Goal: Information Seeking & Learning: Learn about a topic

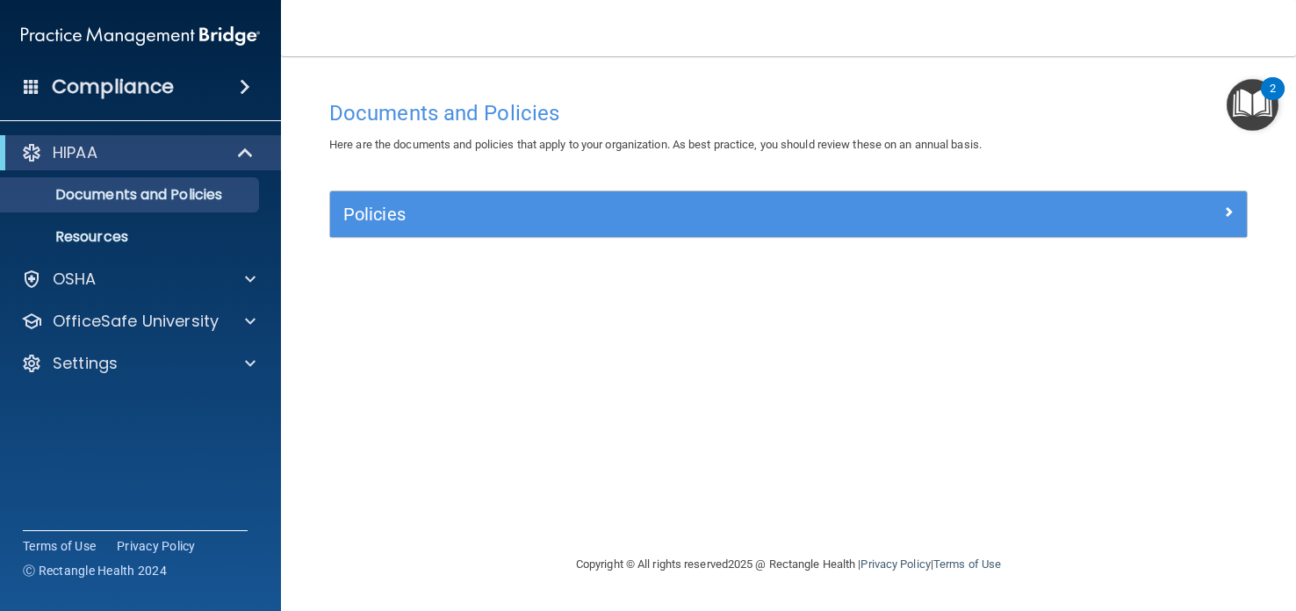
click at [226, 76] on div "Compliance" at bounding box center [140, 87] width 281 height 39
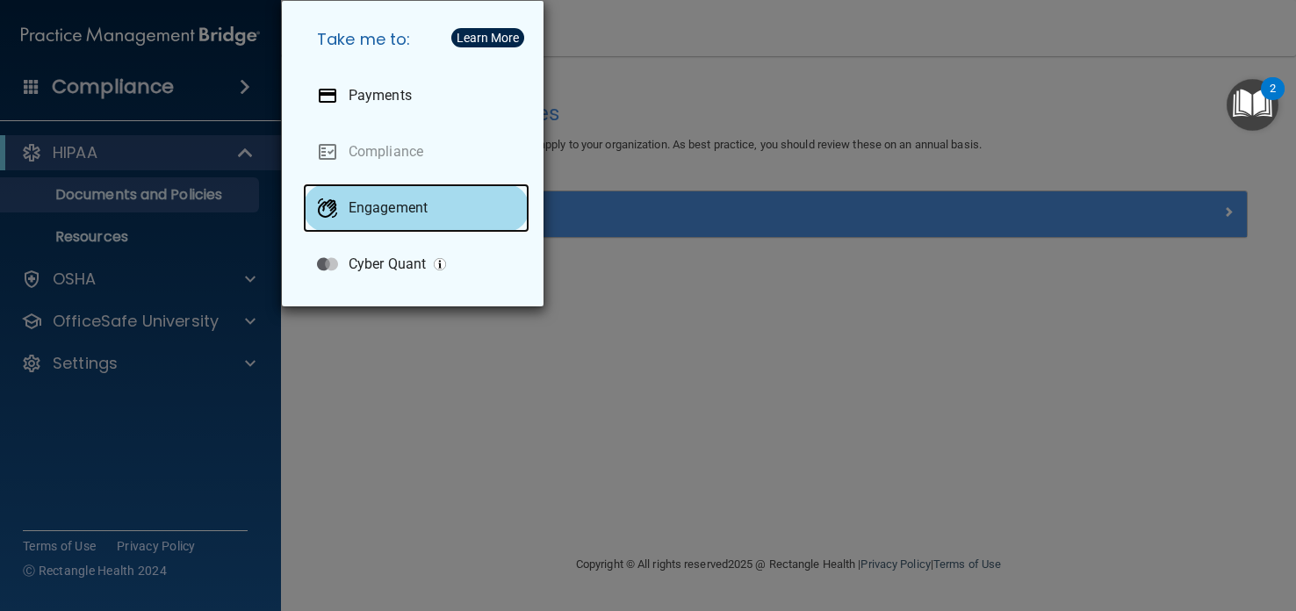
click at [407, 202] on p "Engagement" at bounding box center [388, 208] width 79 height 18
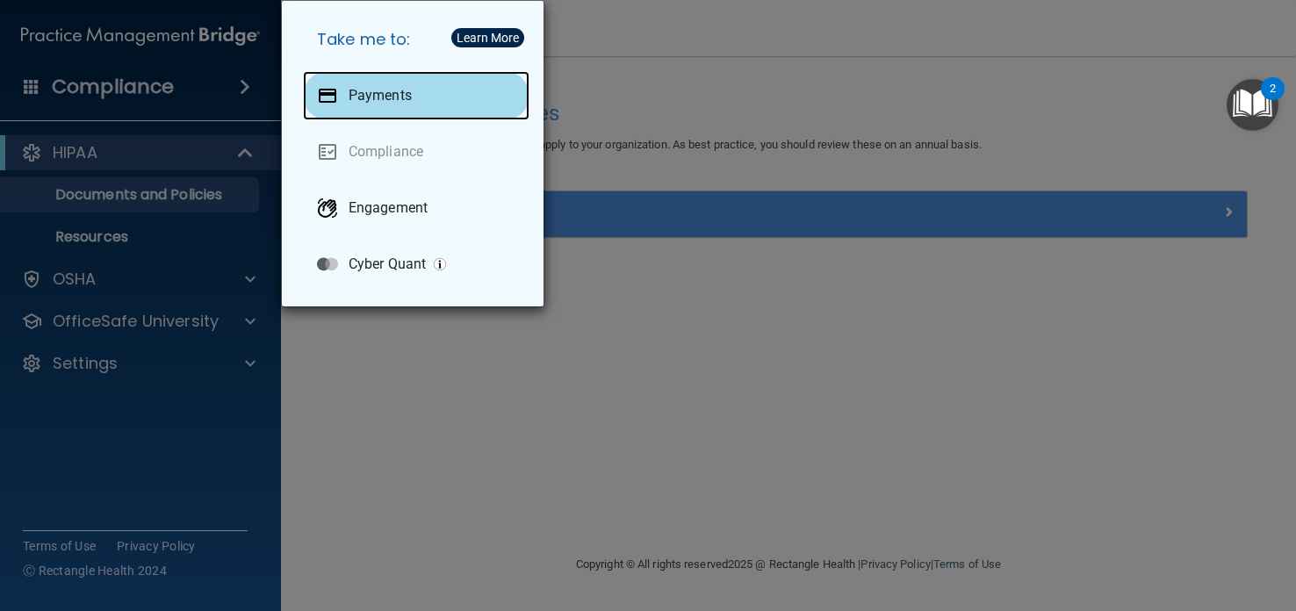
click at [408, 93] on p "Payments" at bounding box center [380, 96] width 63 height 18
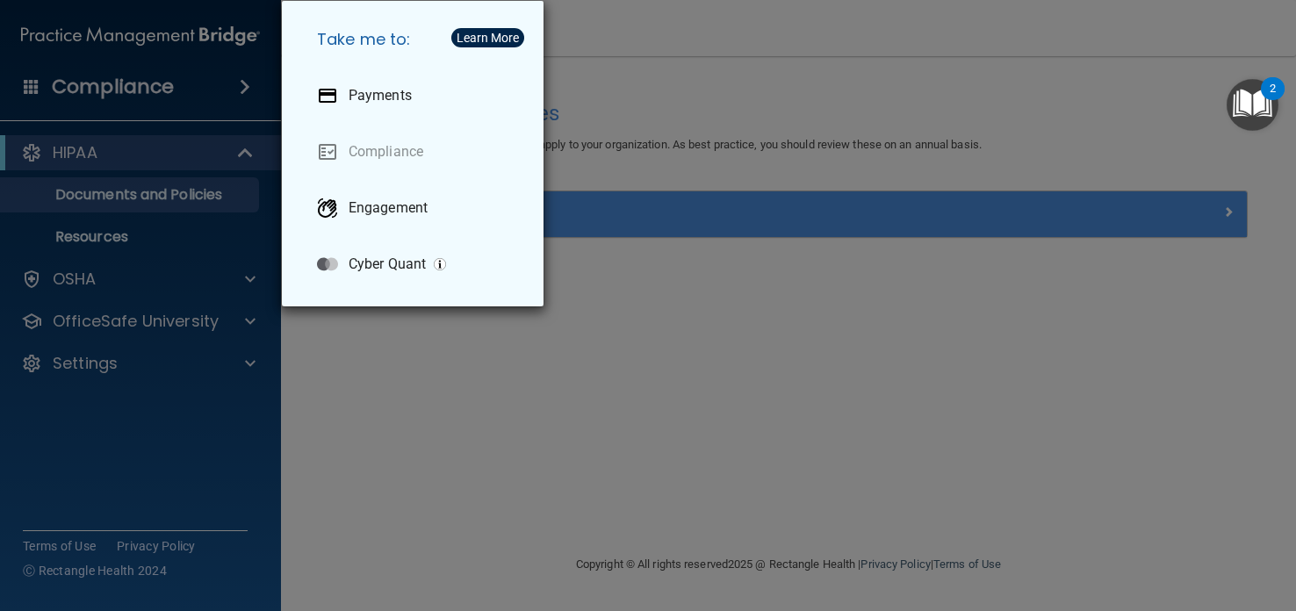
click at [502, 35] on div "Learn More" at bounding box center [488, 38] width 62 height 12
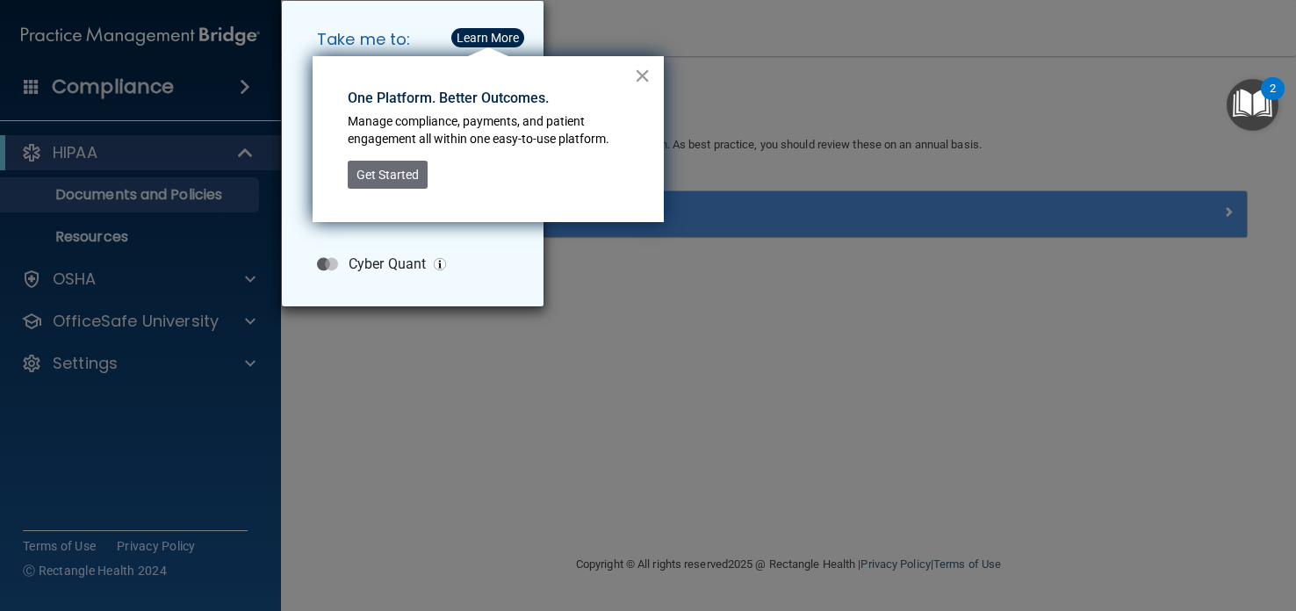
click at [646, 73] on button "×" at bounding box center [642, 75] width 17 height 28
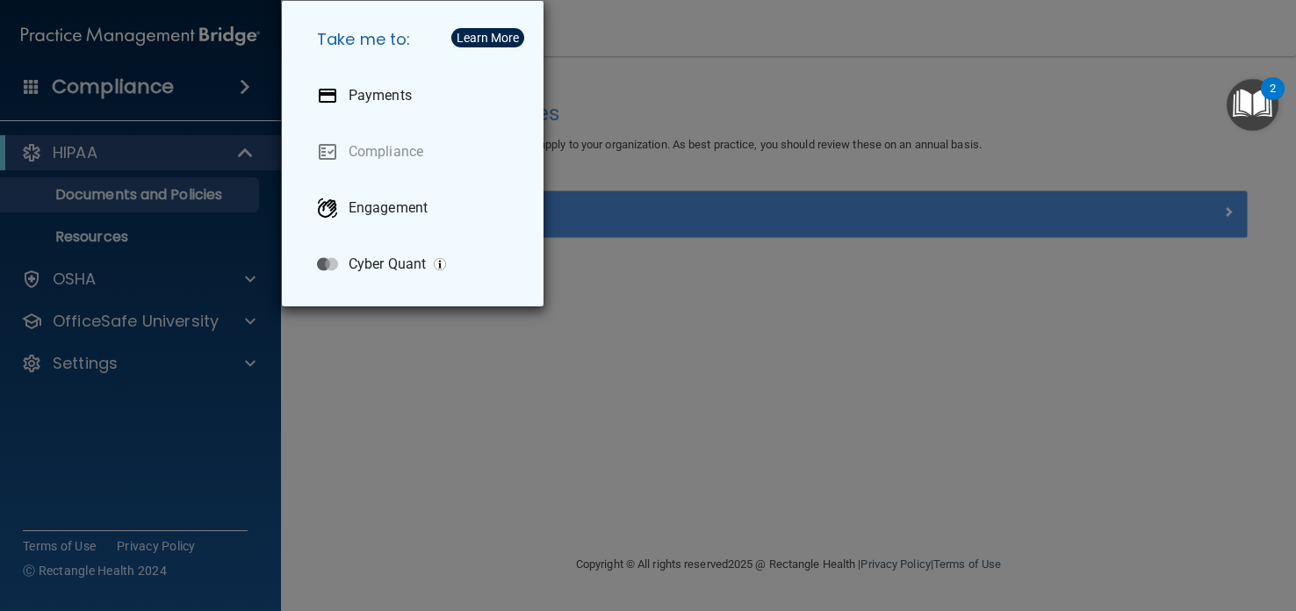
click at [134, 92] on div "Take me to: Payments Compliance Engagement Cyber Quant" at bounding box center [648, 305] width 1296 height 611
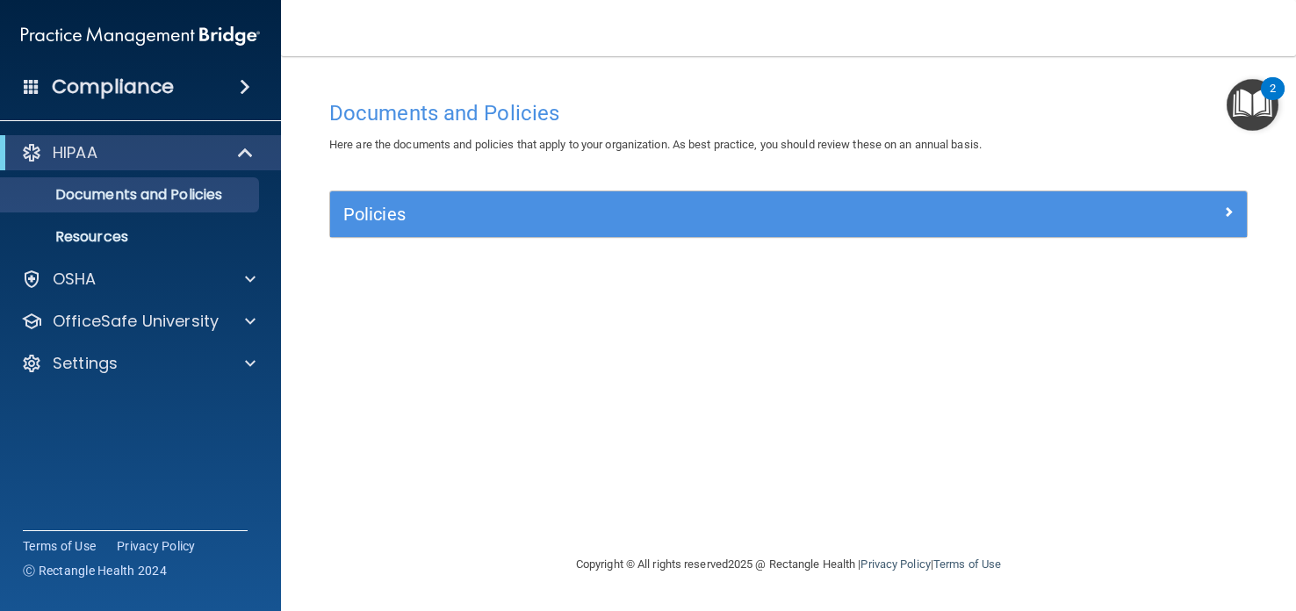
click at [145, 85] on h4 "Compliance" at bounding box center [113, 87] width 122 height 25
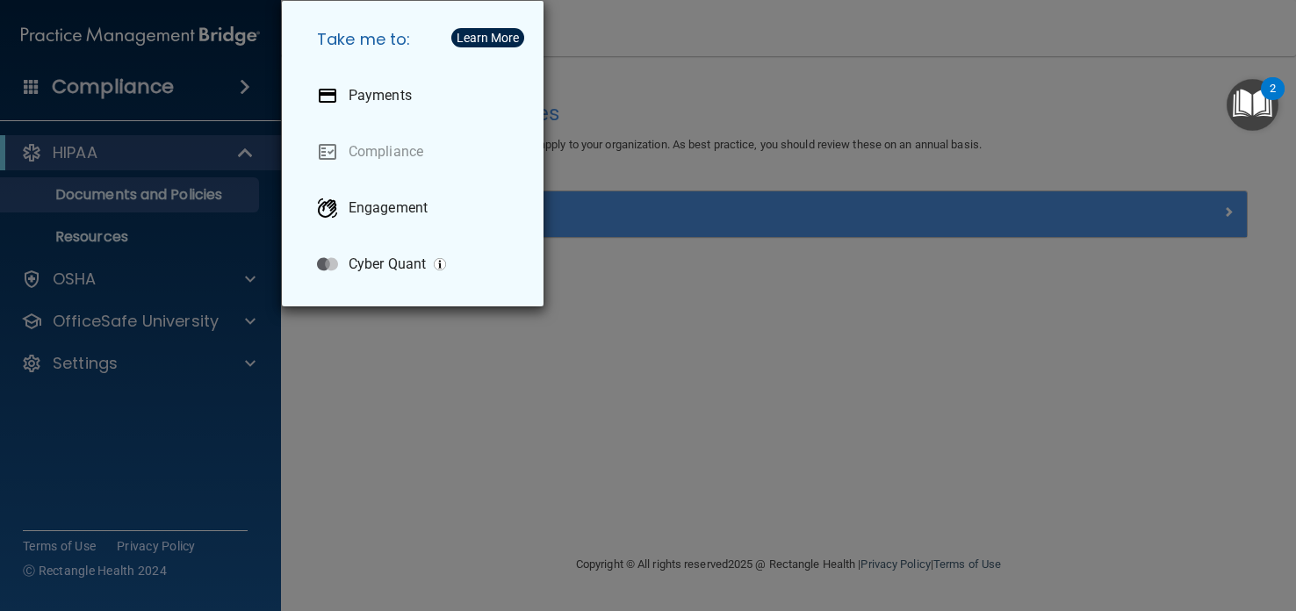
click at [593, 61] on div "Take me to: Payments Compliance Engagement Cyber Quant" at bounding box center [648, 305] width 1296 height 611
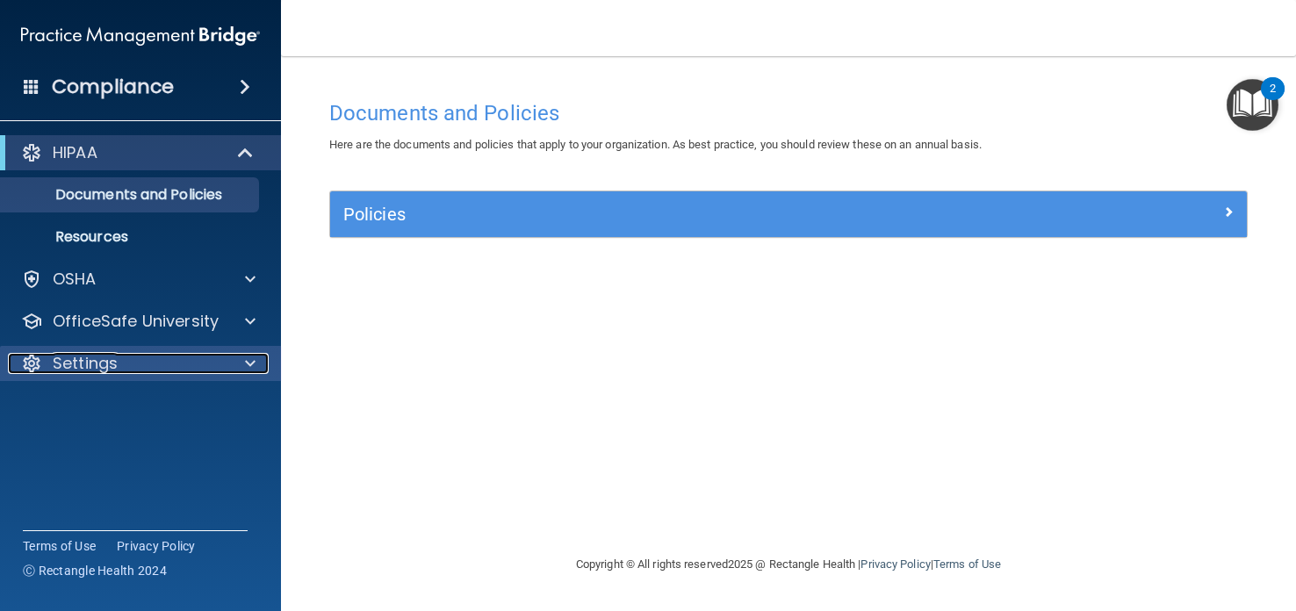
click at [253, 359] on span at bounding box center [250, 363] width 11 height 21
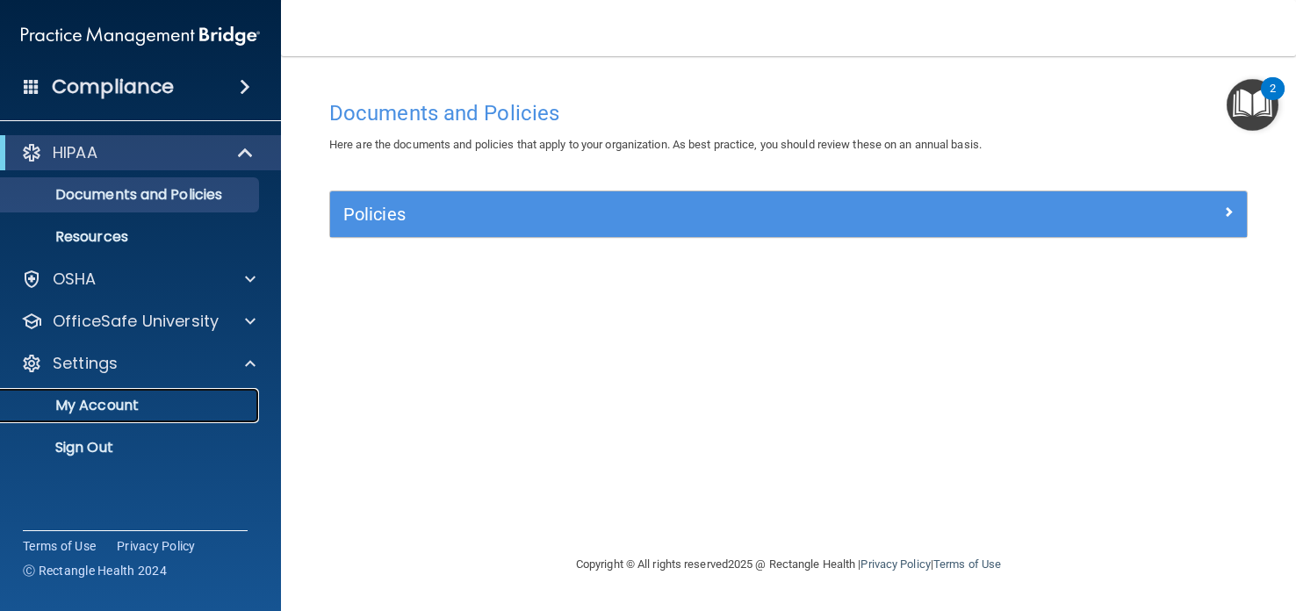
click at [119, 405] on p "My Account" at bounding box center [131, 406] width 240 height 18
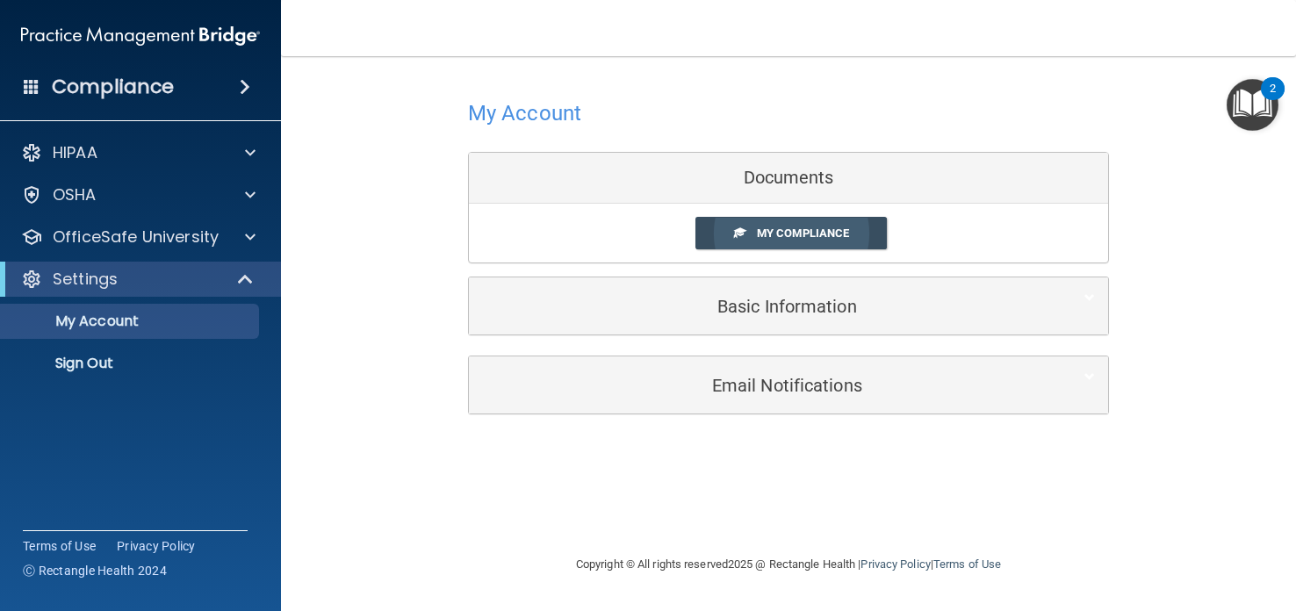
click at [774, 232] on span "My Compliance" at bounding box center [803, 233] width 92 height 13
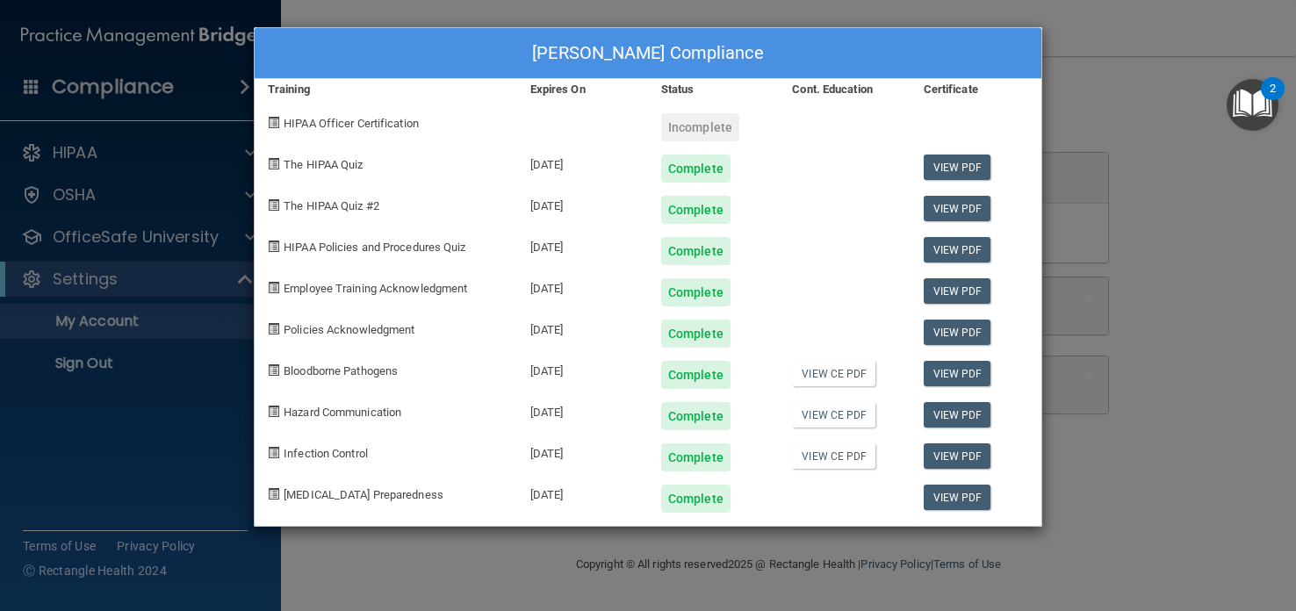
click at [1173, 105] on div "Clair Wright's Compliance Training Expires On Status Cont. Education Certificat…" at bounding box center [648, 305] width 1296 height 611
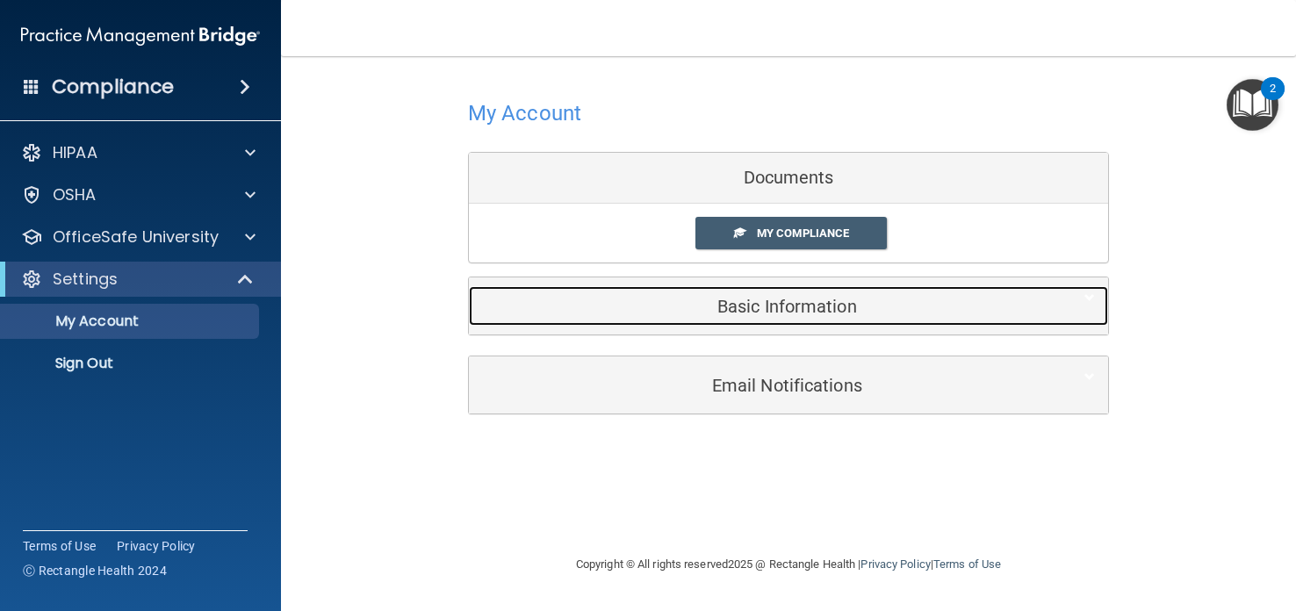
click at [830, 307] on h5 "Basic Information" at bounding box center [761, 306] width 559 height 19
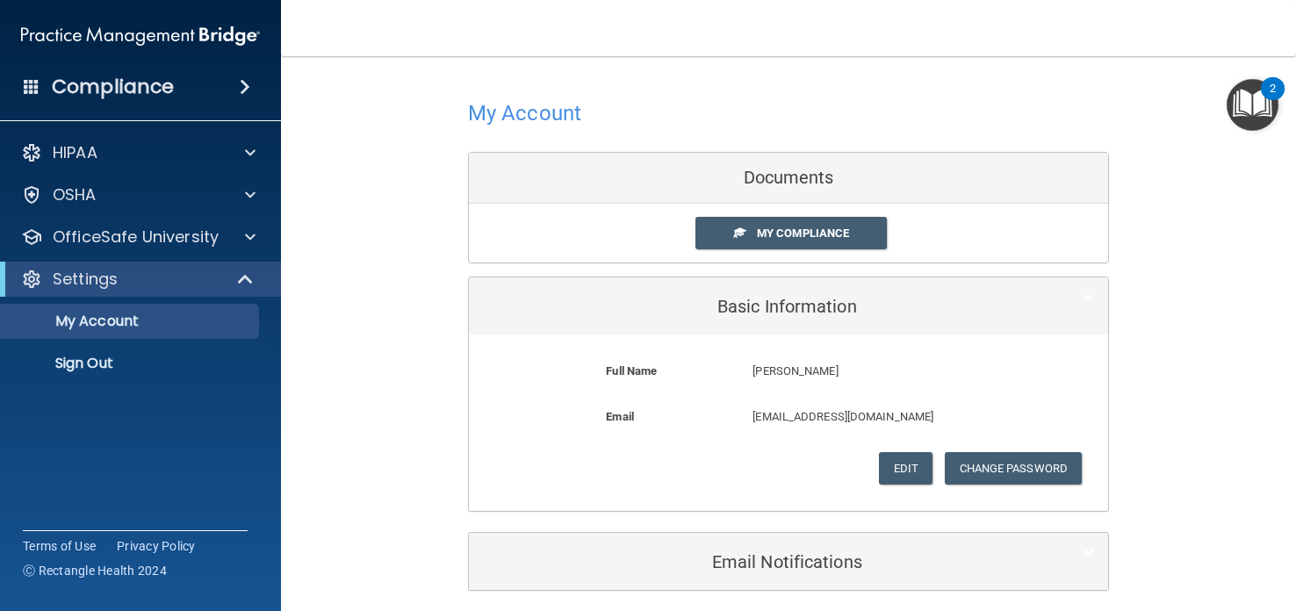
click at [822, 198] on div "Documents" at bounding box center [788, 178] width 639 height 51
click at [391, 359] on div "My Account Documents My Compliance My Compliance My BAA Basic Information Full …" at bounding box center [788, 343] width 945 height 538
click at [1151, 336] on div "My Account Documents My Compliance My Compliance My BAA Basic Information Full …" at bounding box center [788, 343] width 945 height 538
click at [236, 316] on p "My Account" at bounding box center [131, 322] width 240 height 18
click at [249, 275] on span at bounding box center [247, 279] width 15 height 21
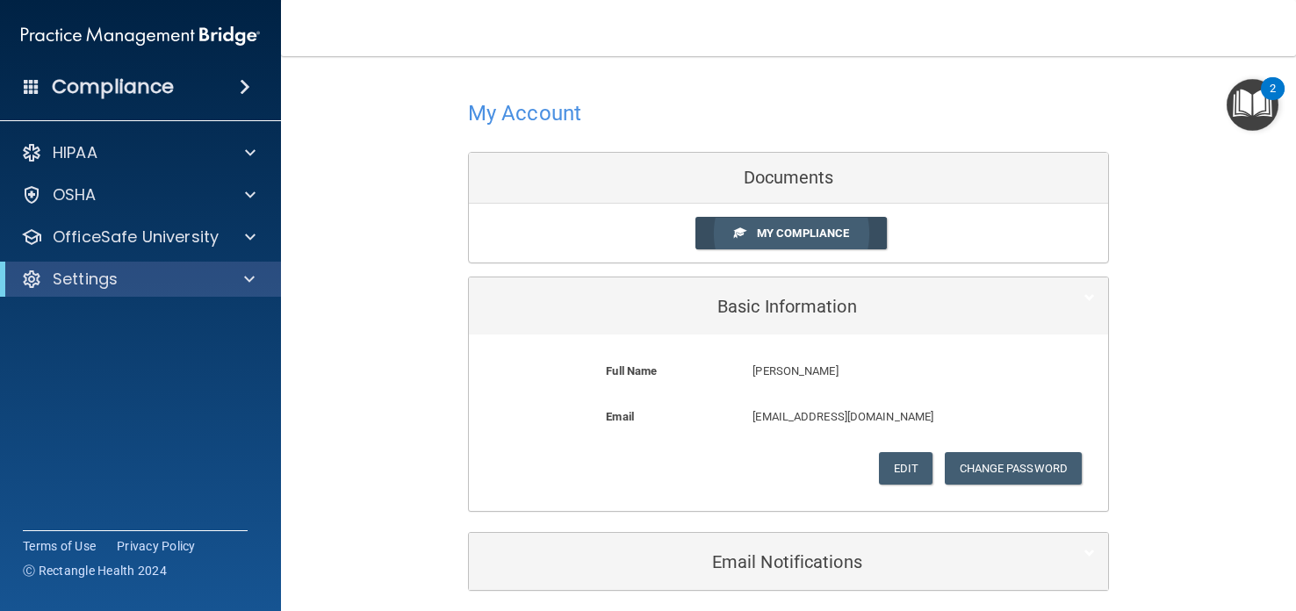
click at [848, 233] on span "My Compliance" at bounding box center [803, 233] width 92 height 13
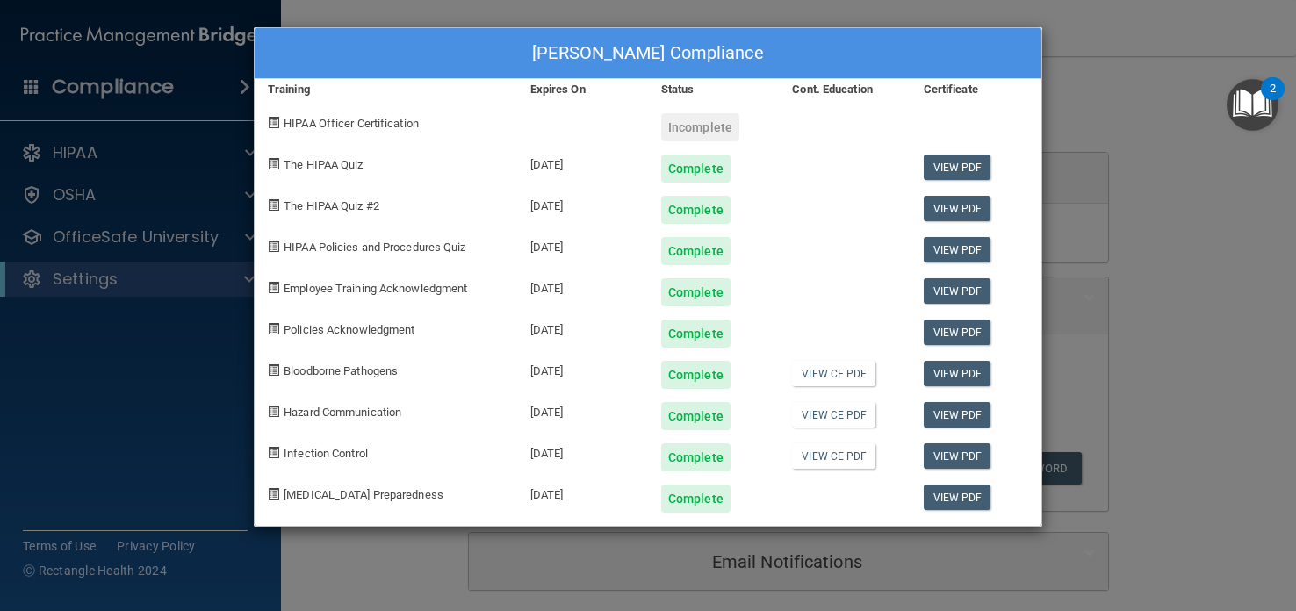
click at [1123, 291] on div "Clair Wright's Compliance Training Expires On Status Cont. Education Certificat…" at bounding box center [648, 305] width 1296 height 611
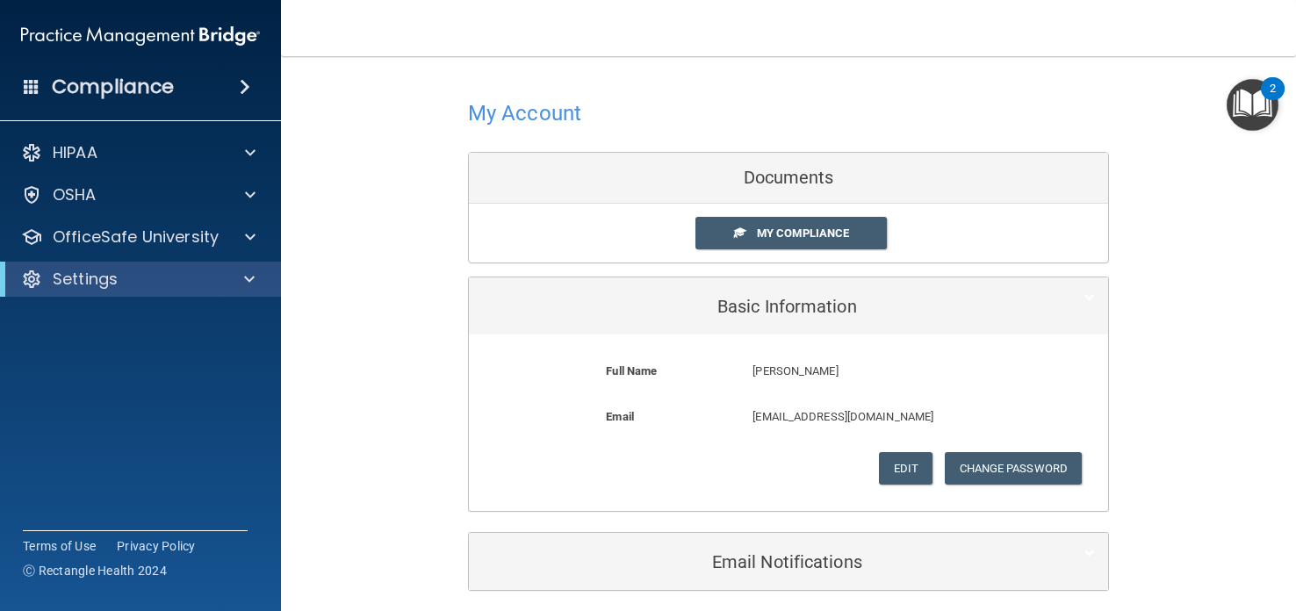
click at [1152, 295] on div "My Account Documents My Compliance My Compliance My BAA Basic Information Full …" at bounding box center [788, 343] width 945 height 538
click at [328, 249] on div "My Account Documents My Compliance My Compliance My BAA Basic Information Full …" at bounding box center [788, 343] width 945 height 538
click at [156, 233] on p "OfficeSafe University" at bounding box center [136, 237] width 166 height 21
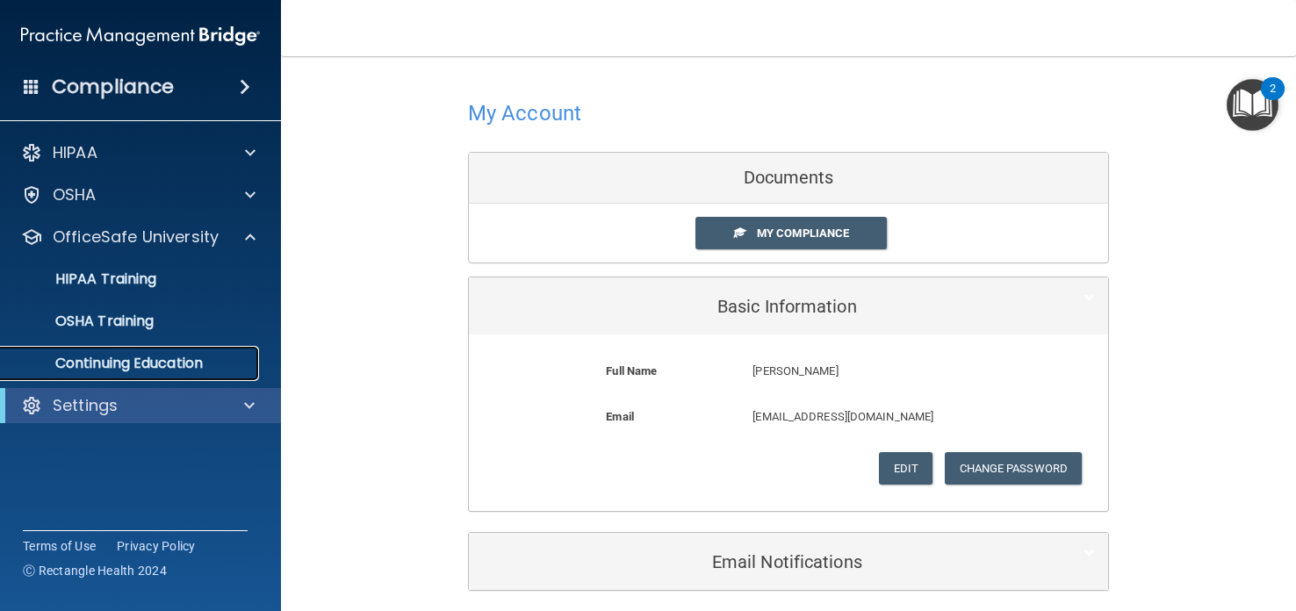
click at [140, 360] on p "Continuing Education" at bounding box center [131, 364] width 240 height 18
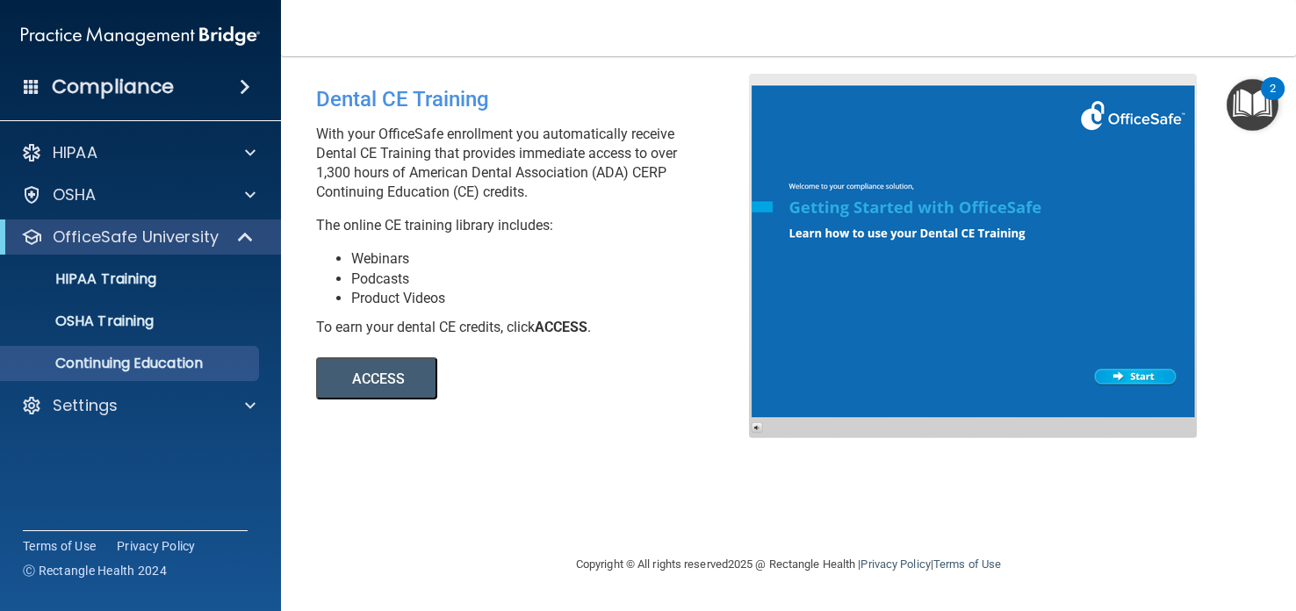
click at [601, 405] on div "Dental CE Training With your OfficeSafe enrollment you automatically receive De…" at bounding box center [788, 305] width 945 height 463
click at [255, 373] on link "Continuing Education" at bounding box center [120, 363] width 277 height 35
click at [175, 365] on p "Continuing Education" at bounding box center [131, 364] width 240 height 18
click at [225, 237] on div at bounding box center [246, 237] width 43 height 21
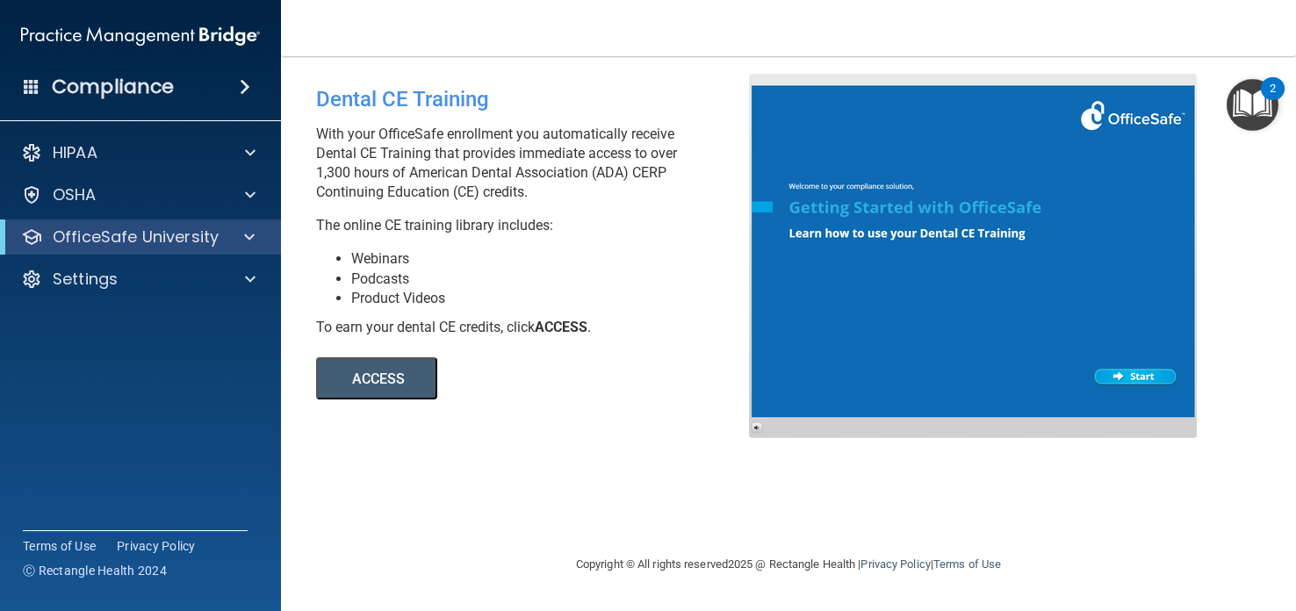
click at [245, 81] on span at bounding box center [245, 86] width 11 height 21
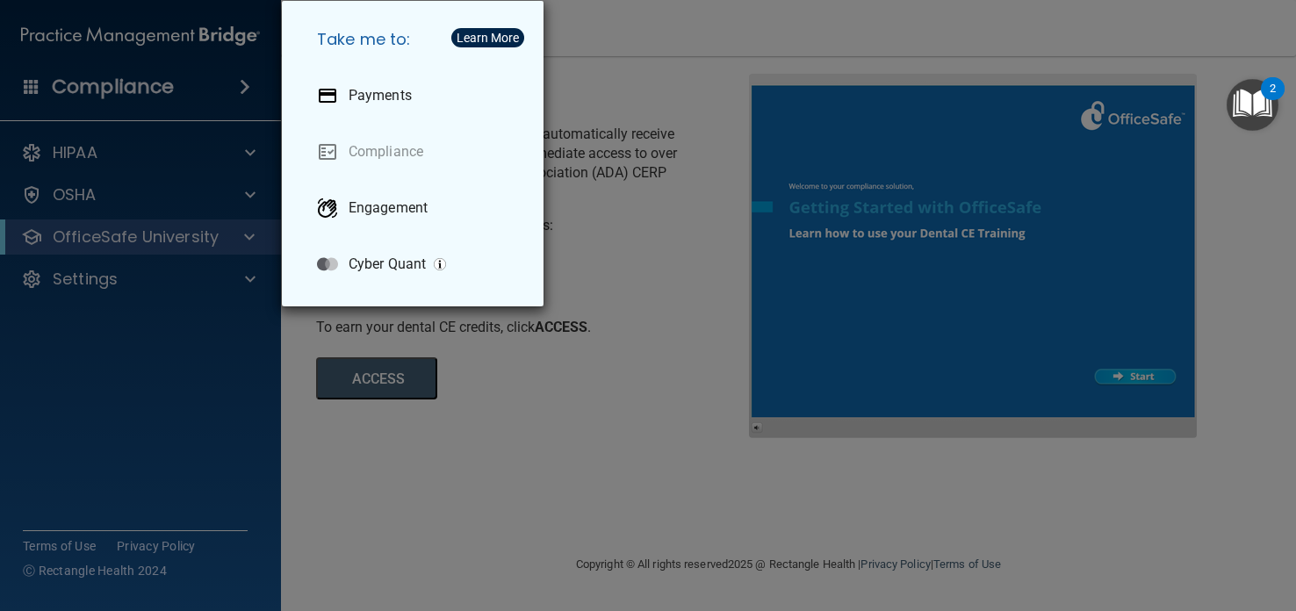
click at [562, 244] on div "Take me to: Payments Compliance Engagement Cyber Quant" at bounding box center [648, 305] width 1296 height 611
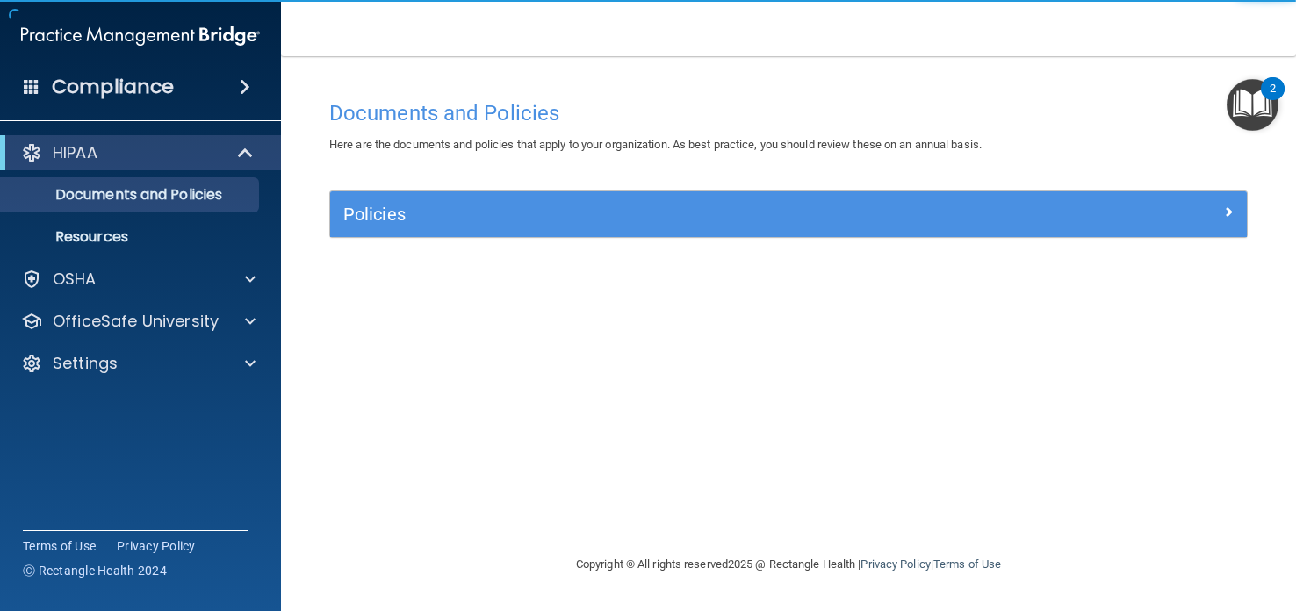
click at [1267, 91] on div "2" at bounding box center [1273, 88] width 24 height 23
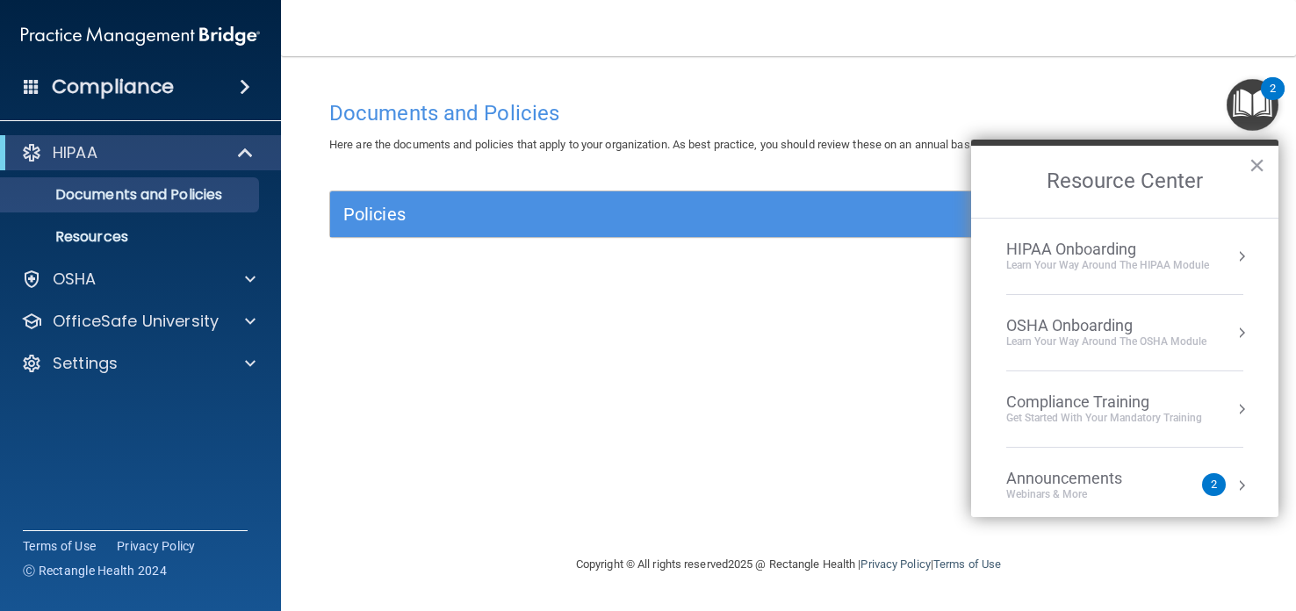
click at [1241, 485] on button "Resource Center" at bounding box center [1242, 486] width 18 height 18
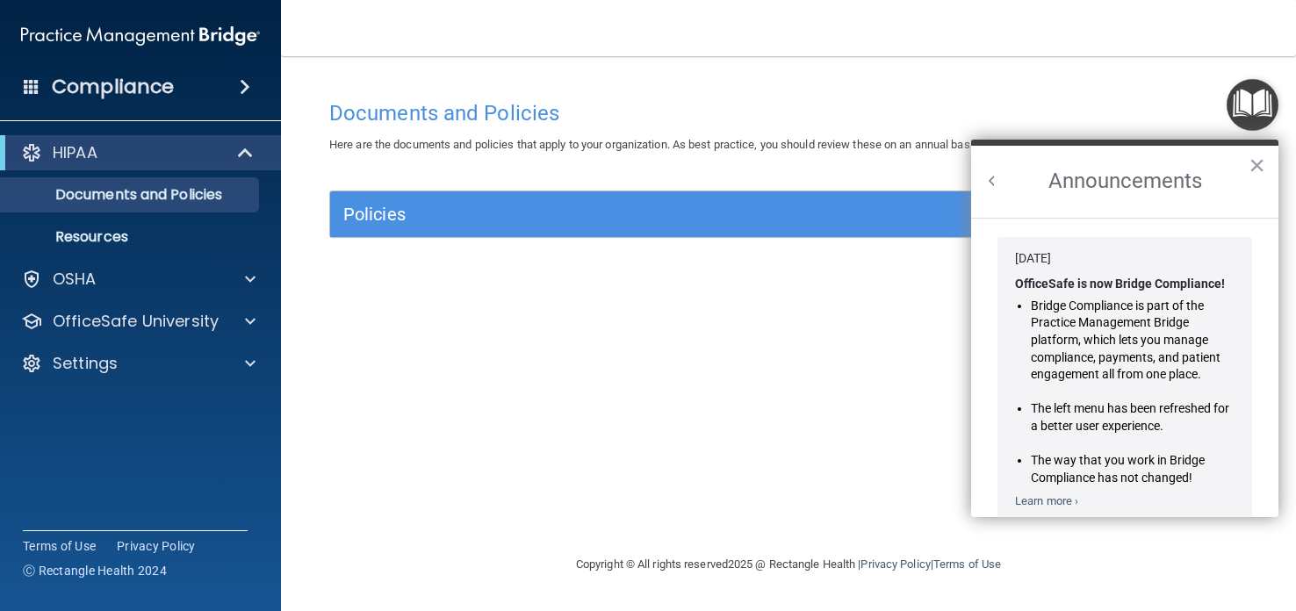
click at [992, 177] on button "Back to Resource Center Home" at bounding box center [993, 181] width 18 height 18
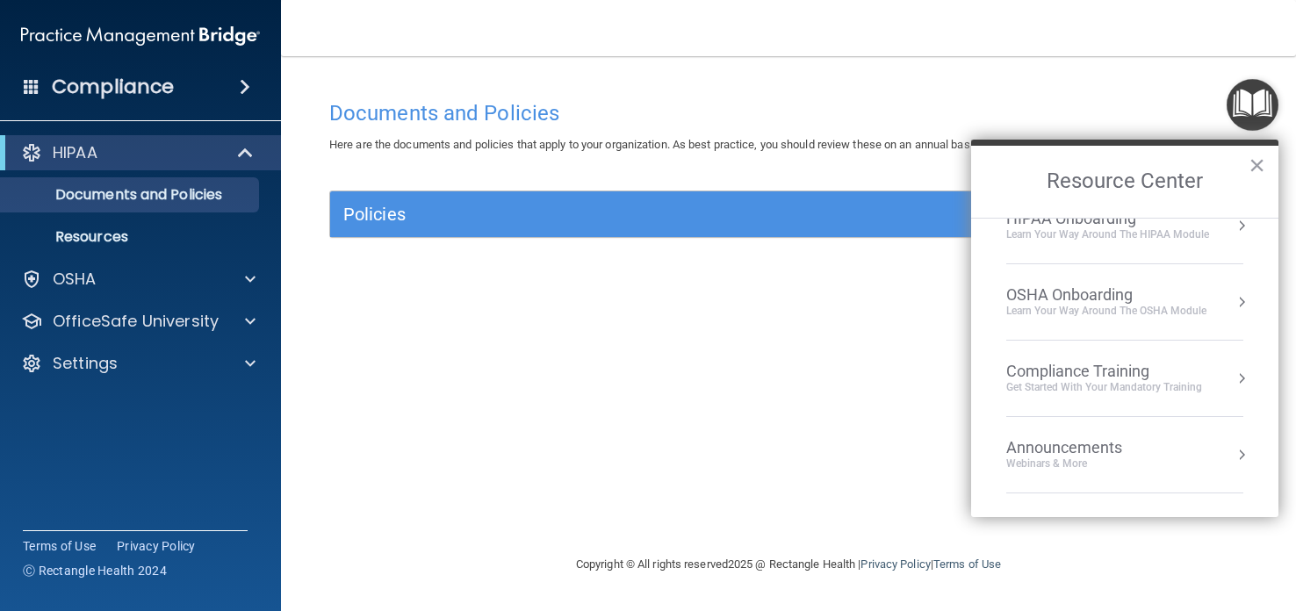
scroll to position [24, 0]
click at [1058, 380] on div "Compliance Training" at bounding box center [1105, 378] width 196 height 19
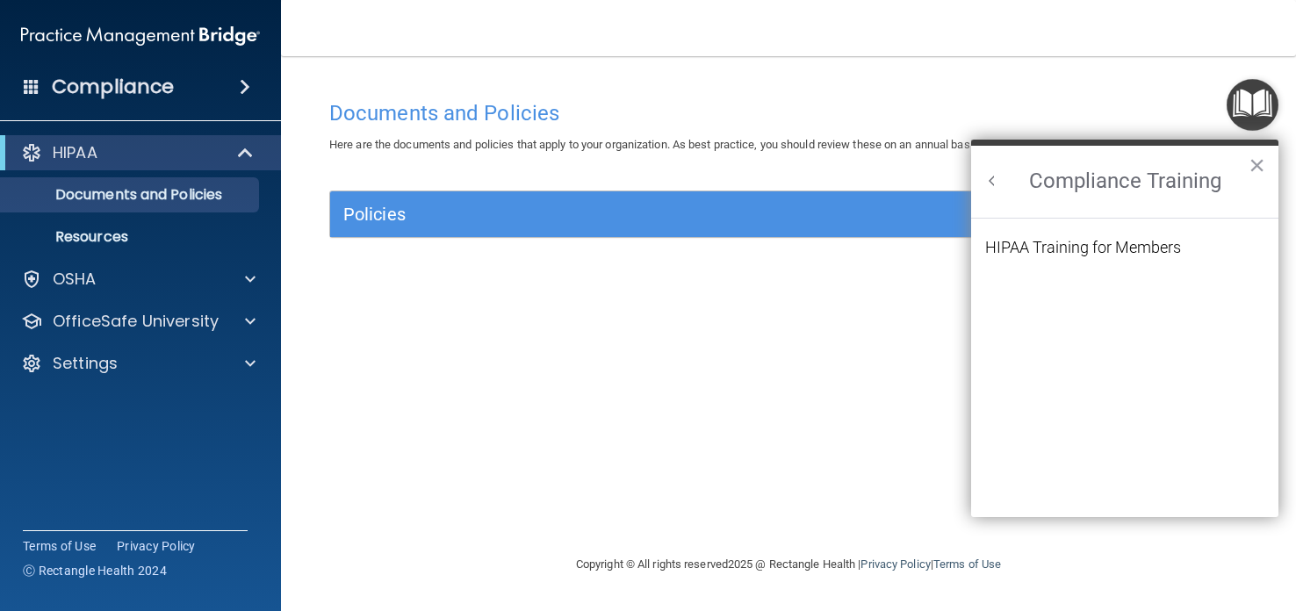
scroll to position [0, 0]
click at [1163, 252] on div "HIPAA Training for Members" at bounding box center [1083, 248] width 196 height 16
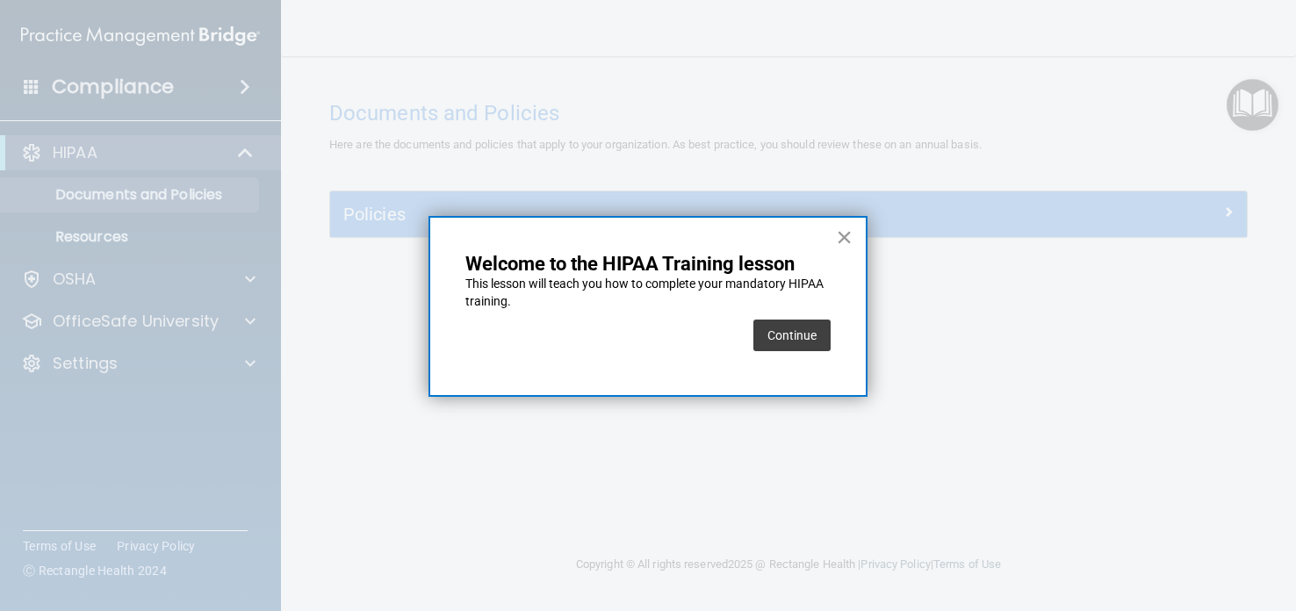
click at [839, 236] on button "×" at bounding box center [844, 237] width 17 height 28
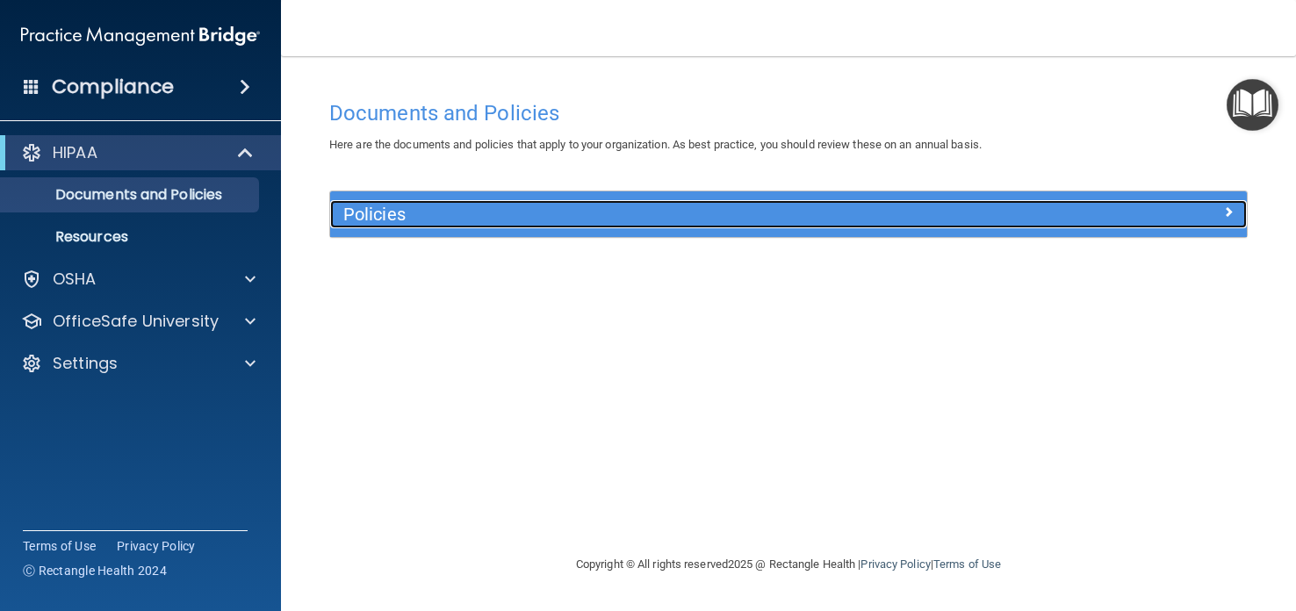
click at [1231, 209] on span at bounding box center [1229, 211] width 11 height 21
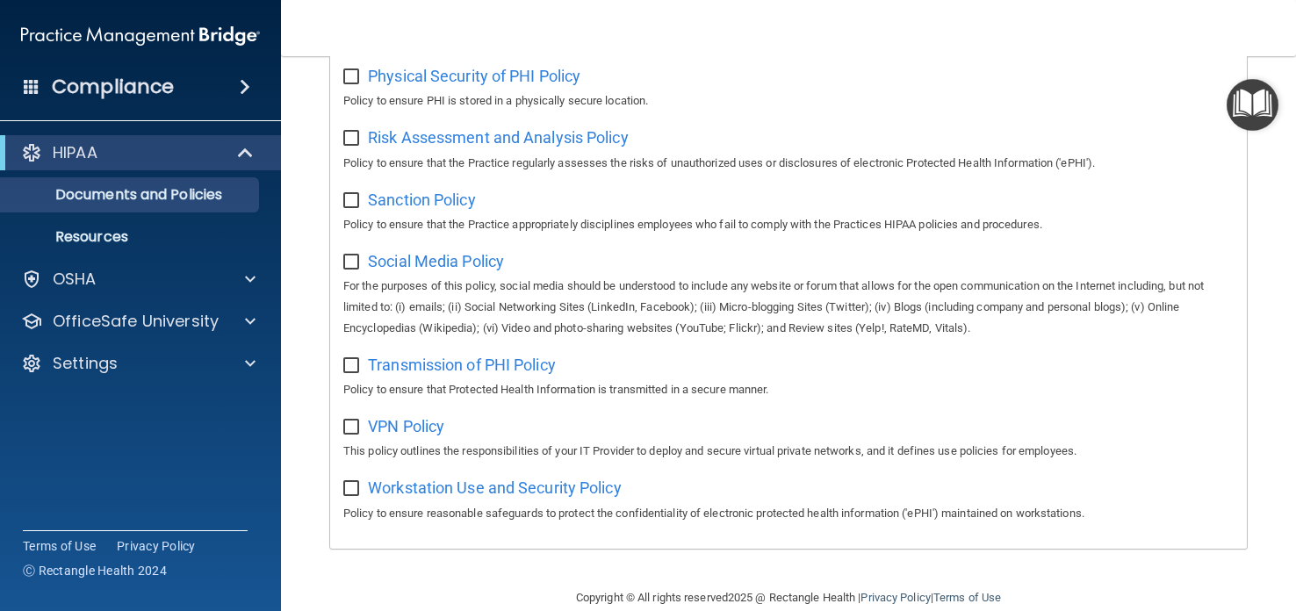
scroll to position [1113, 0]
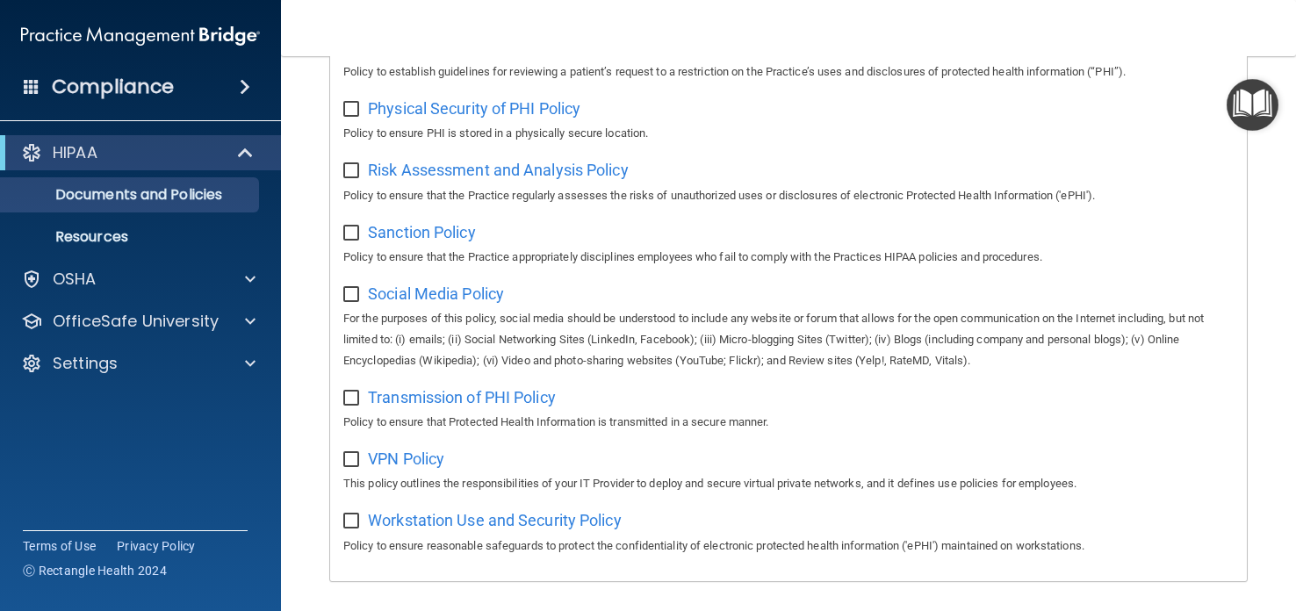
click at [1252, 104] on img "Open Resource Center" at bounding box center [1253, 105] width 52 height 52
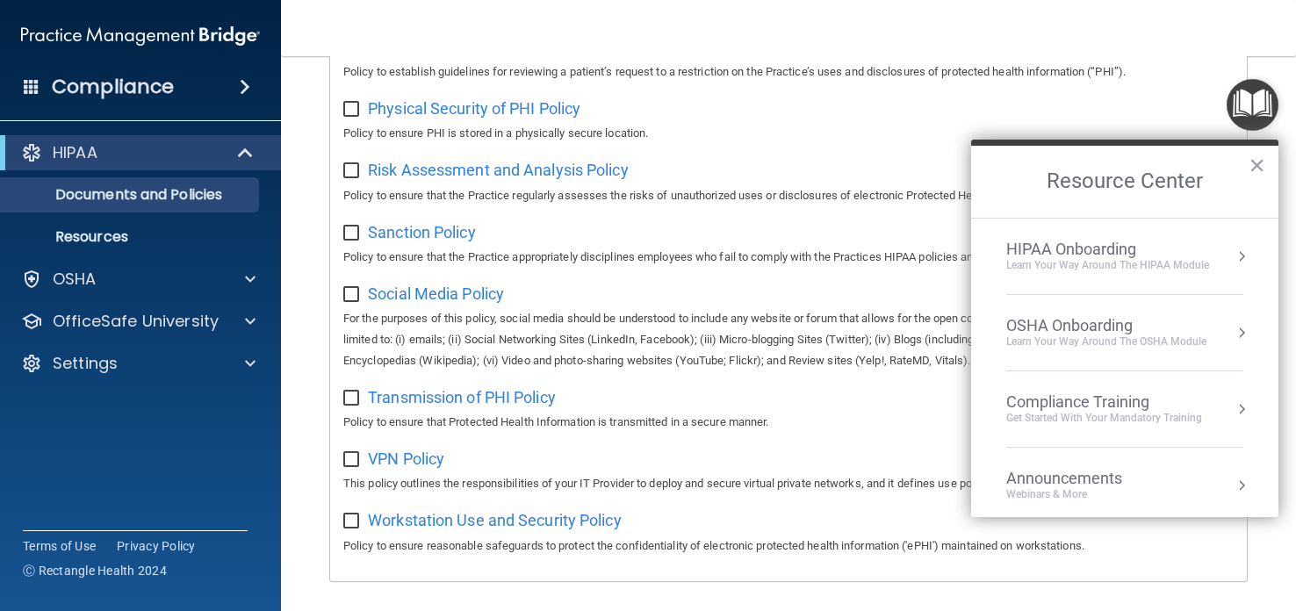
click at [1124, 322] on div "OSHA Onboarding" at bounding box center [1107, 325] width 200 height 19
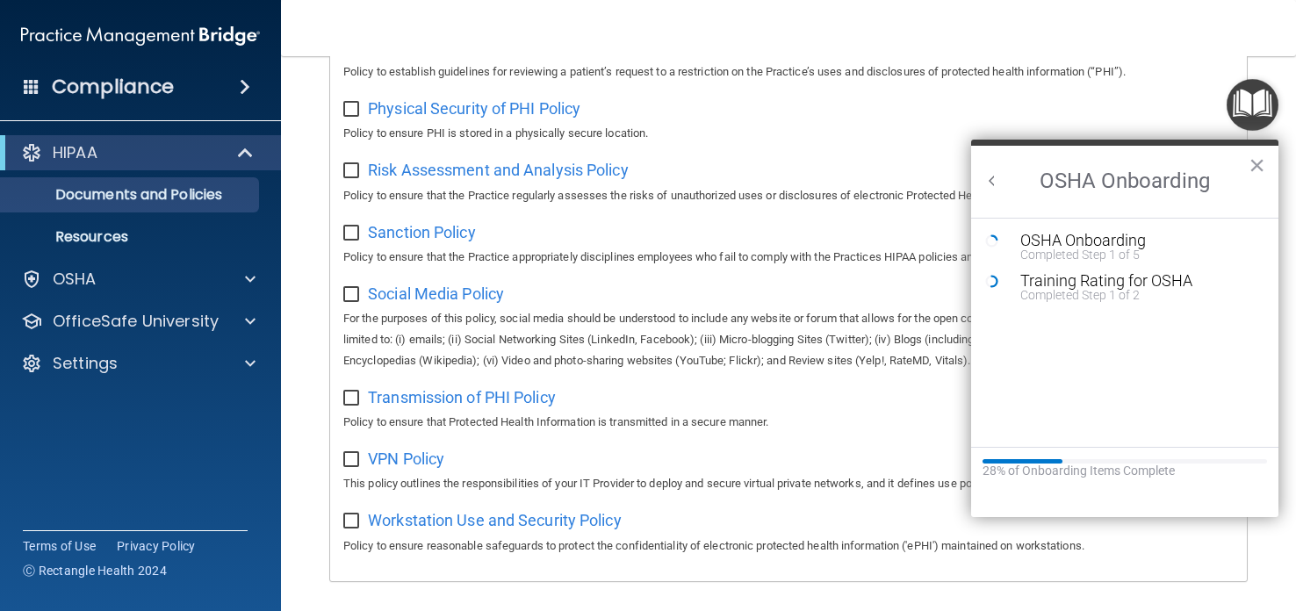
scroll to position [0, 0]
click at [1066, 240] on div "OSHA Onboarding" at bounding box center [1138, 241] width 235 height 16
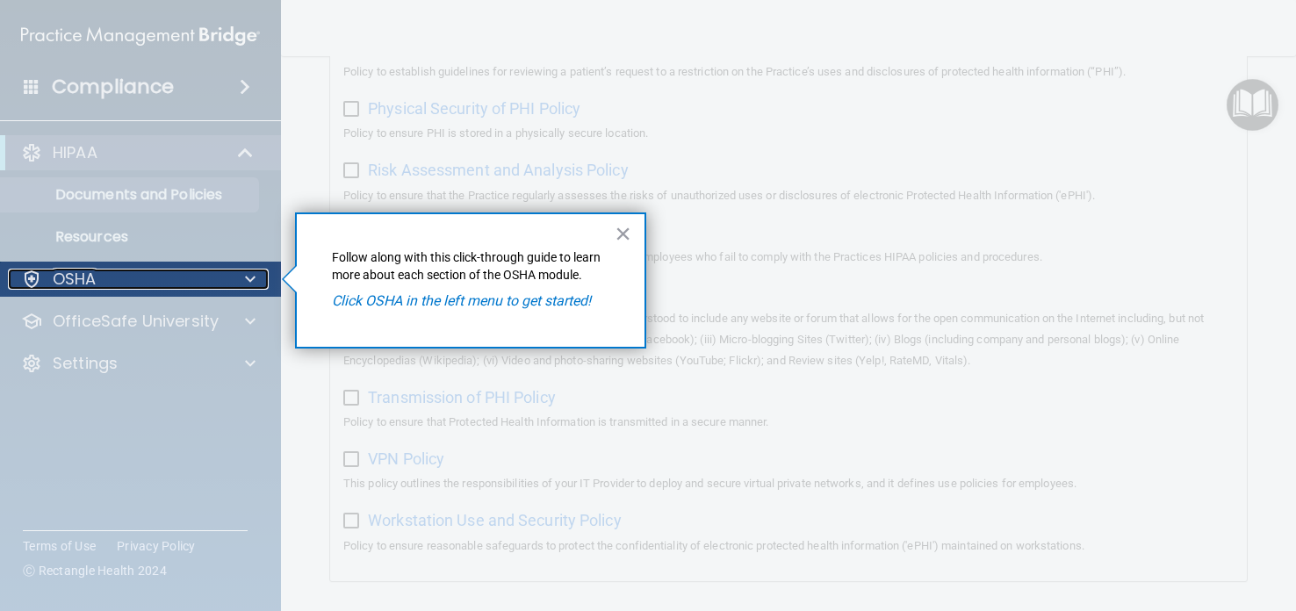
click at [33, 276] on div at bounding box center [31, 279] width 21 height 21
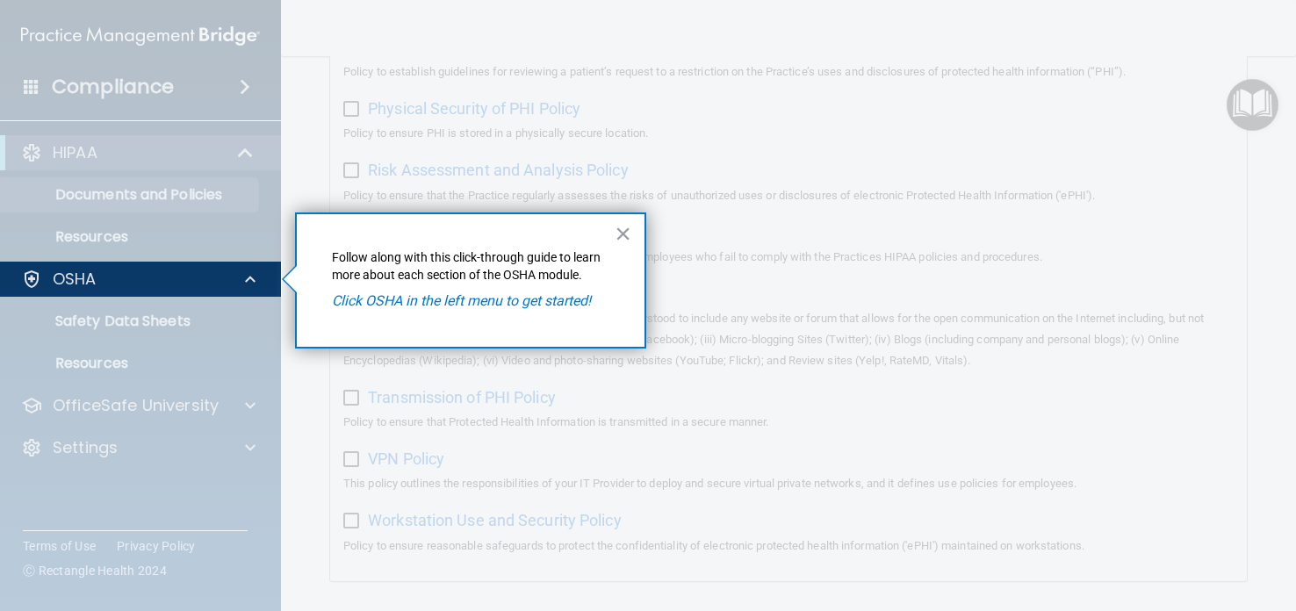
click at [100, 312] on div at bounding box center [141, 454] width 282 height 314
click at [619, 227] on button "×" at bounding box center [623, 234] width 17 height 28
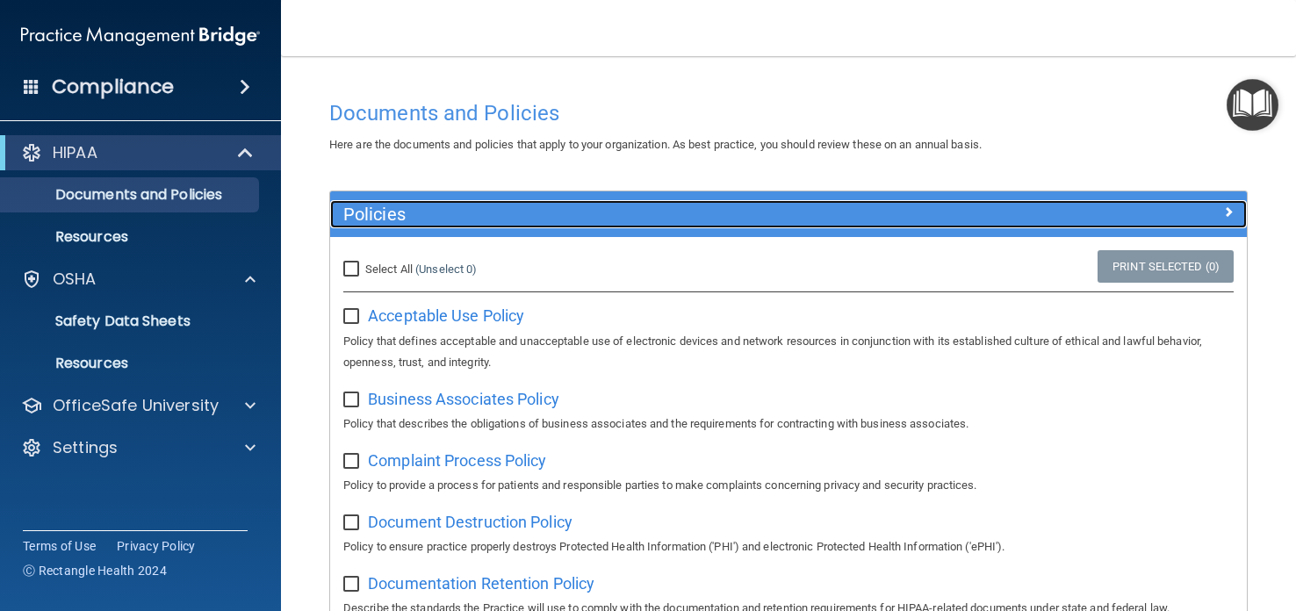
click at [1227, 213] on span at bounding box center [1229, 211] width 11 height 21
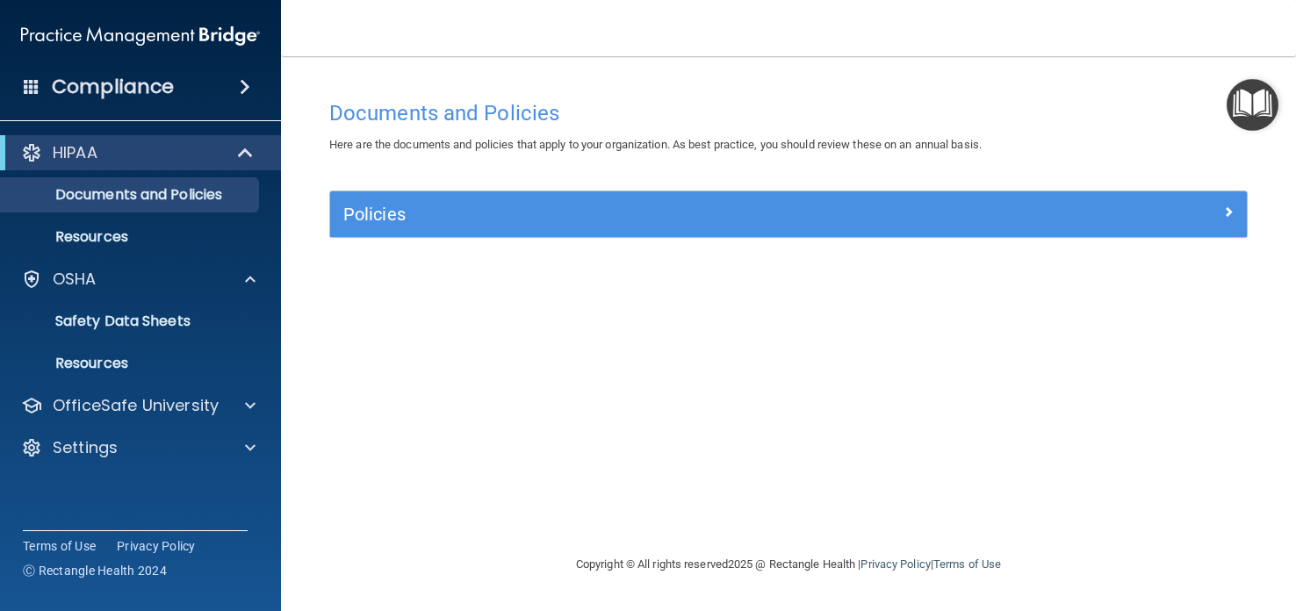
click at [1253, 100] on img "Open Resource Center" at bounding box center [1253, 105] width 52 height 52
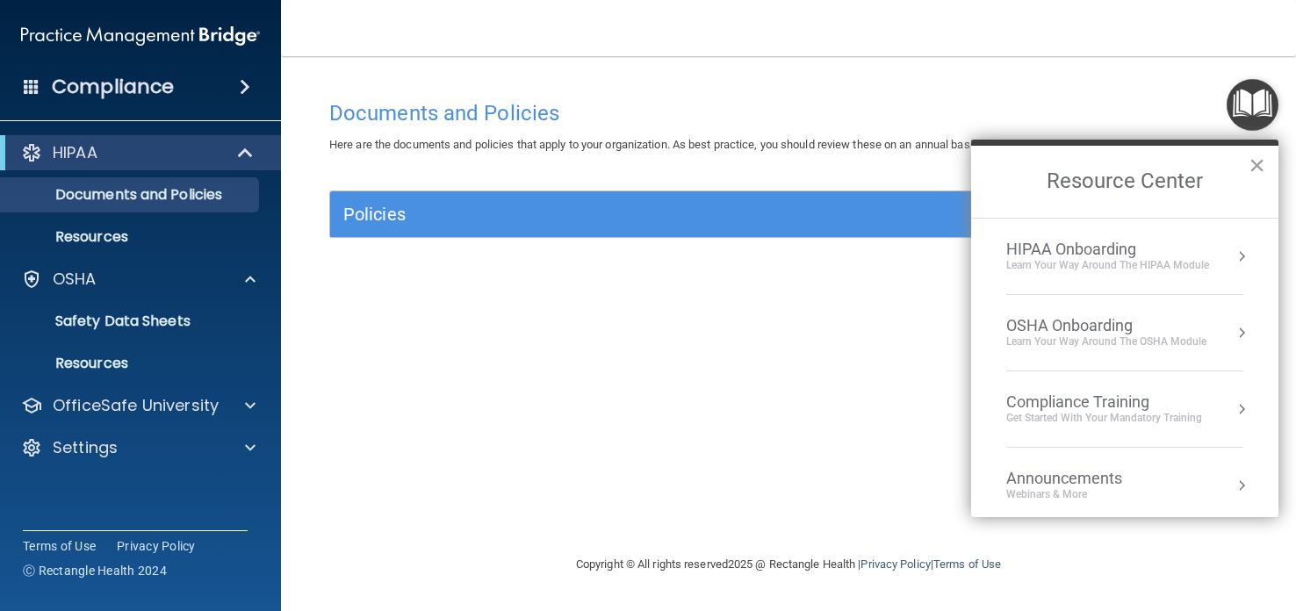
click at [1253, 100] on img "Open Resource Center" at bounding box center [1253, 105] width 52 height 52
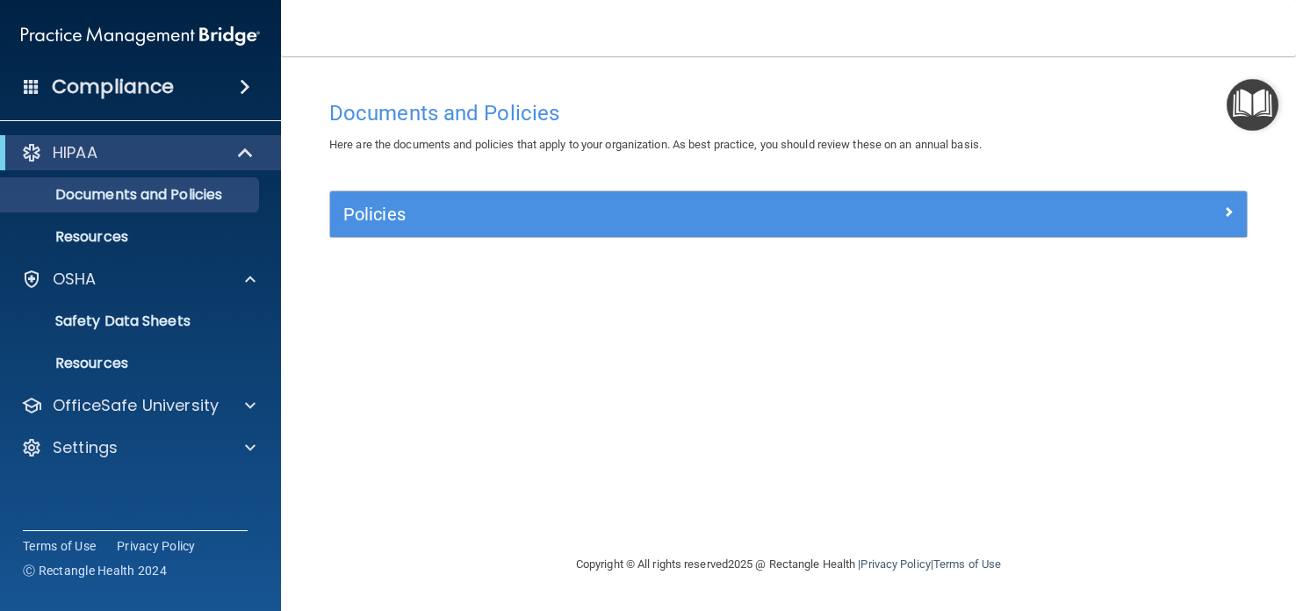
click at [1249, 105] on img "Open Resource Center" at bounding box center [1253, 105] width 52 height 52
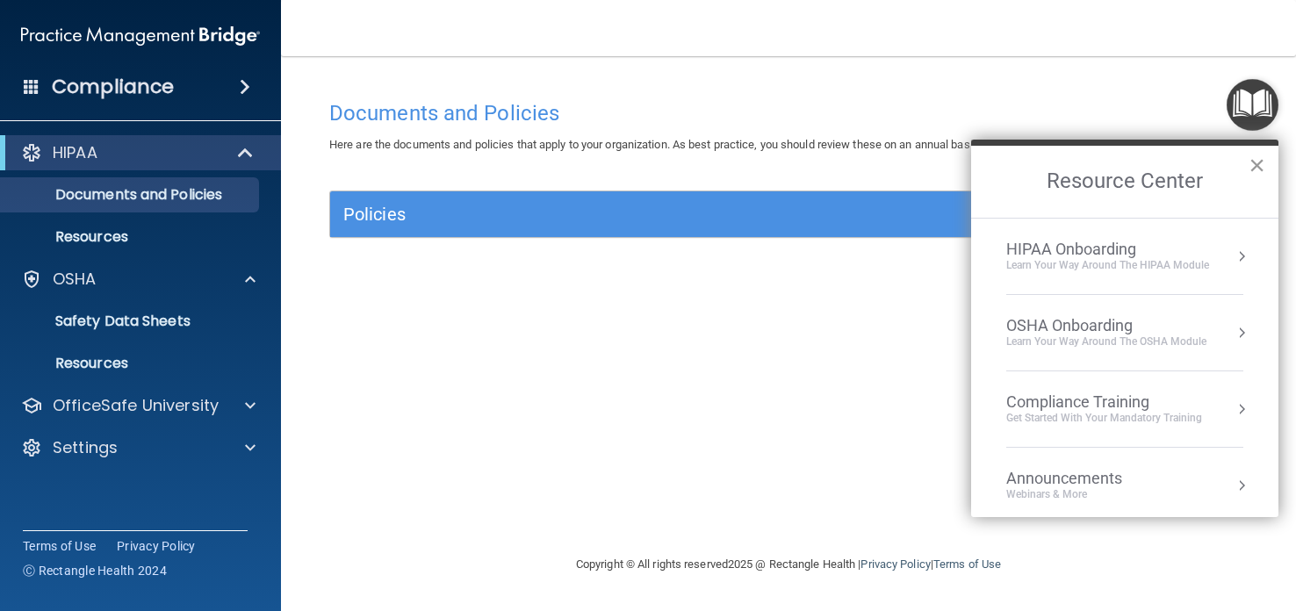
click at [1252, 168] on button "×" at bounding box center [1257, 165] width 17 height 28
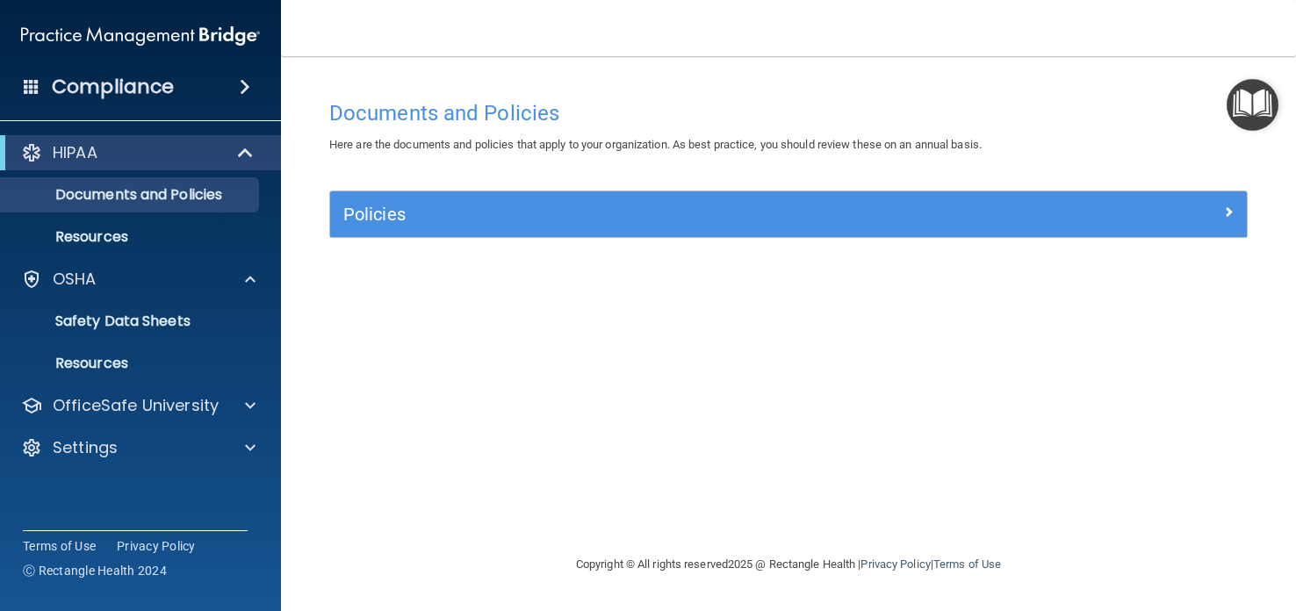
click at [147, 83] on h4 "Compliance" at bounding box center [113, 87] width 122 height 25
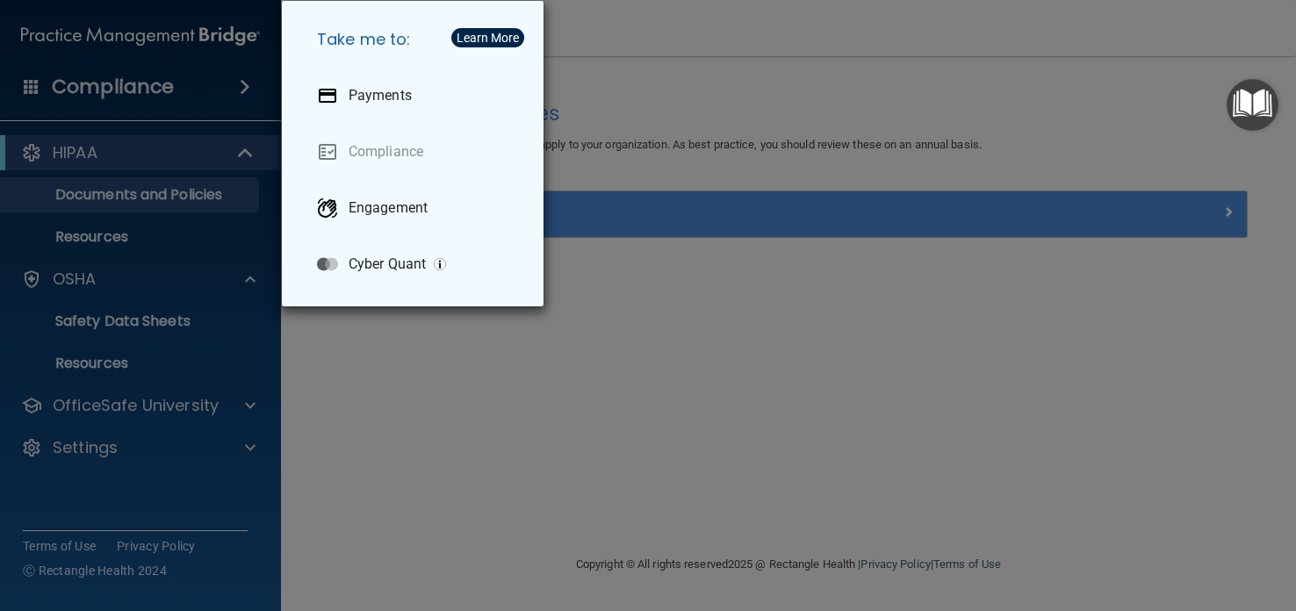
click at [596, 97] on div "Take me to: Payments Compliance Engagement Cyber Quant" at bounding box center [648, 305] width 1296 height 611
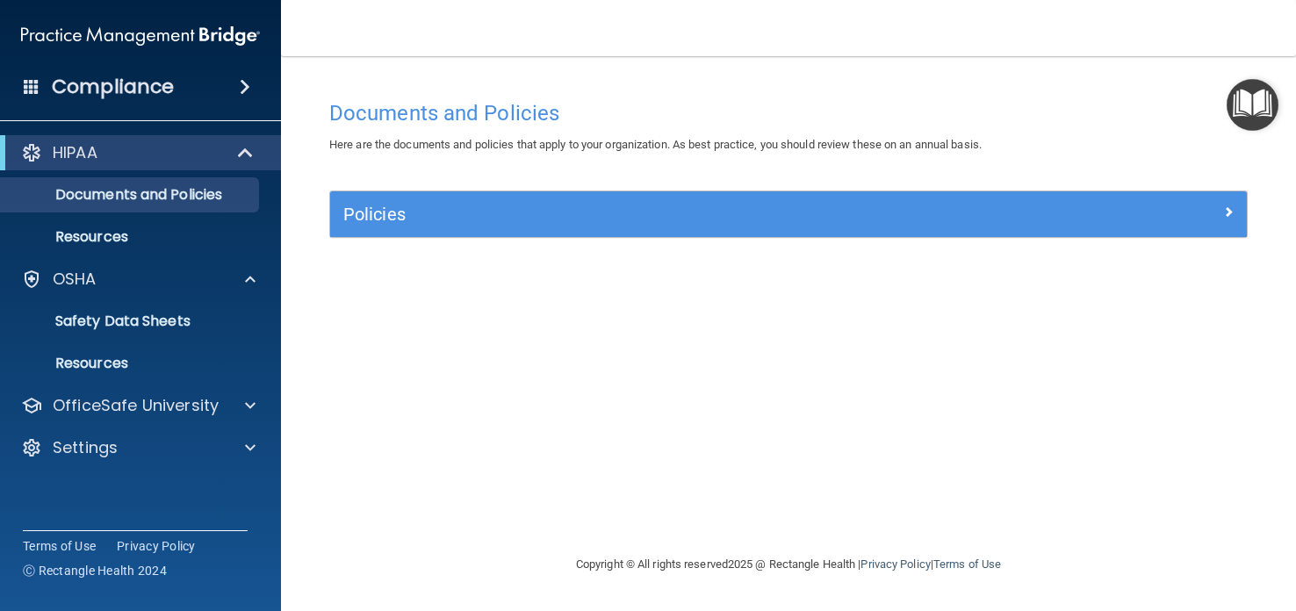
click at [26, 84] on span at bounding box center [32, 86] width 16 height 16
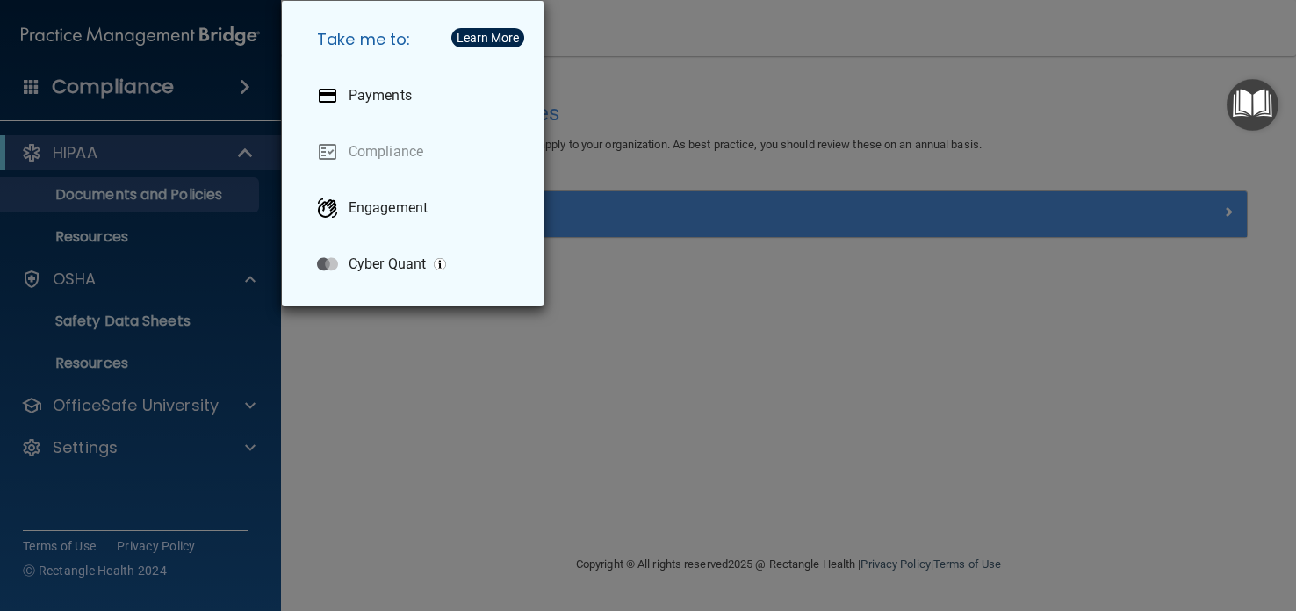
click at [639, 51] on div "Take me to: Payments Compliance Engagement Cyber Quant" at bounding box center [648, 305] width 1296 height 611
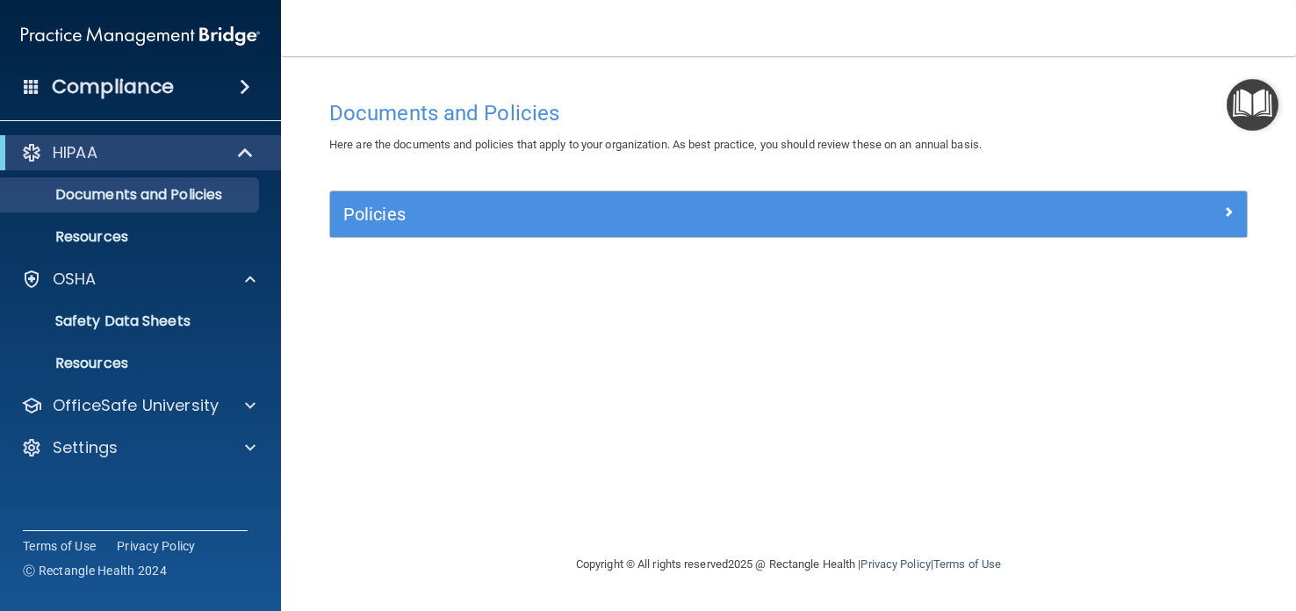
click at [226, 35] on img at bounding box center [140, 35] width 239 height 35
click at [120, 362] on p "Resources" at bounding box center [131, 364] width 240 height 18
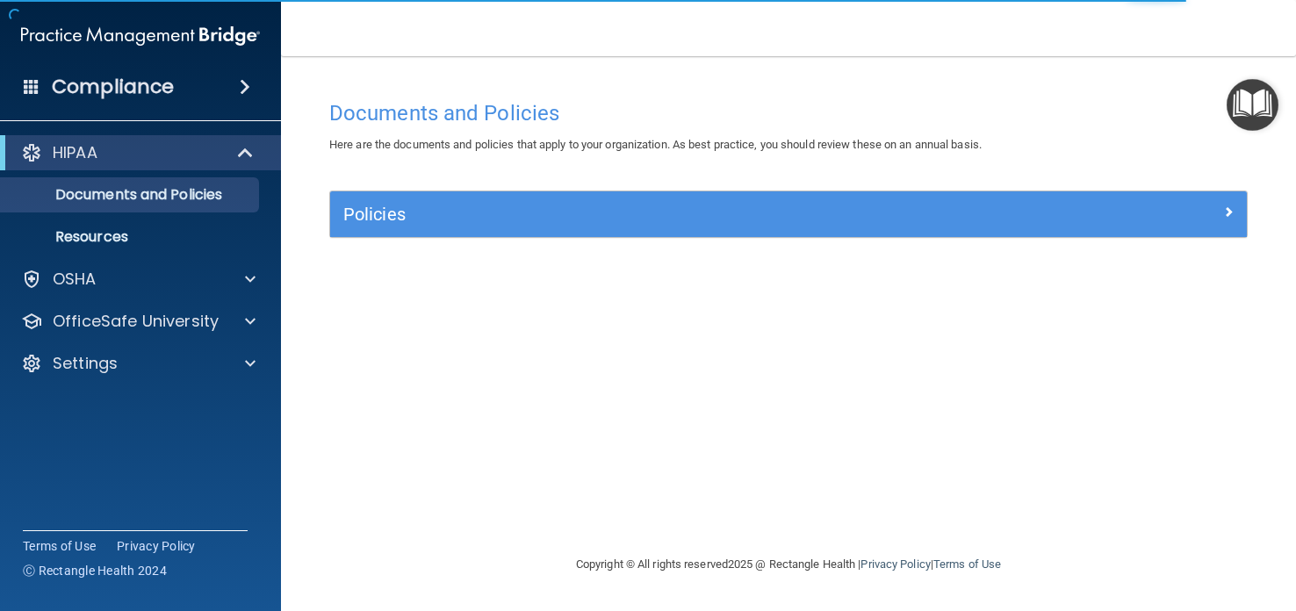
click at [1270, 121] on img "Open Resource Center" at bounding box center [1253, 105] width 52 height 52
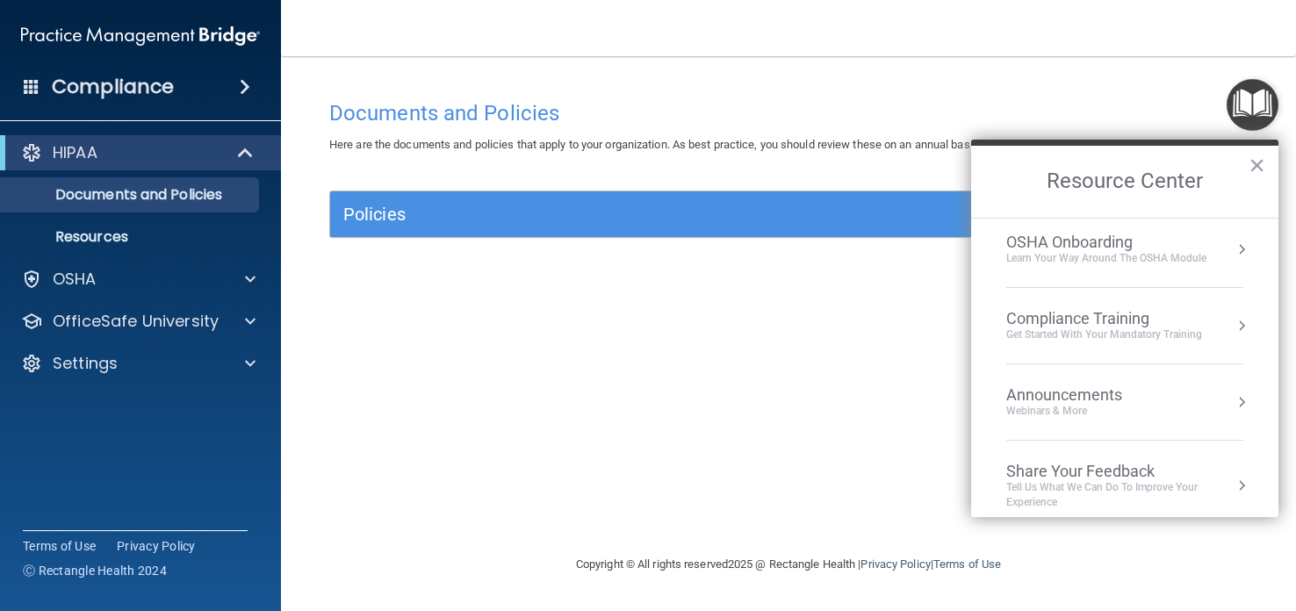
scroll to position [96, 0]
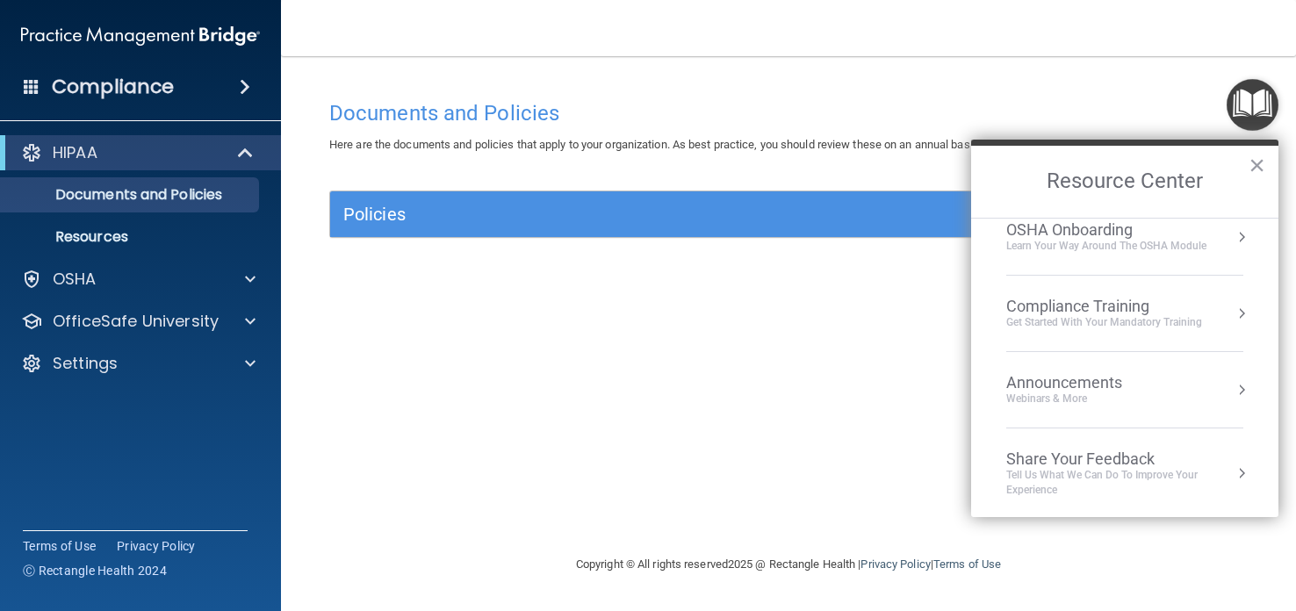
click at [1227, 303] on div "Compliance Training Get Started with your mandatory training" at bounding box center [1125, 313] width 237 height 33
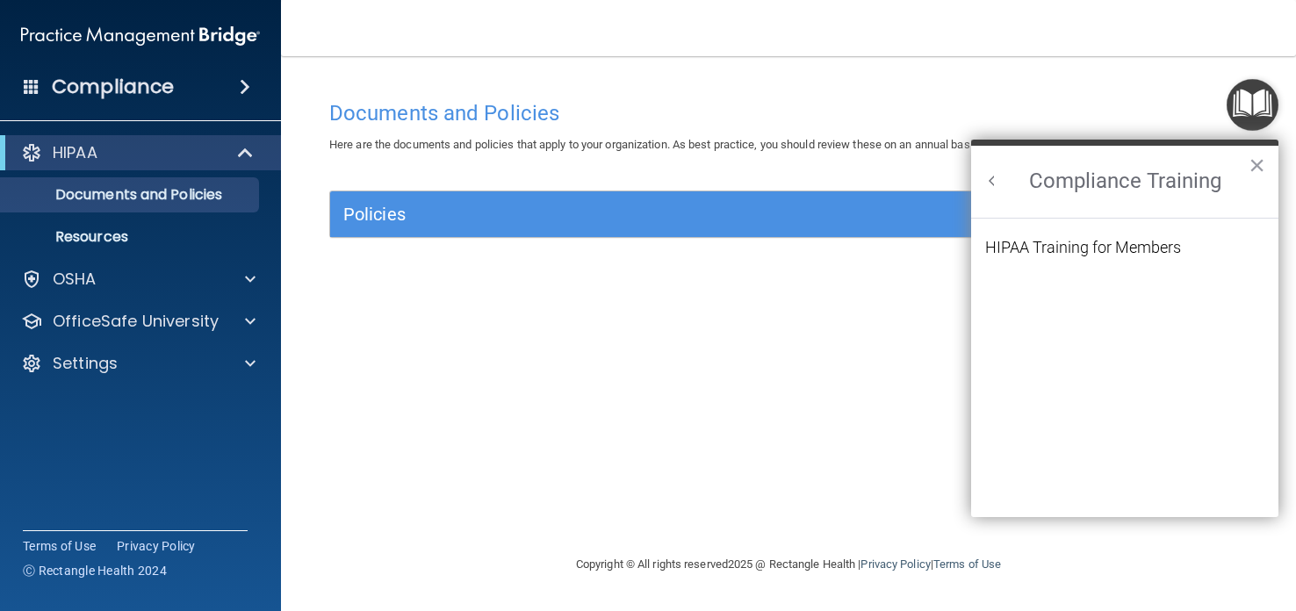
scroll to position [0, 0]
click at [1123, 243] on div "HIPAA Training for Members" at bounding box center [1083, 248] width 196 height 16
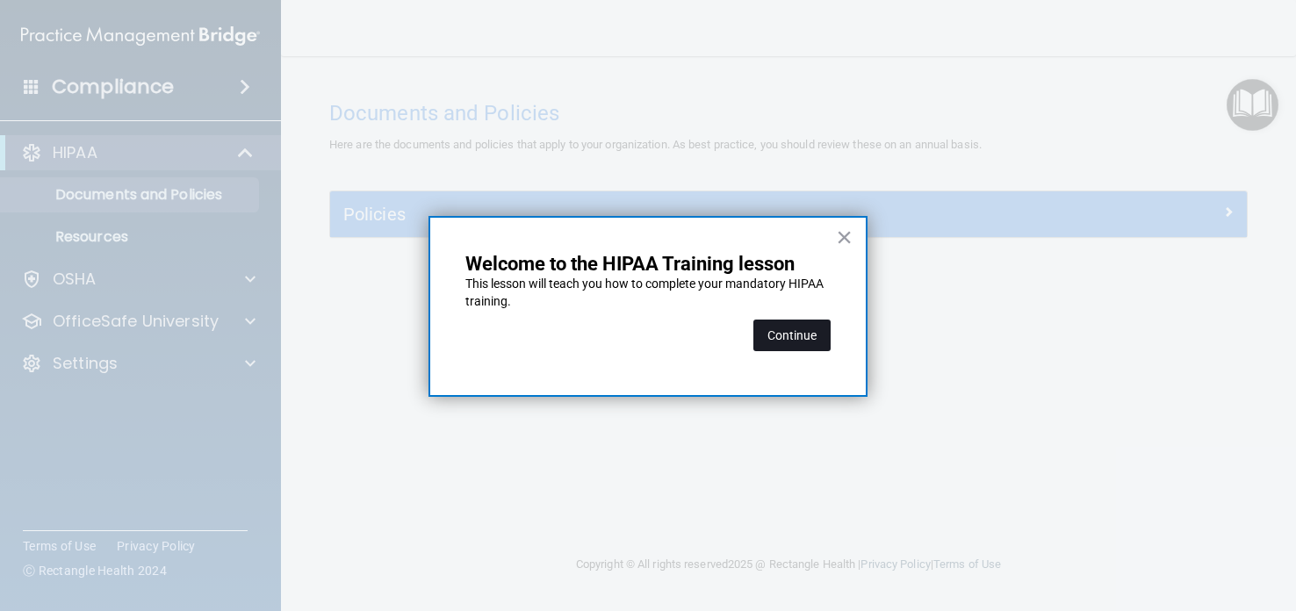
click at [809, 336] on button "Continue" at bounding box center [792, 336] width 77 height 32
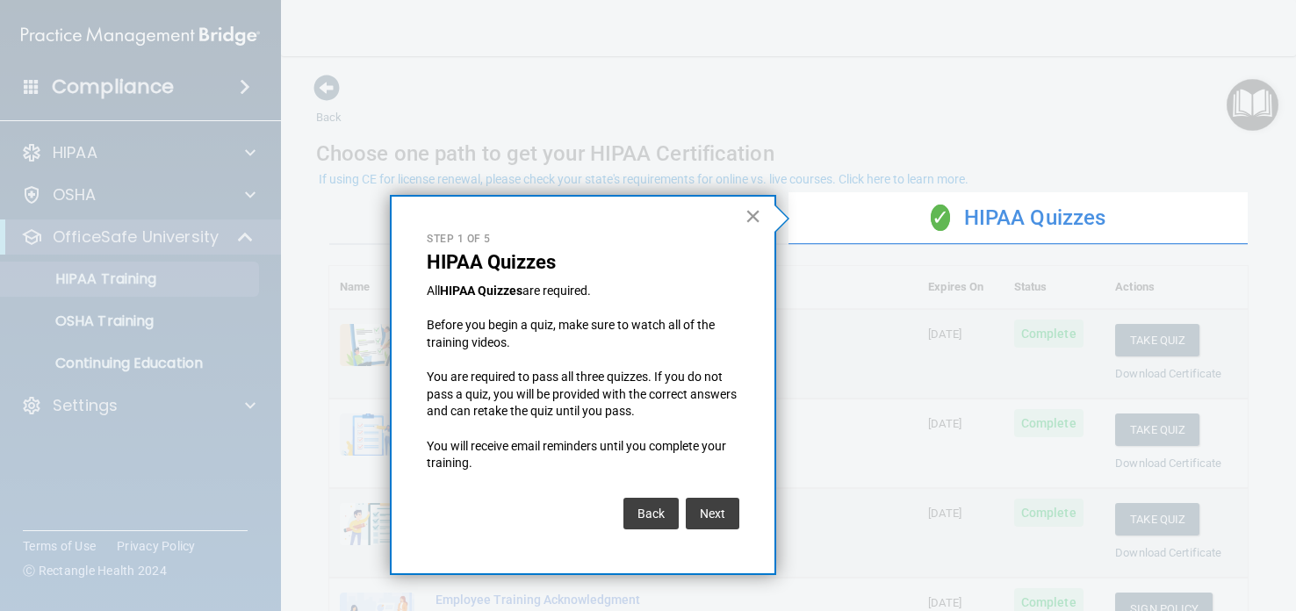
click at [756, 203] on button "×" at bounding box center [753, 216] width 17 height 28
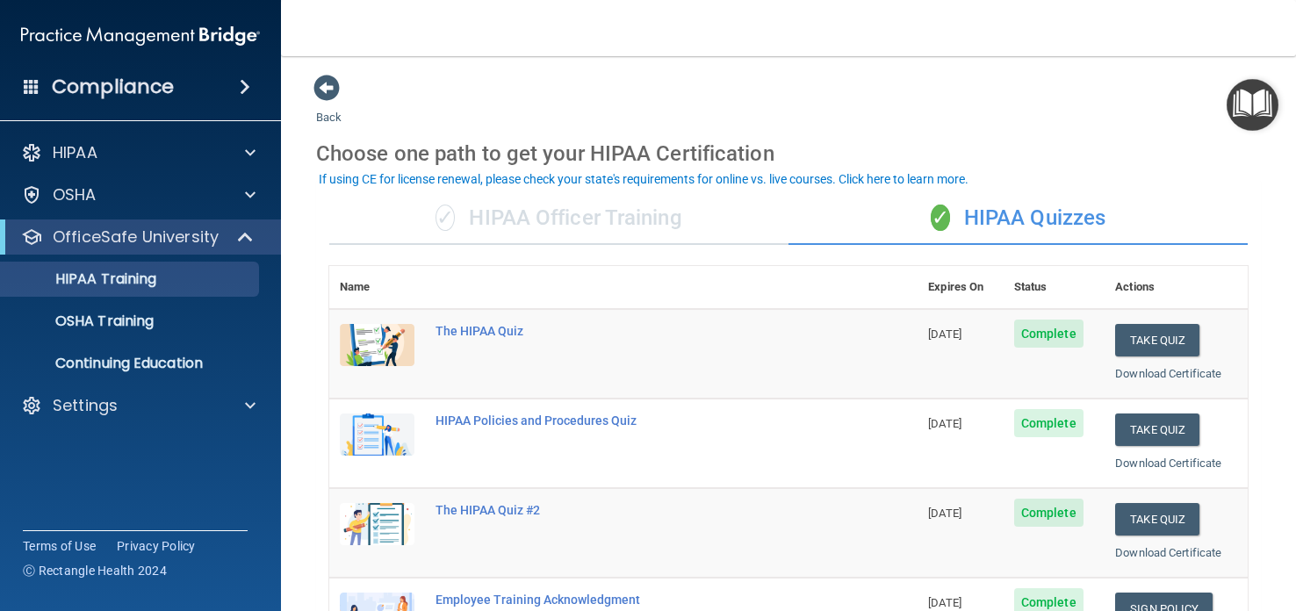
click at [1240, 118] on img "Open Resource Center" at bounding box center [1253, 105] width 52 height 52
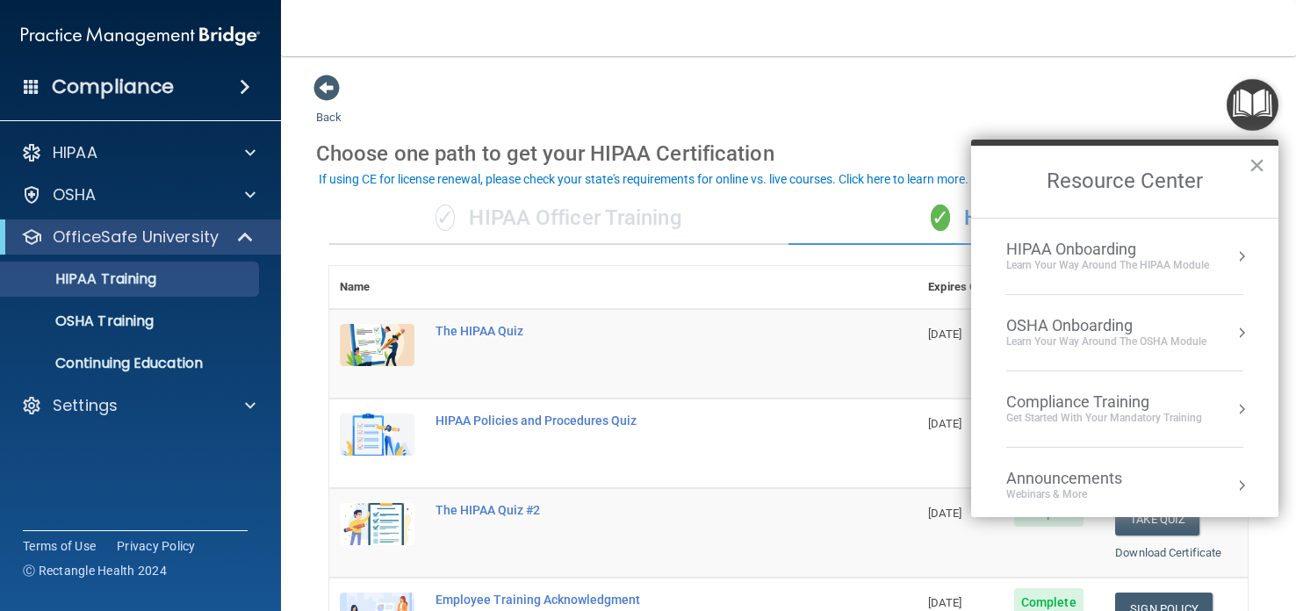
click at [1086, 271] on div "Learn Your Way around the HIPAA module" at bounding box center [1108, 265] width 203 height 15
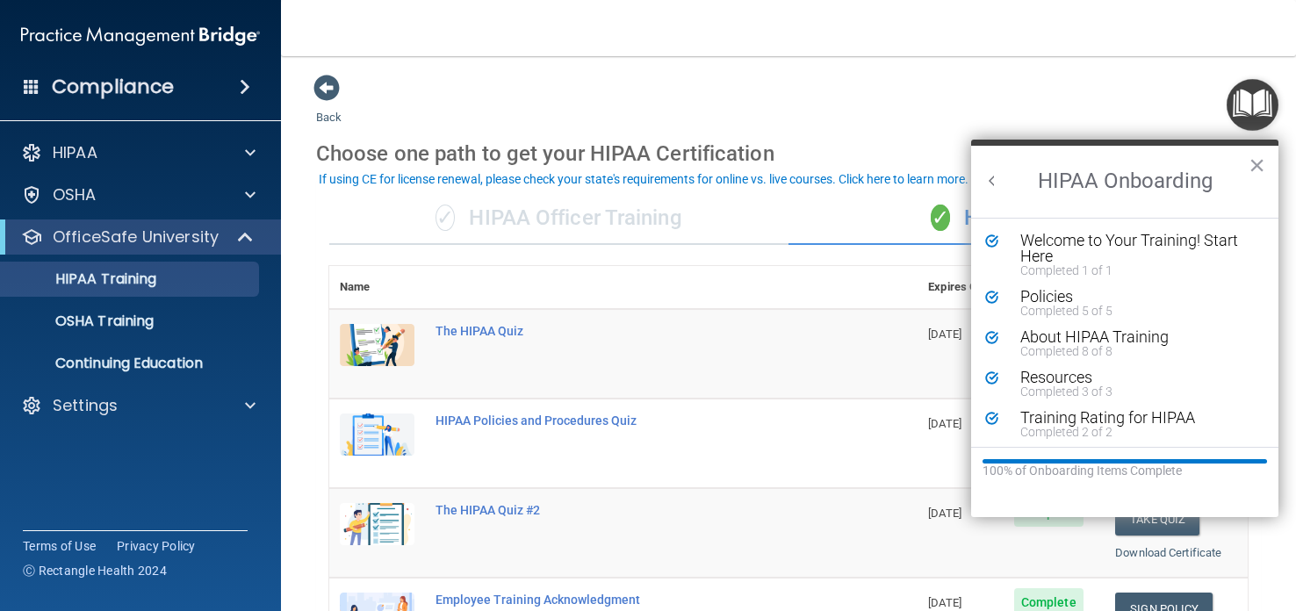
click at [996, 177] on button "Back to Resource Center Home" at bounding box center [993, 181] width 18 height 18
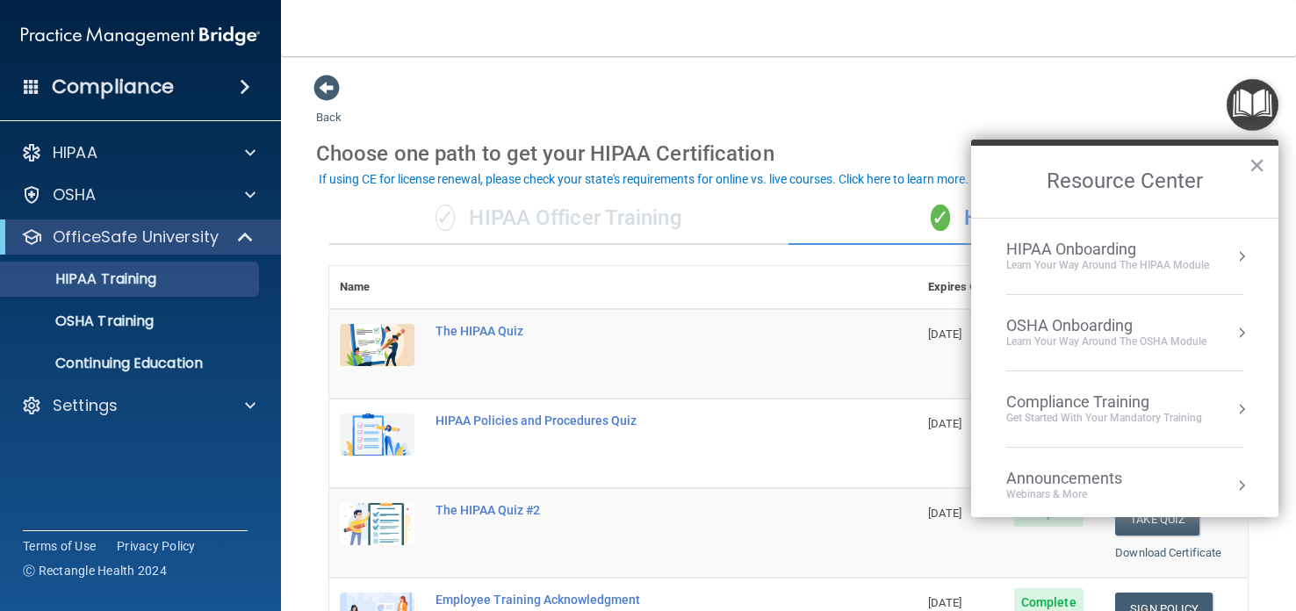
click at [1070, 336] on div "Learn your way around the OSHA module" at bounding box center [1107, 342] width 200 height 15
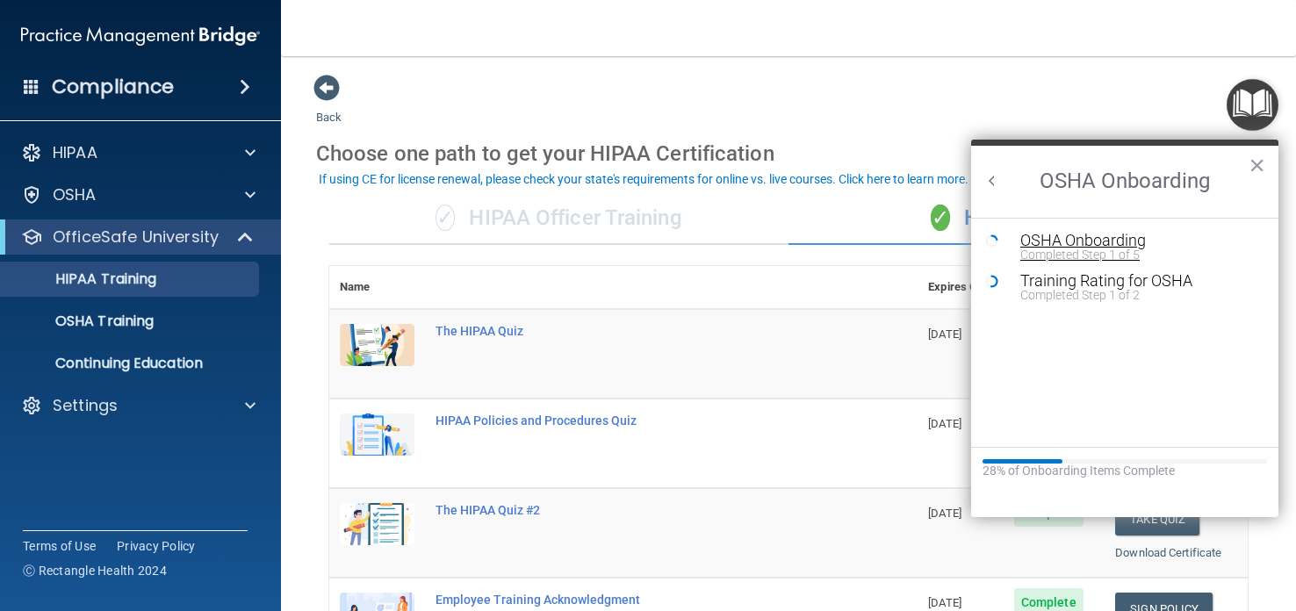
click at [1053, 249] on div "Completed Step 1 of 5" at bounding box center [1138, 255] width 235 height 12
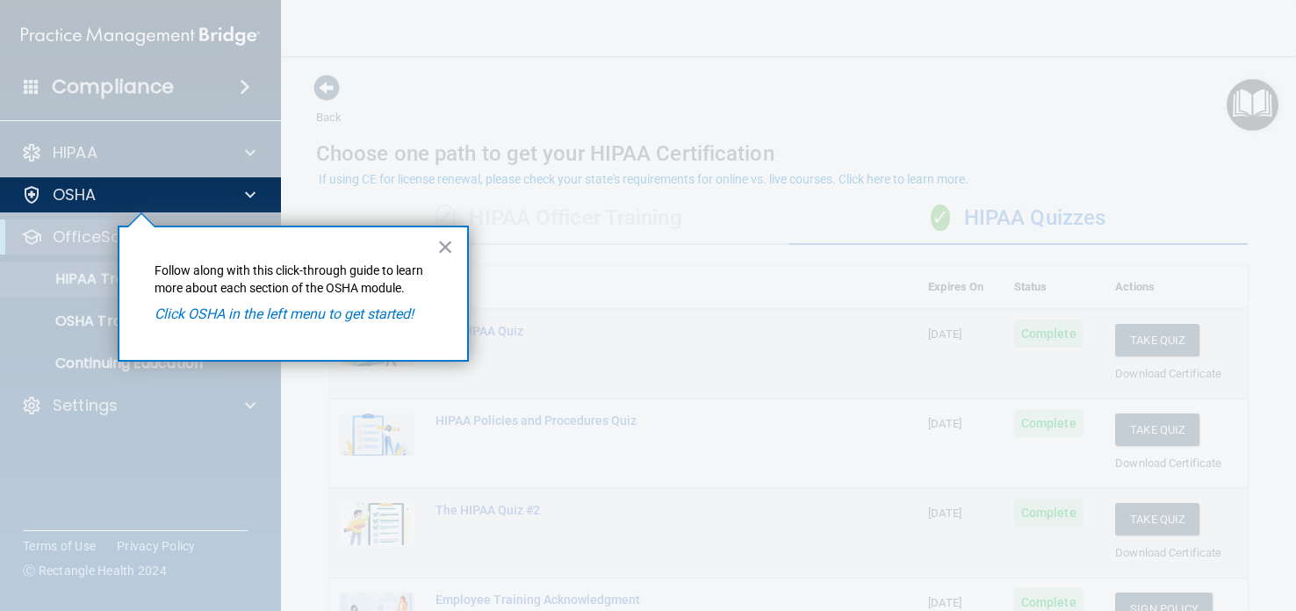
click at [230, 315] on em "Click OSHA in the left menu to get started!" at bounding box center [284, 314] width 259 height 17
click at [444, 247] on button "×" at bounding box center [445, 247] width 17 height 28
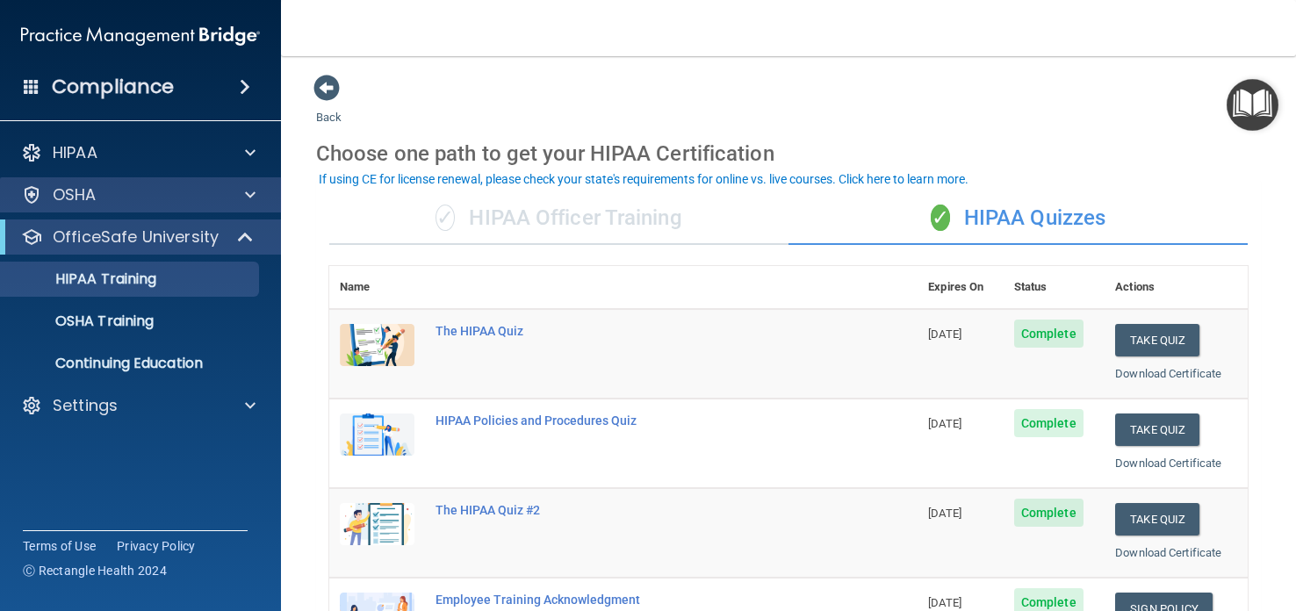
click at [72, 206] on div "OSHA" at bounding box center [141, 194] width 282 height 35
click at [249, 194] on span at bounding box center [250, 194] width 11 height 21
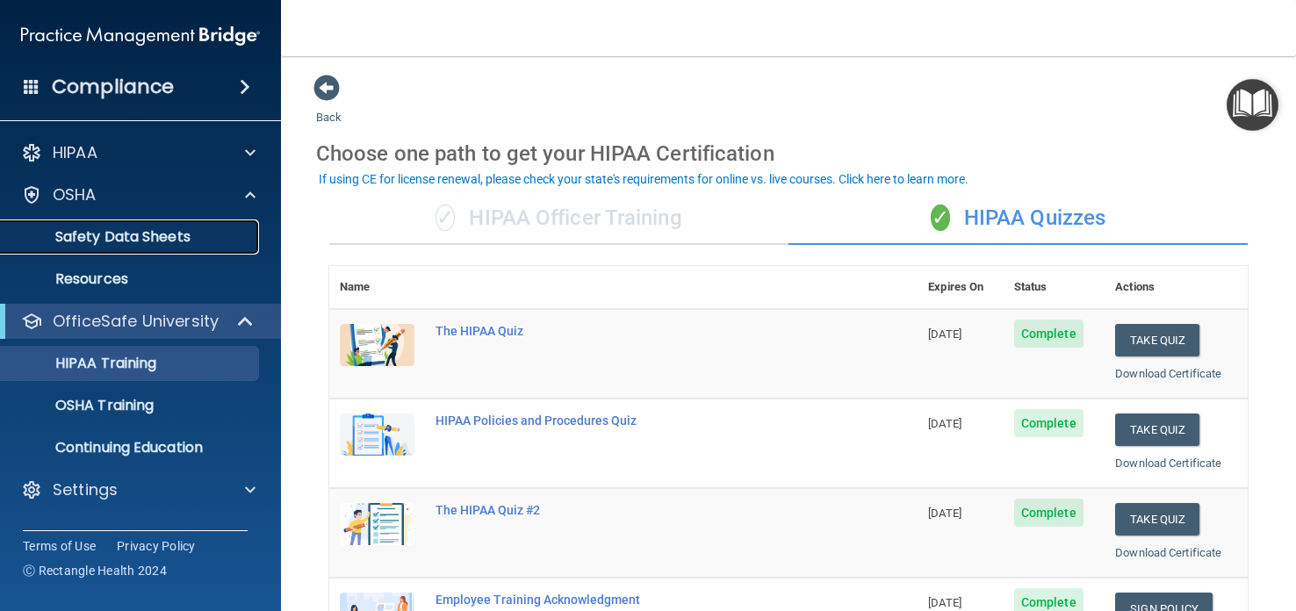
click at [187, 238] on p "Safety Data Sheets" at bounding box center [131, 237] width 240 height 18
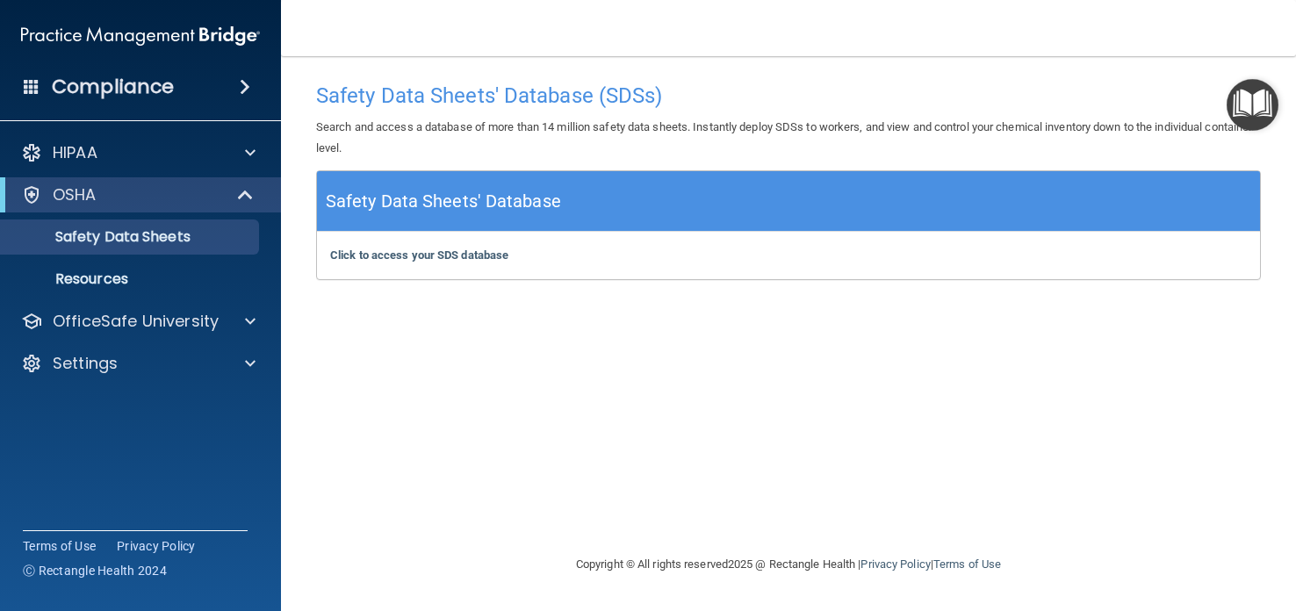
click at [424, 191] on h5 "Safety Data Sheets' Database" at bounding box center [443, 201] width 235 height 31
click at [427, 210] on h5 "Safety Data Sheets' Database" at bounding box center [443, 201] width 235 height 31
click at [62, 282] on p "Resources" at bounding box center [131, 280] width 240 height 18
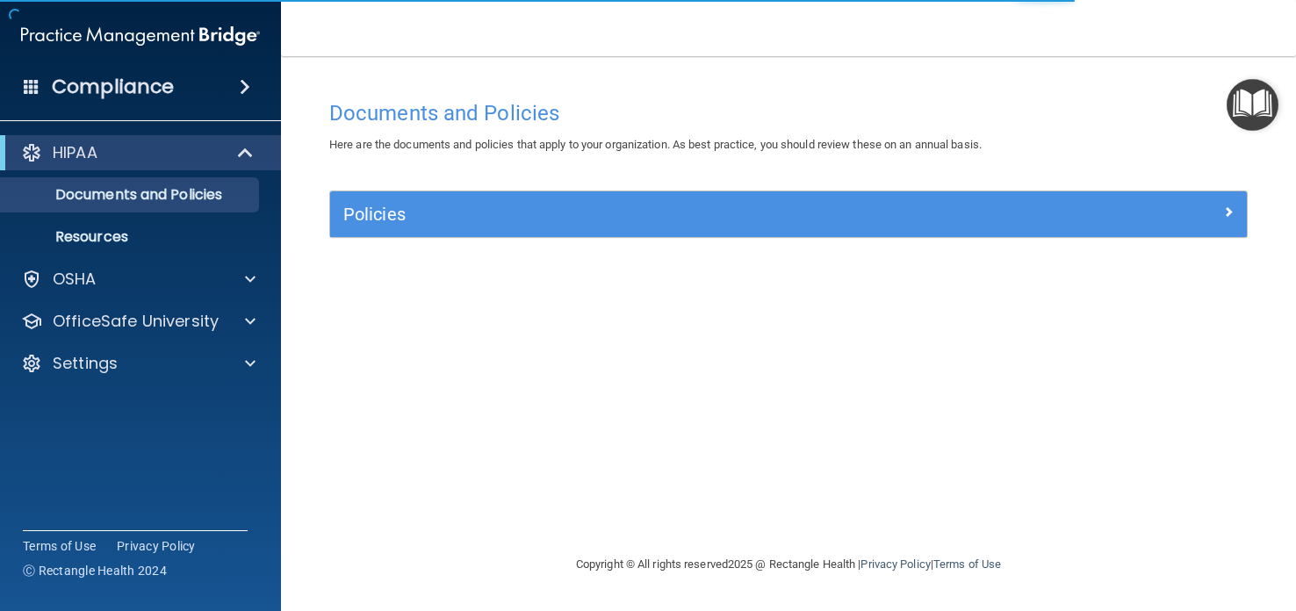
click at [1248, 113] on img "Open Resource Center" at bounding box center [1253, 105] width 52 height 52
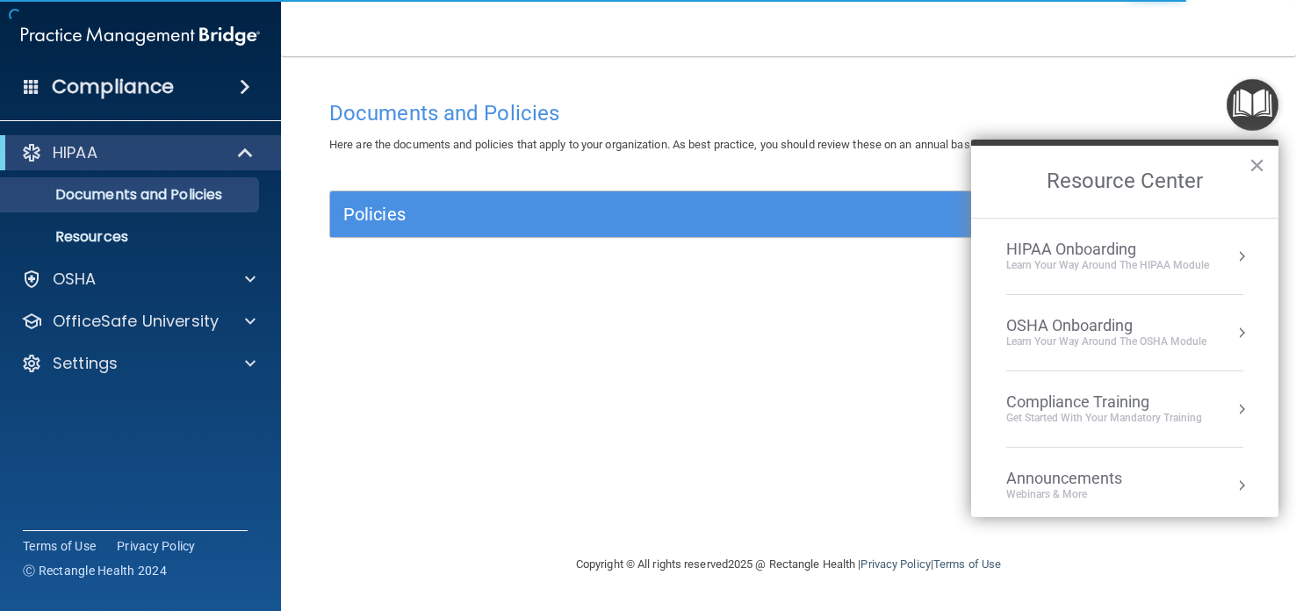
click at [1171, 326] on div "OSHA Onboarding" at bounding box center [1107, 325] width 200 height 19
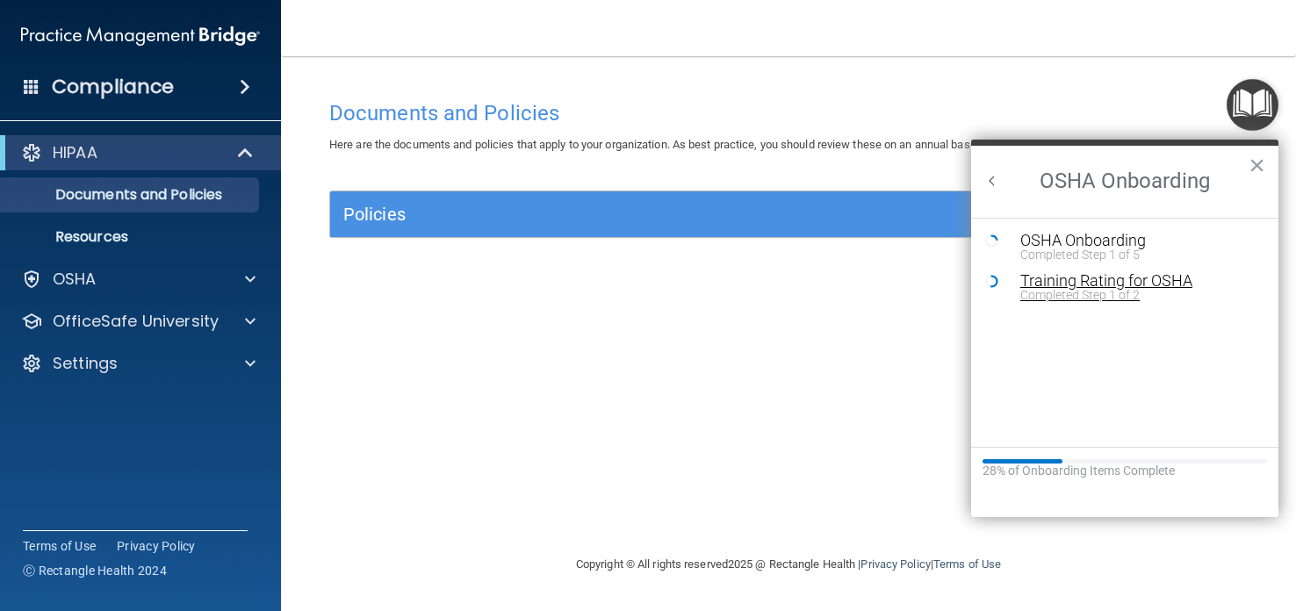
click at [1116, 292] on div "Completed Step 1 of 2" at bounding box center [1138, 295] width 235 height 12
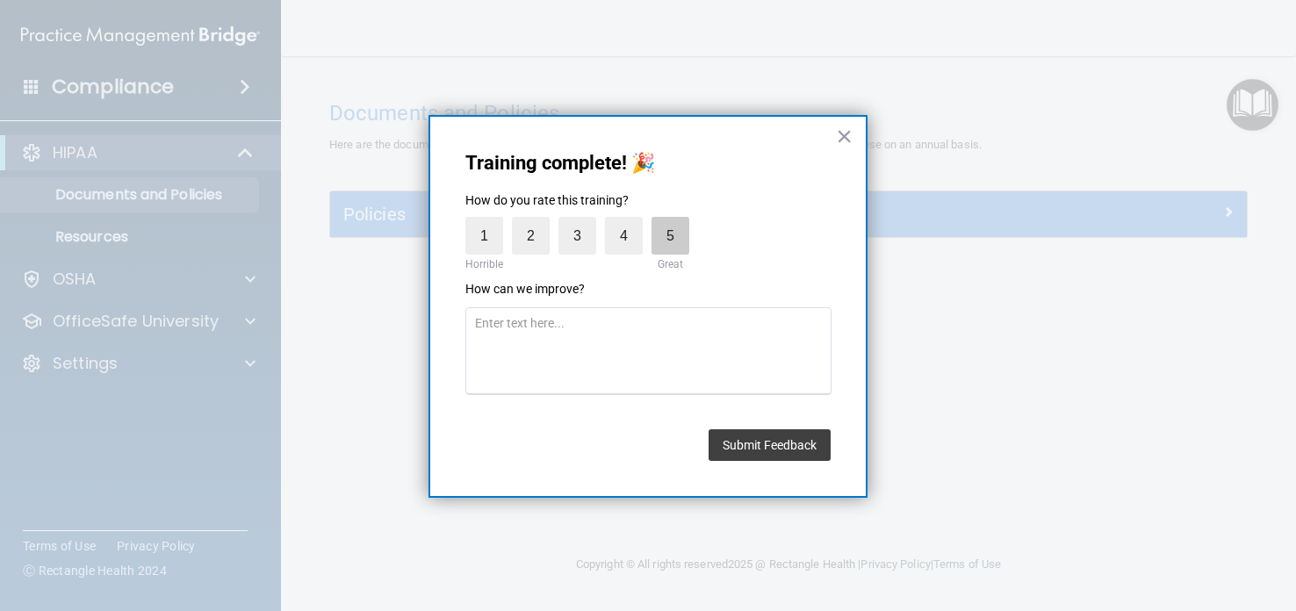
click at [674, 226] on label "5" at bounding box center [671, 236] width 38 height 38
click at [630, 221] on input "5" at bounding box center [630, 221] width 0 height 0
click at [752, 459] on button "Submit Feedback" at bounding box center [770, 446] width 122 height 32
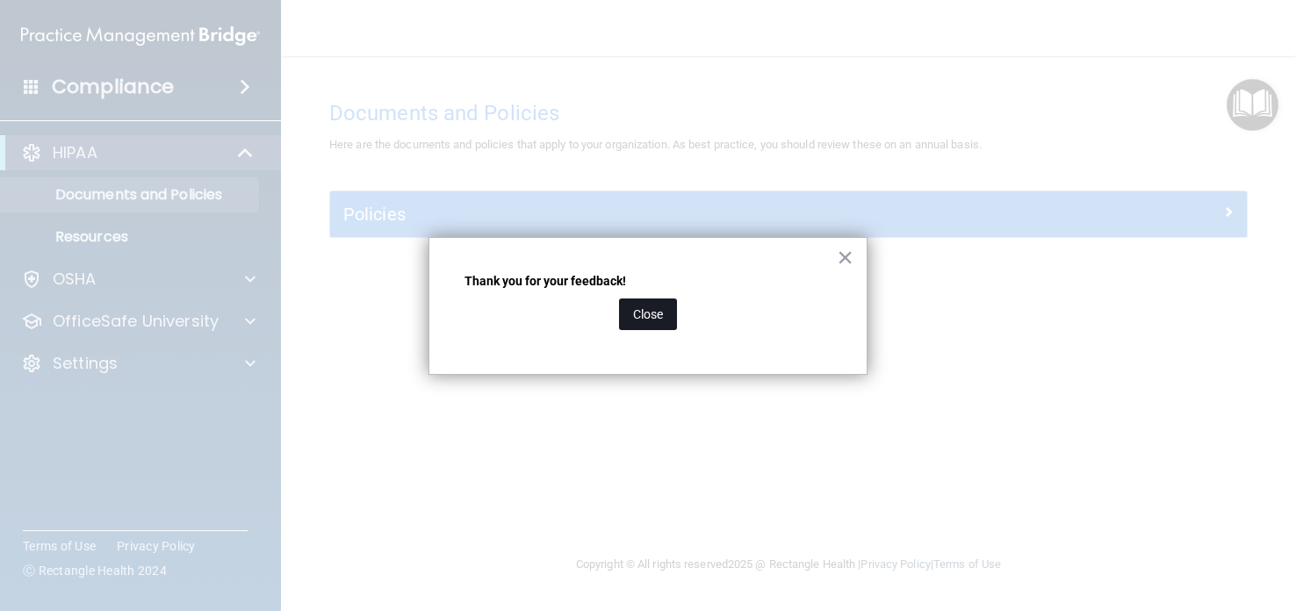
click at [658, 324] on button "Close" at bounding box center [648, 315] width 58 height 32
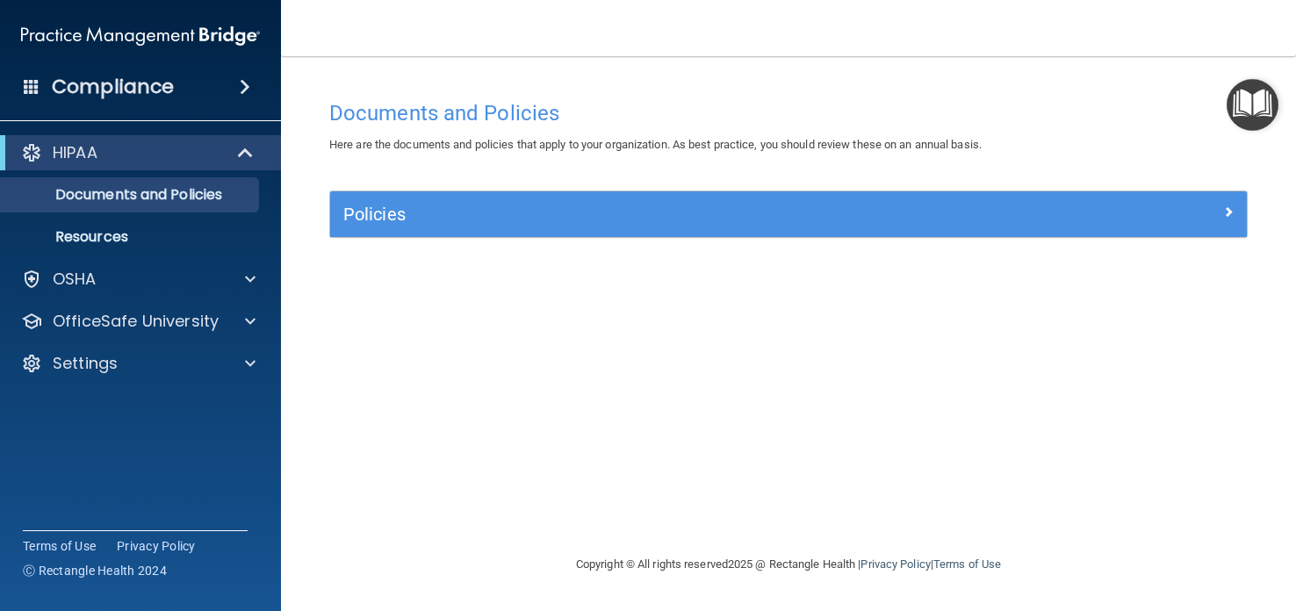
click at [1258, 101] on img "Open Resource Center" at bounding box center [1253, 105] width 52 height 52
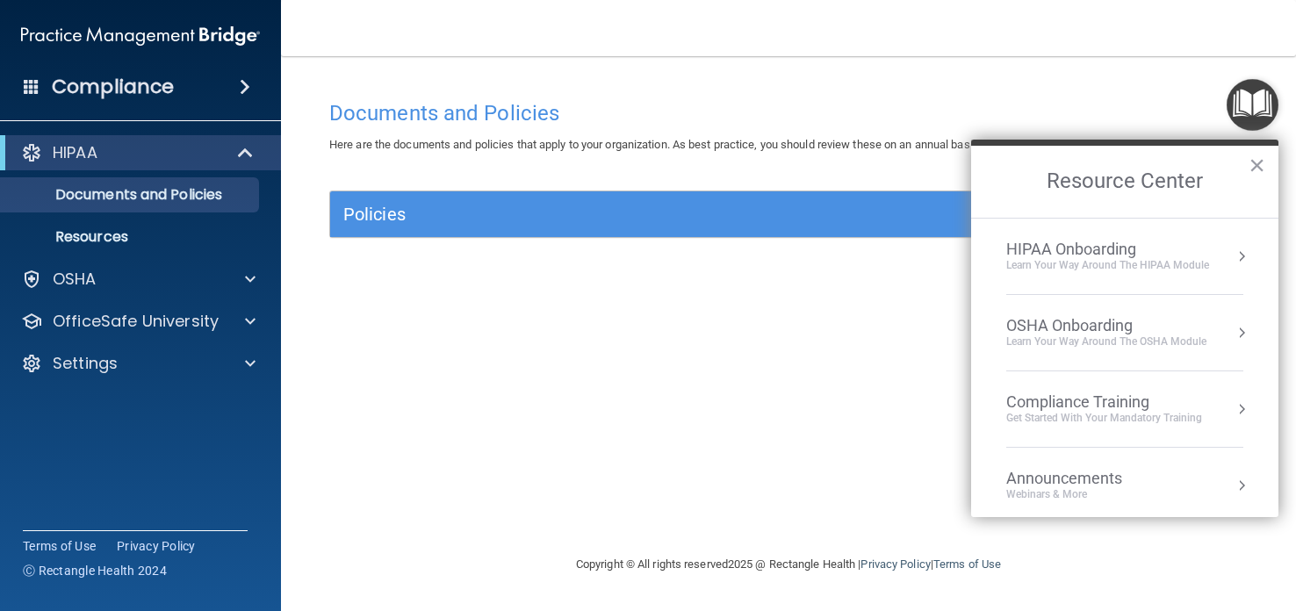
click at [1105, 337] on div "Learn your way around the OSHA module" at bounding box center [1107, 342] width 200 height 15
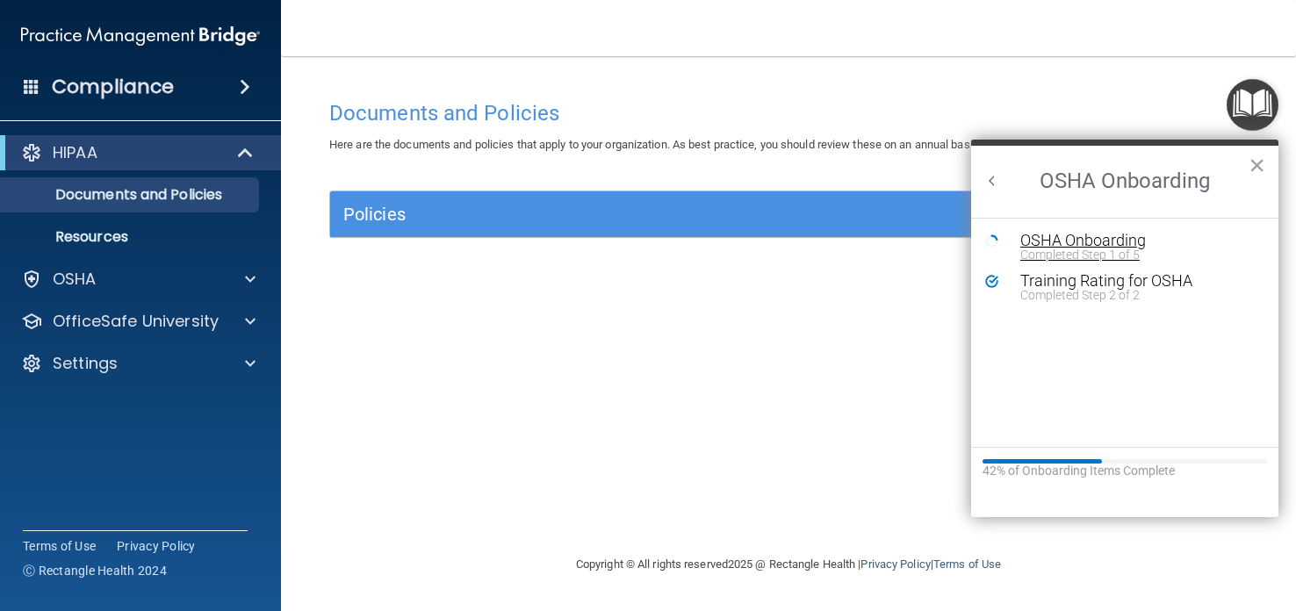
click at [1054, 242] on div "OSHA Onboarding" at bounding box center [1138, 241] width 235 height 16
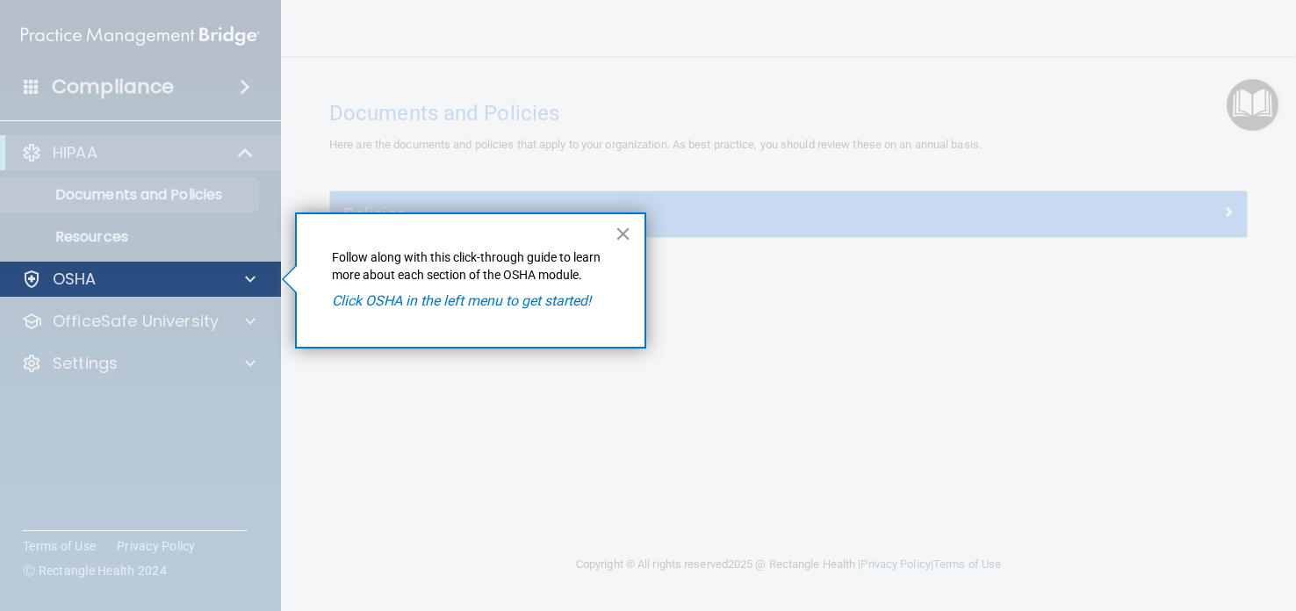
click at [119, 292] on div "OSHA" at bounding box center [141, 279] width 282 height 35
click at [242, 275] on div at bounding box center [248, 279] width 44 height 21
click at [59, 291] on div "OSHA" at bounding box center [141, 279] width 282 height 35
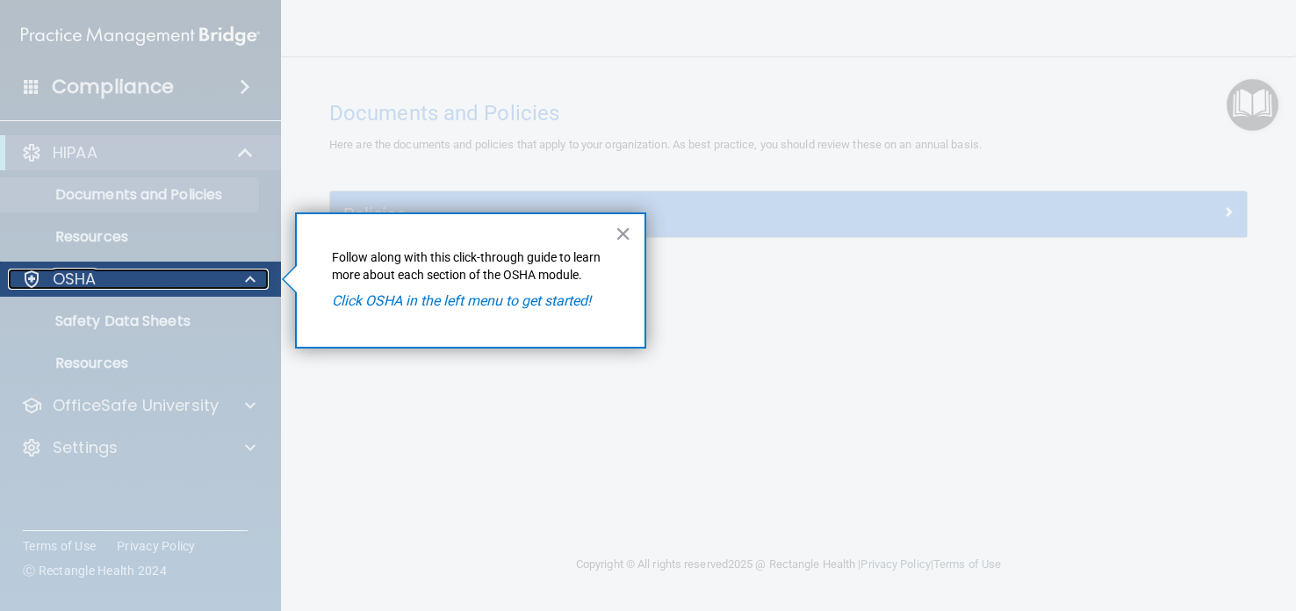
click at [35, 278] on div at bounding box center [31, 279] width 21 height 21
click at [64, 283] on p "OSHA" at bounding box center [75, 279] width 44 height 21
click at [412, 303] on em "Click OSHA in the left menu to get started!" at bounding box center [461, 300] width 259 height 17
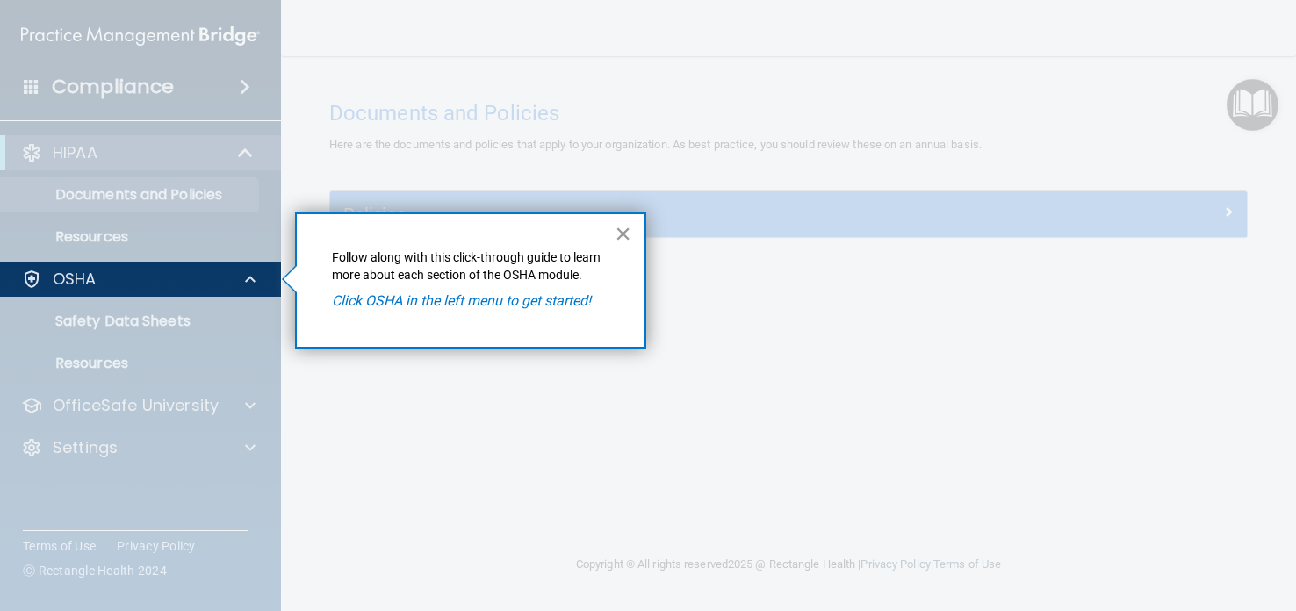
click at [621, 230] on button "×" at bounding box center [623, 234] width 17 height 28
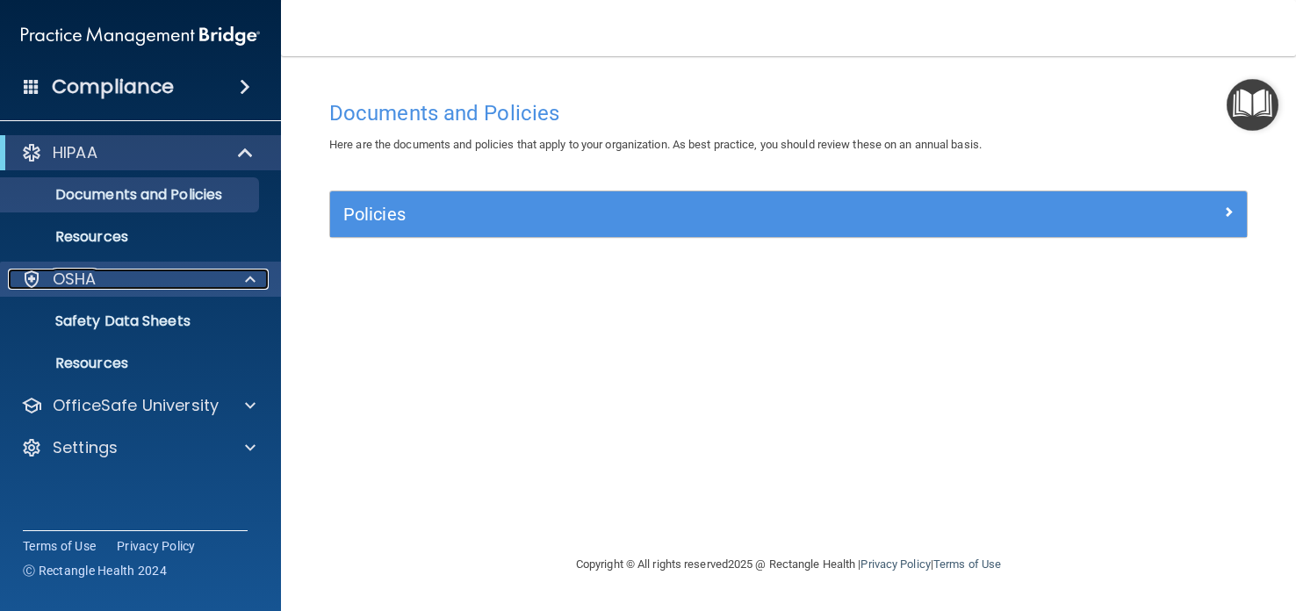
click at [188, 288] on div "OSHA" at bounding box center [117, 279] width 218 height 21
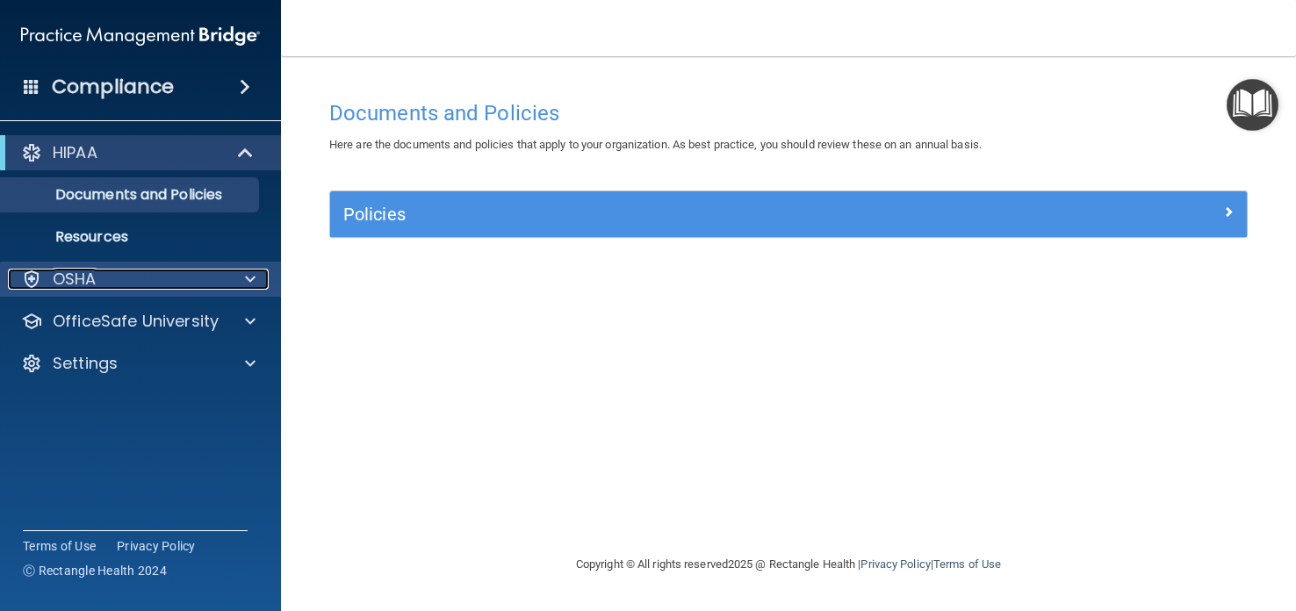
click at [188, 288] on div "OSHA" at bounding box center [117, 279] width 218 height 21
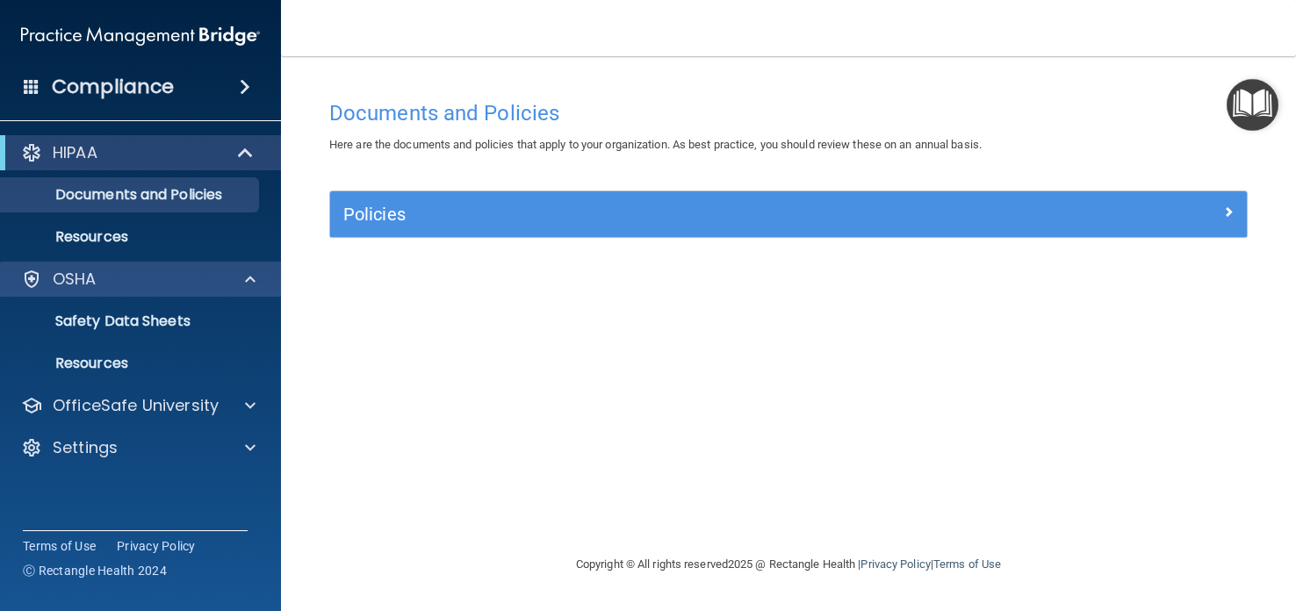
click at [18, 292] on div "OSHA" at bounding box center [141, 279] width 282 height 35
click at [25, 280] on div at bounding box center [31, 279] width 21 height 21
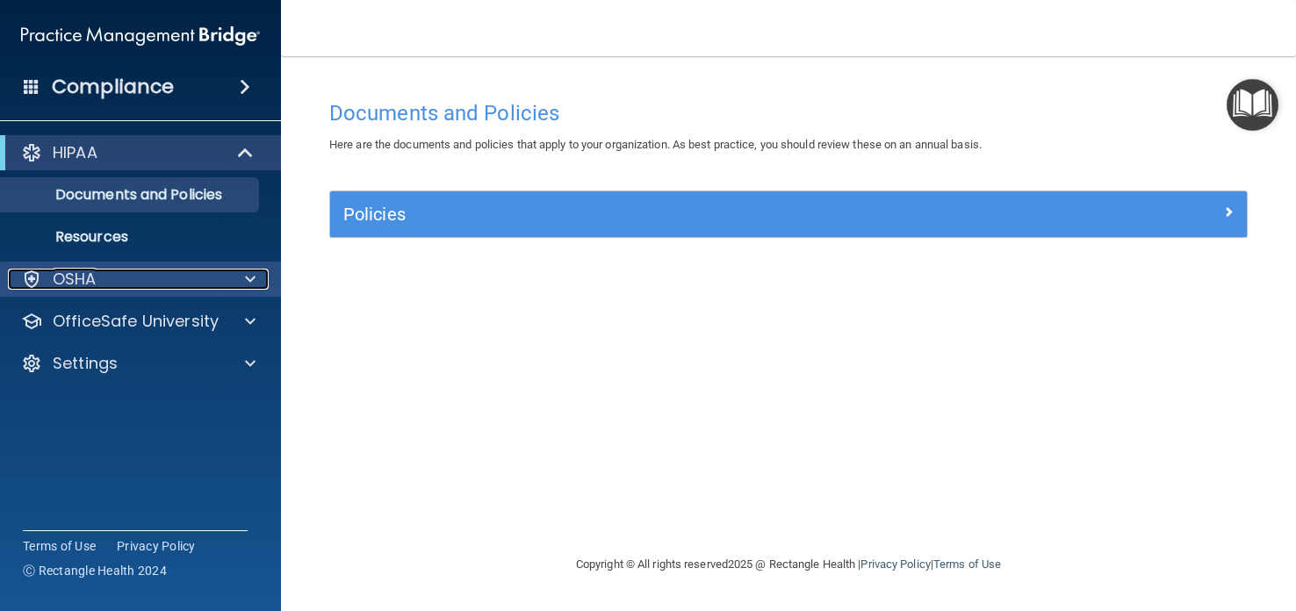
click at [25, 280] on div at bounding box center [31, 279] width 21 height 21
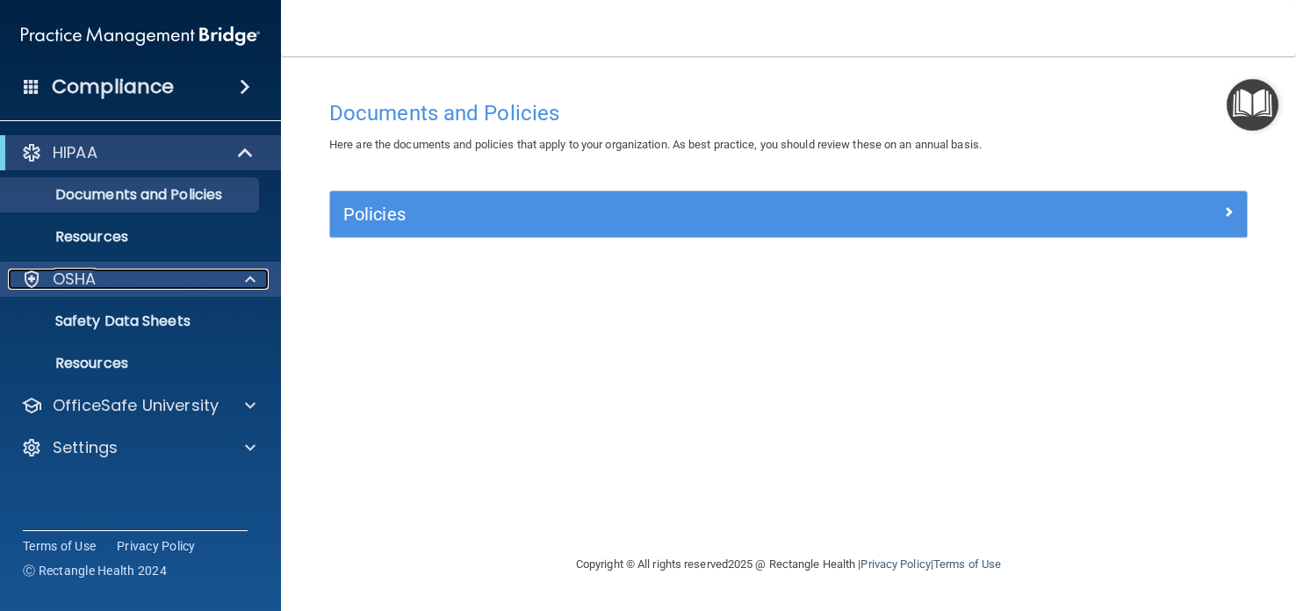
click at [25, 280] on div at bounding box center [31, 279] width 21 height 21
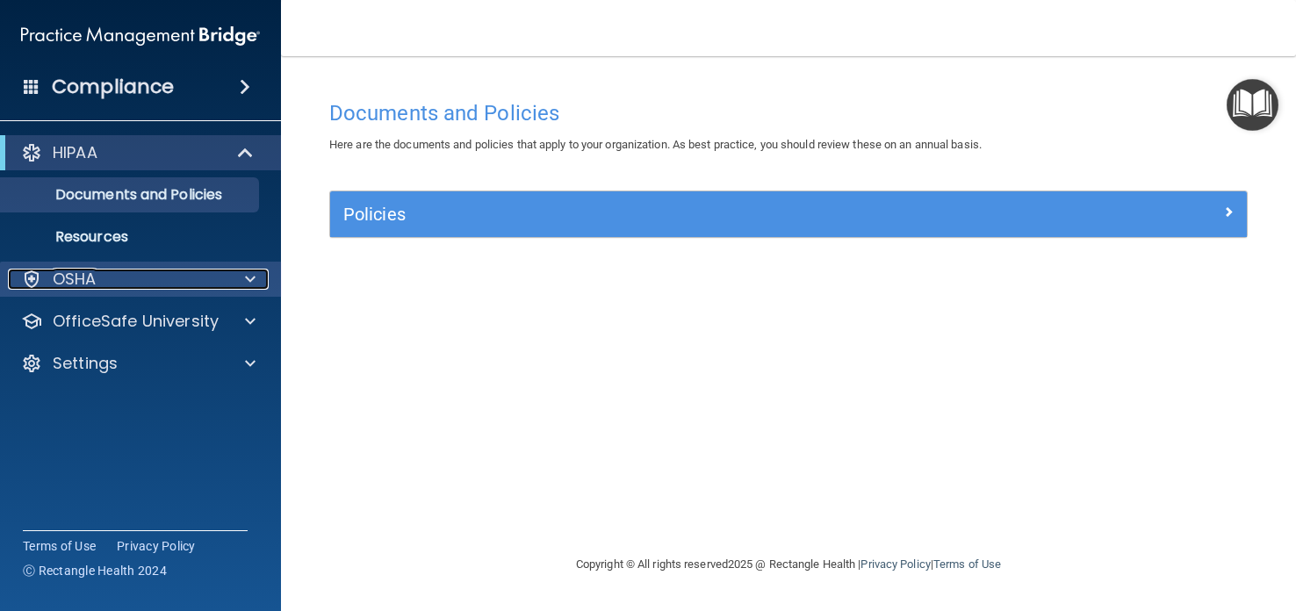
click at [25, 280] on div at bounding box center [31, 279] width 21 height 21
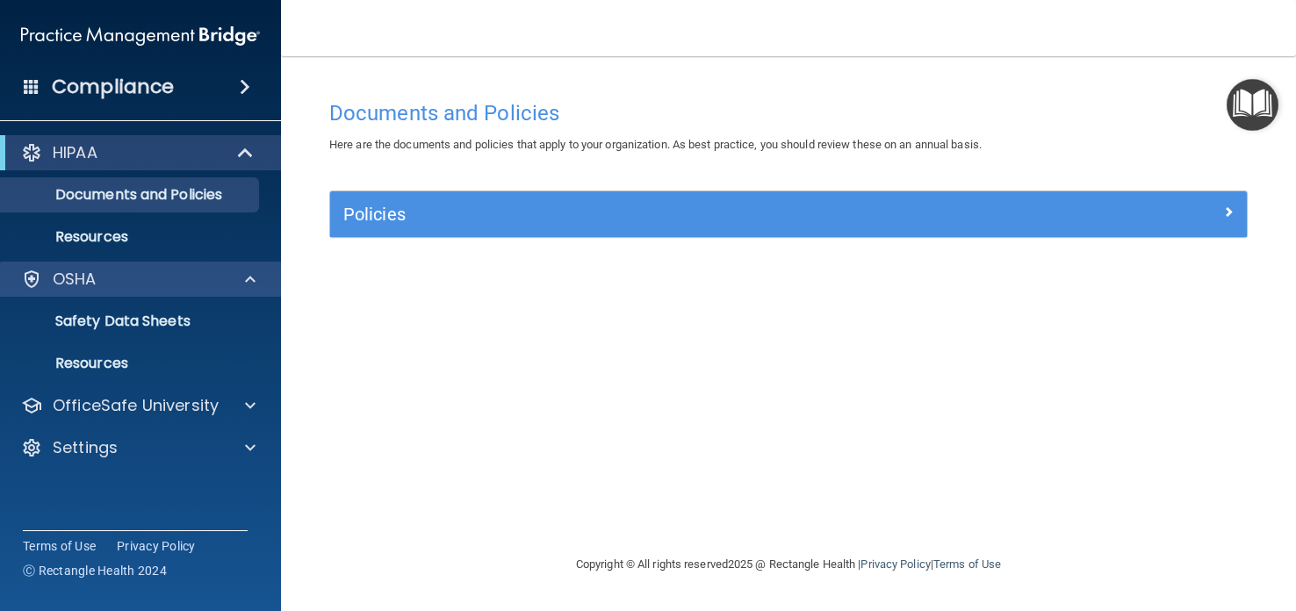
click at [61, 291] on div "OSHA" at bounding box center [141, 279] width 282 height 35
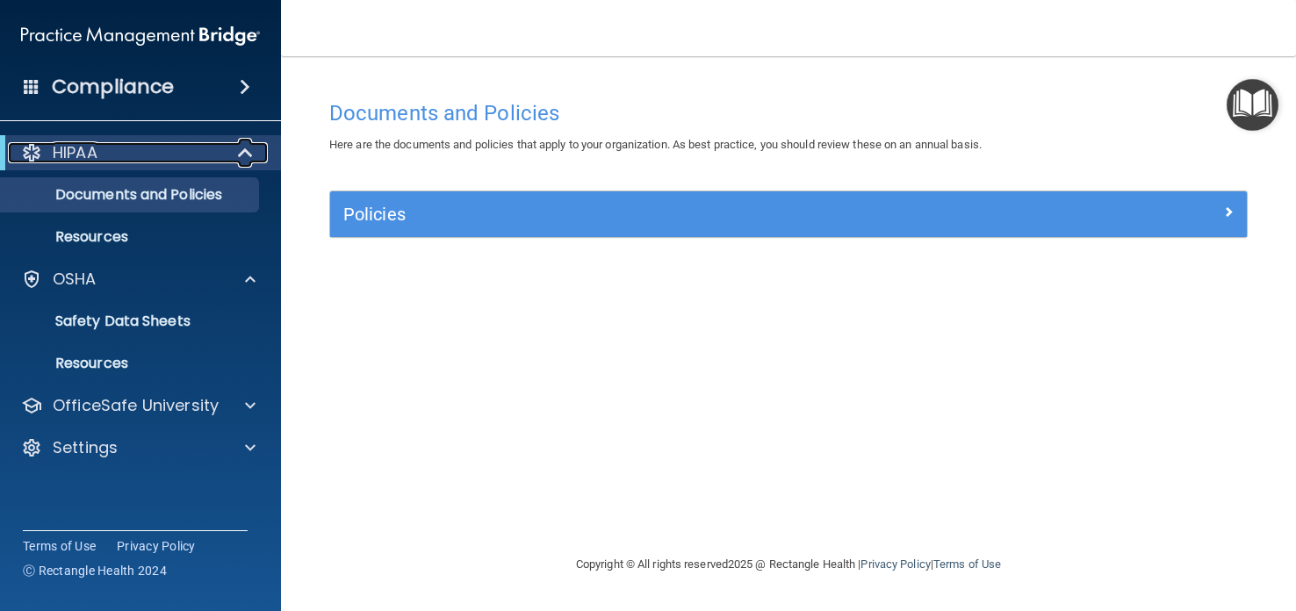
click at [49, 158] on div "HIPAA" at bounding box center [116, 152] width 217 height 21
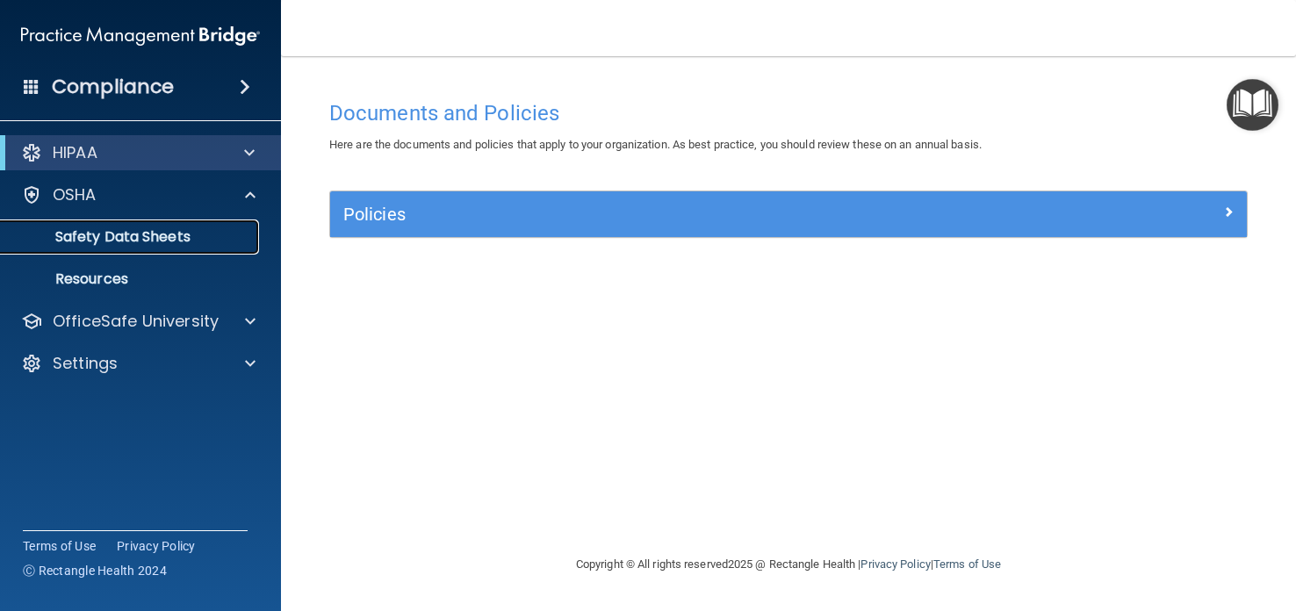
click at [75, 239] on p "Safety Data Sheets" at bounding box center [131, 237] width 240 height 18
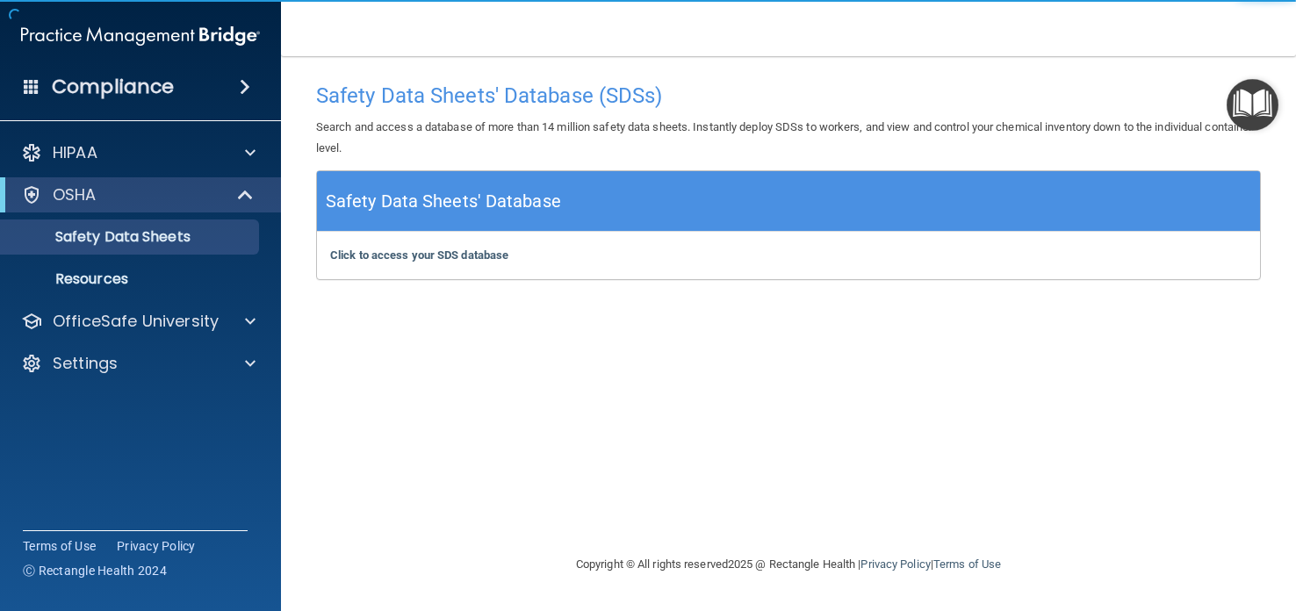
click at [422, 203] on h5 "Safety Data Sheets' Database" at bounding box center [443, 201] width 235 height 31
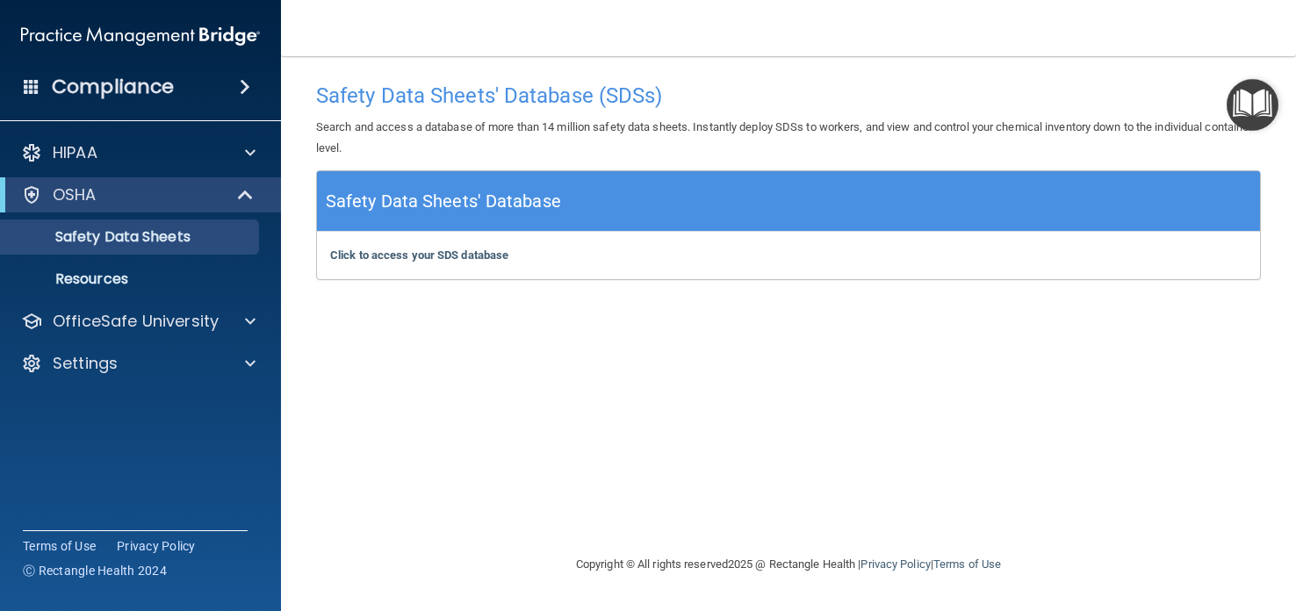
click at [1248, 115] on img "Open Resource Center" at bounding box center [1253, 105] width 52 height 52
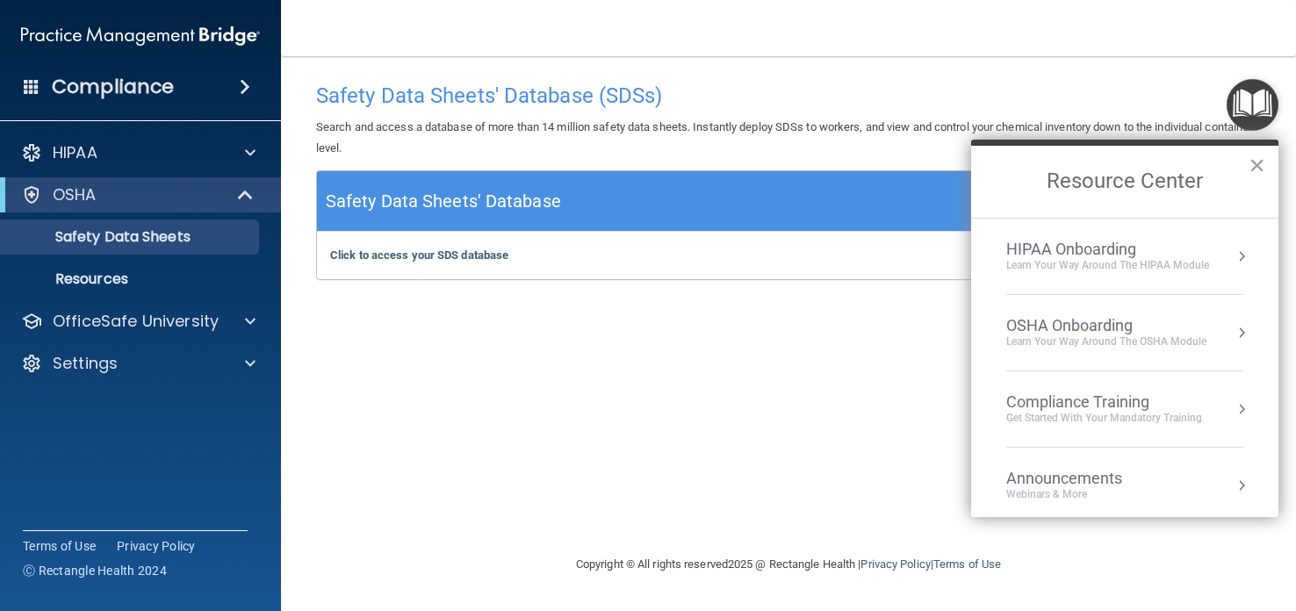
scroll to position [96, 0]
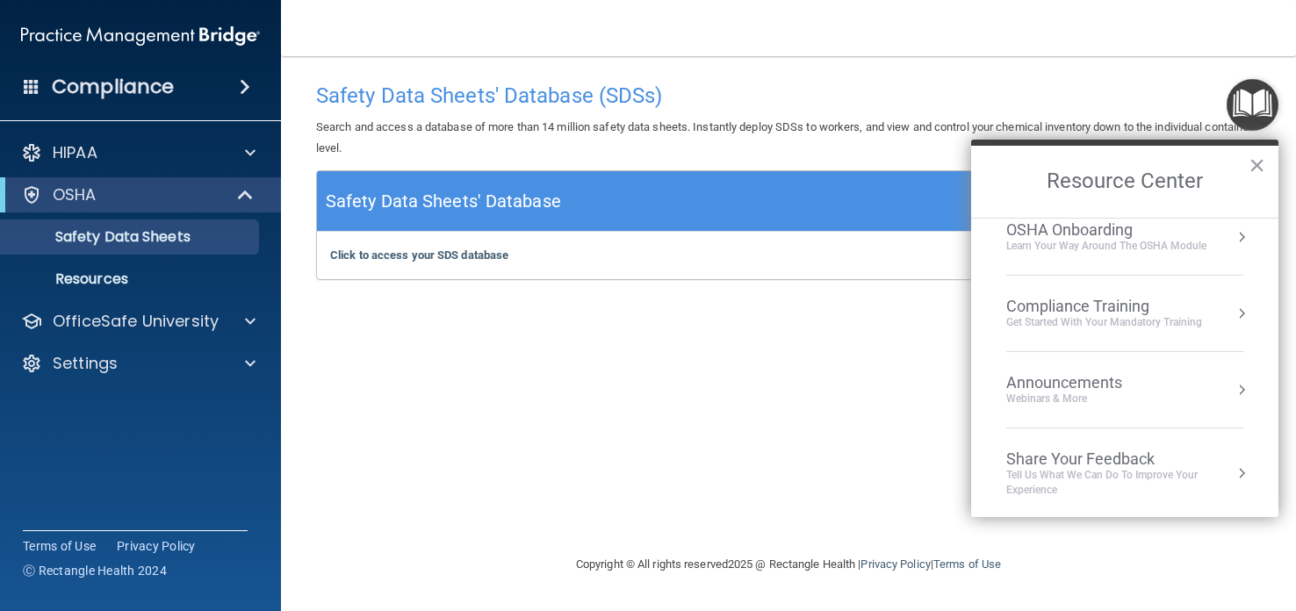
click at [736, 369] on div "Safety Data Sheets' Database (SDSs) Search and access a database of more than 1…" at bounding box center [788, 305] width 945 height 463
click at [437, 312] on div "Safety Data Sheets' Database (SDSs) Search and access a database of more than 1…" at bounding box center [788, 305] width 945 height 463
click at [458, 257] on b "Click to access your SDS database" at bounding box center [419, 255] width 178 height 13
click at [96, 290] on link "Resources" at bounding box center [120, 279] width 277 height 35
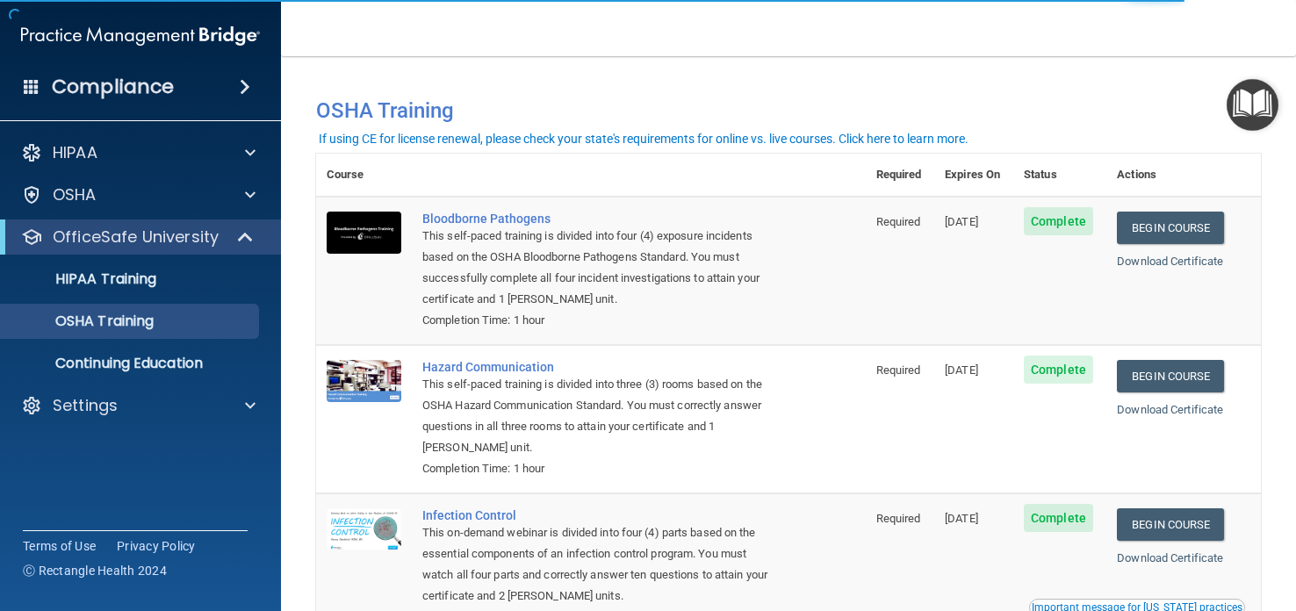
scroll to position [248, 0]
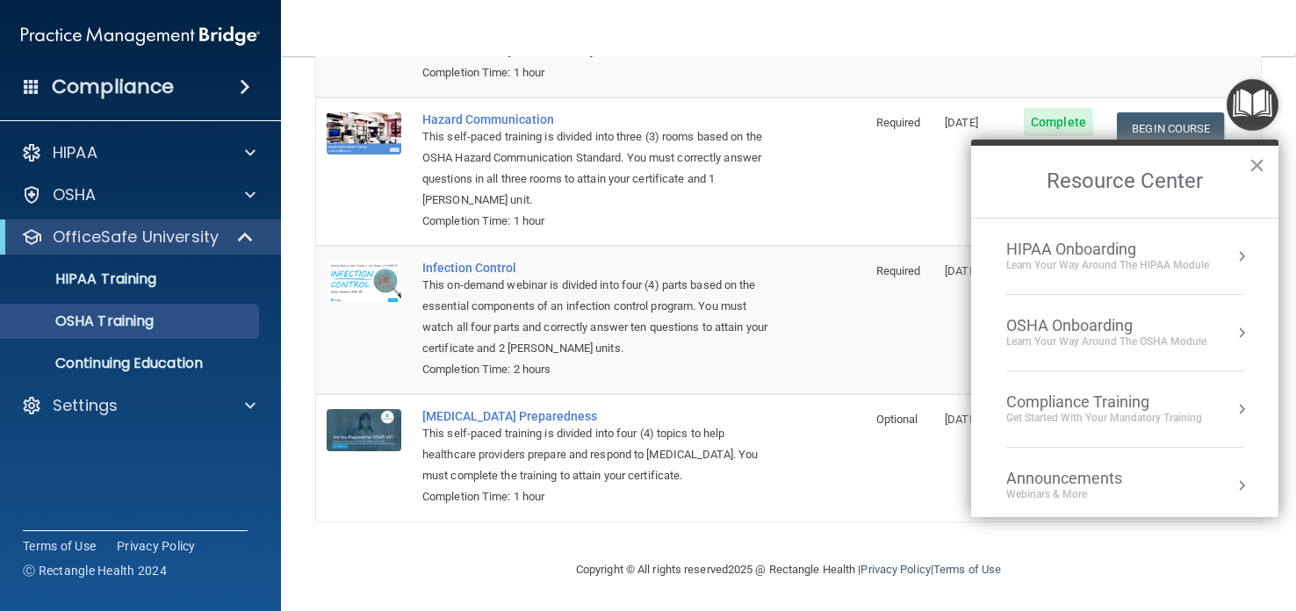
click at [1257, 170] on button "×" at bounding box center [1257, 165] width 17 height 28
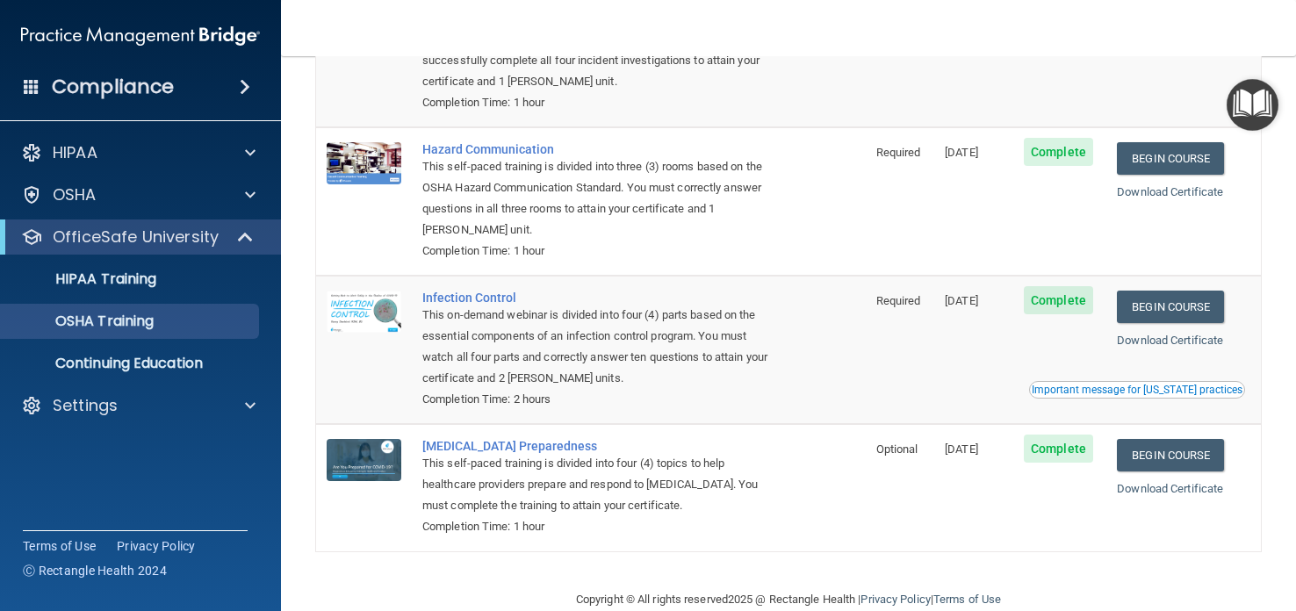
scroll to position [0, 0]
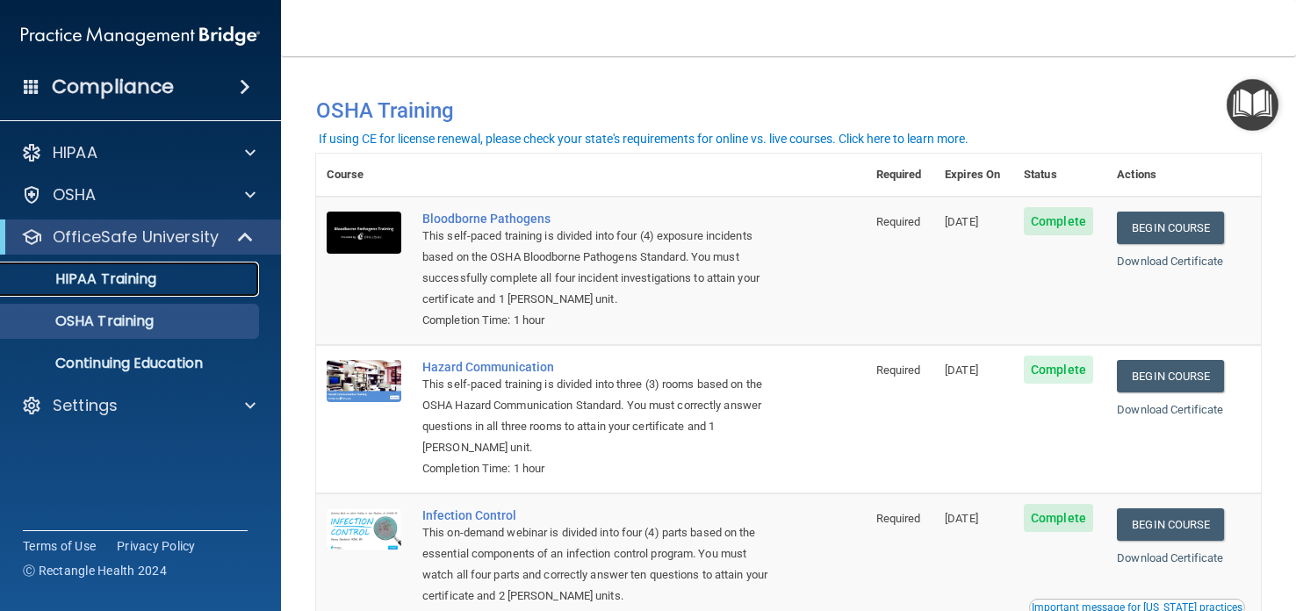
click at [95, 290] on link "HIPAA Training" at bounding box center [120, 279] width 277 height 35
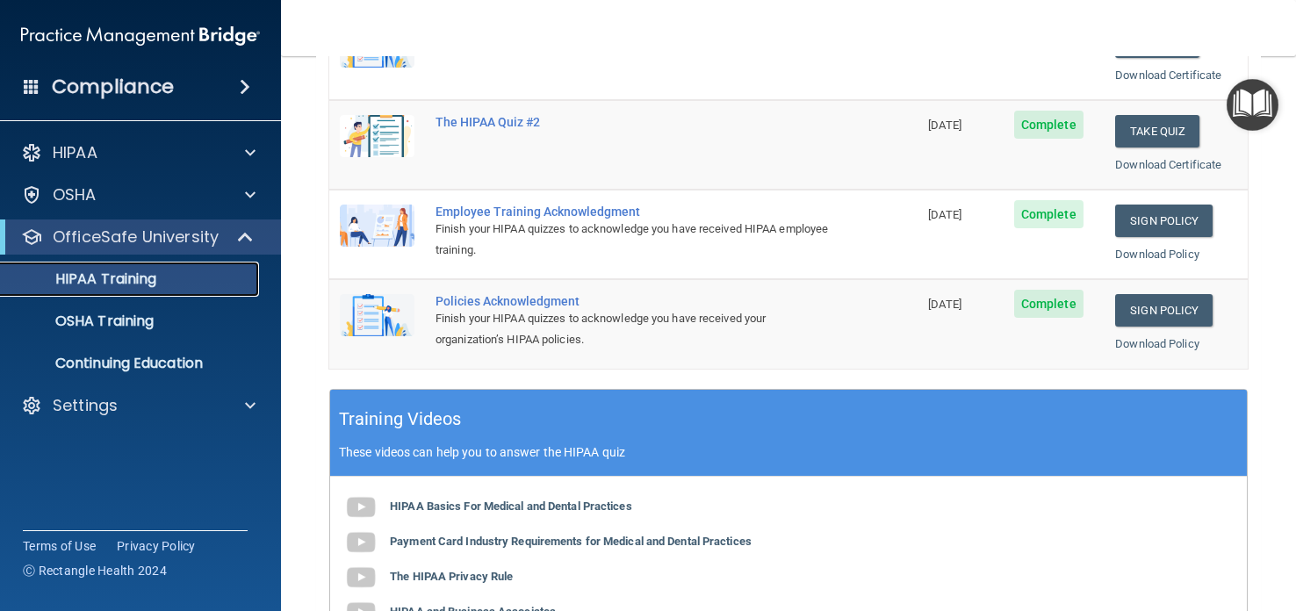
scroll to position [430, 0]
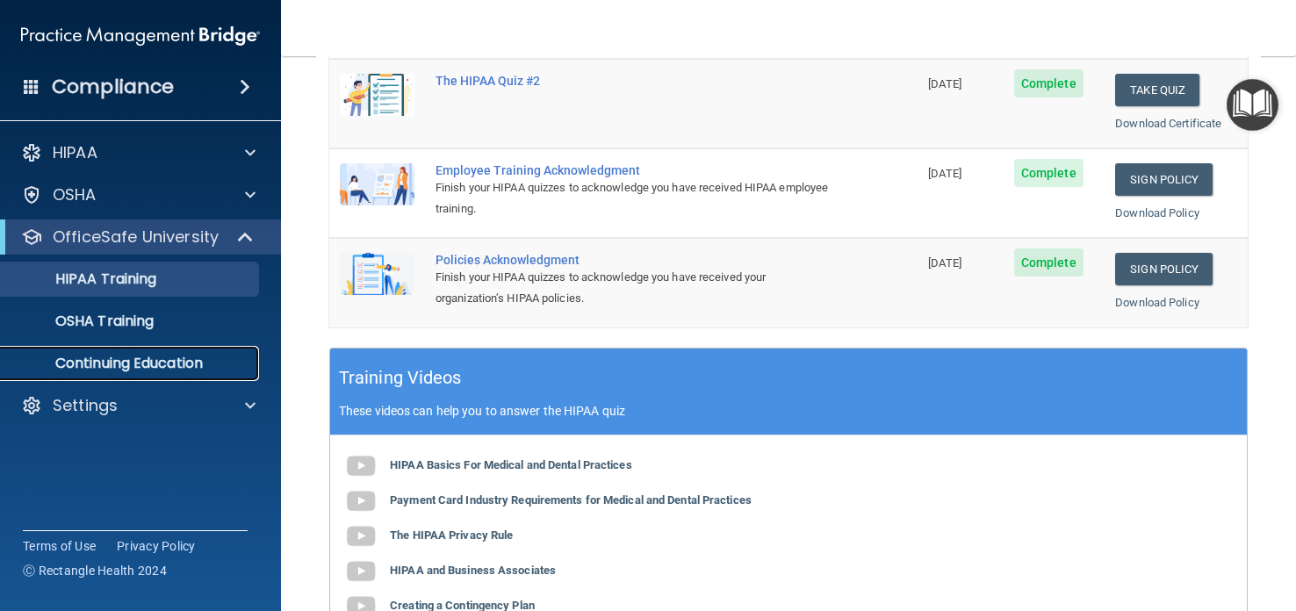
click at [197, 365] on p "Continuing Education" at bounding box center [131, 364] width 240 height 18
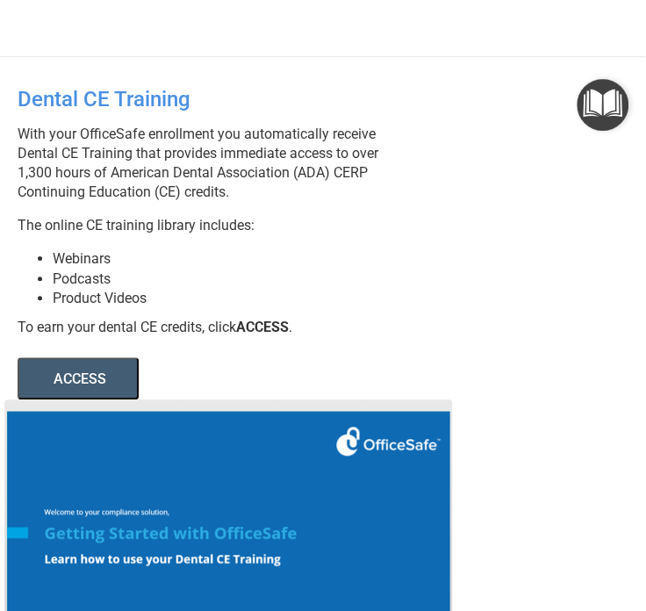
click at [465, 230] on p "The online CE training library includes:" at bounding box center [323, 225] width 611 height 19
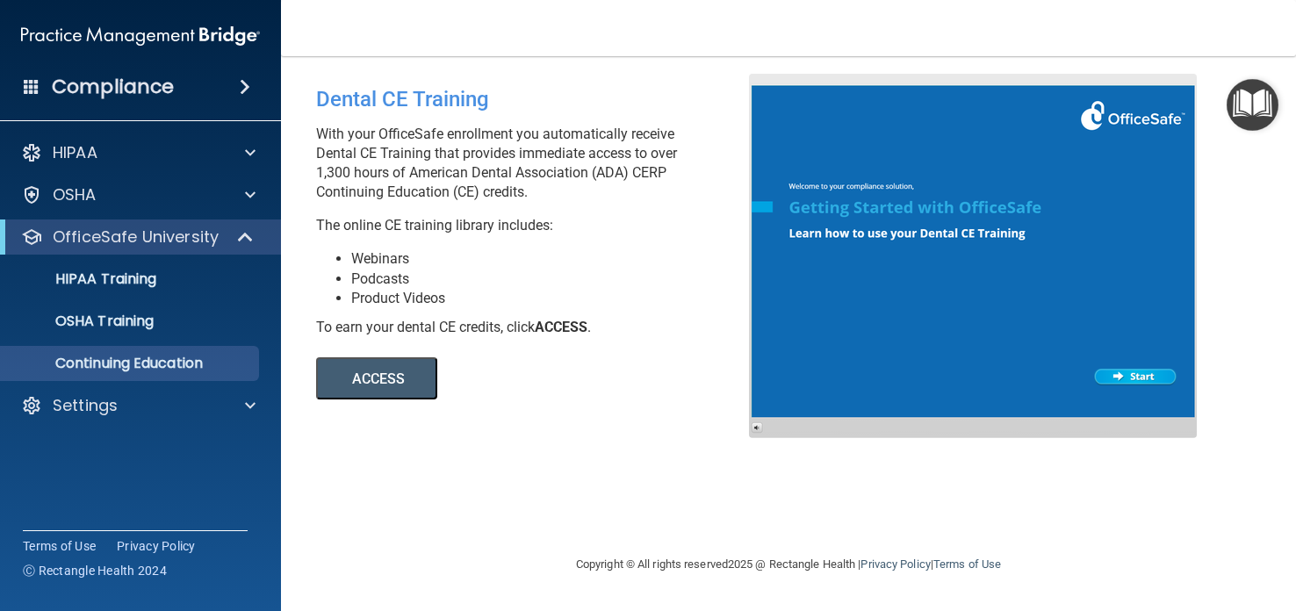
click at [381, 391] on button "ACCESS" at bounding box center [376, 378] width 121 height 42
click at [124, 335] on link "OSHA Training" at bounding box center [120, 321] width 277 height 35
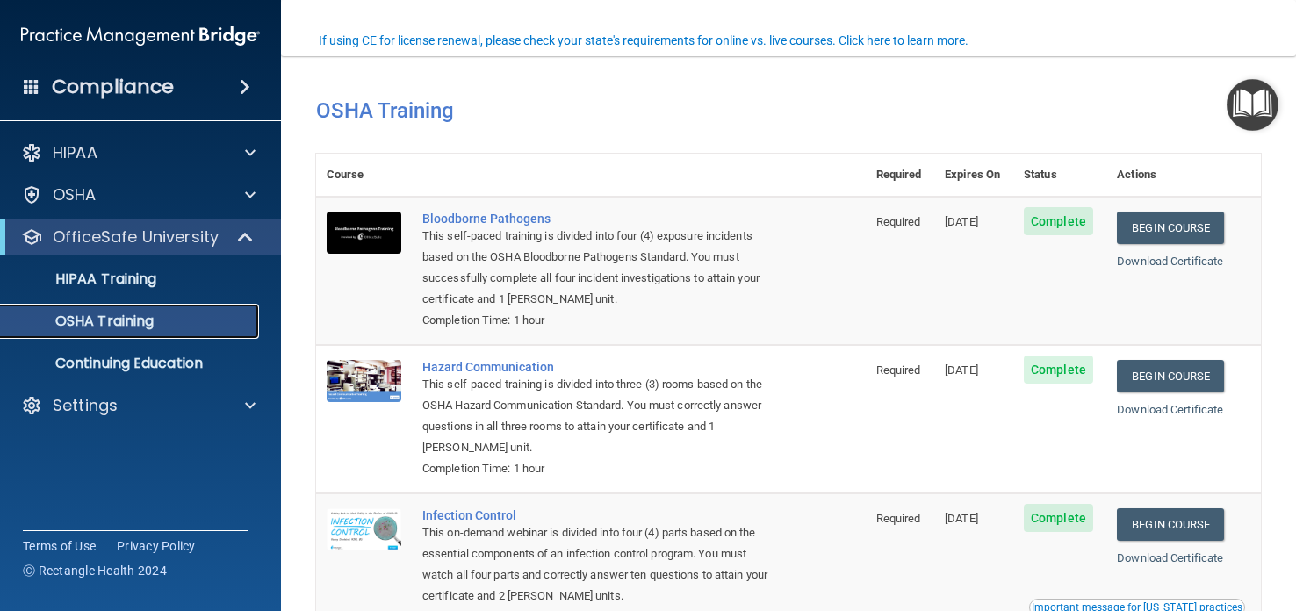
scroll to position [248, 0]
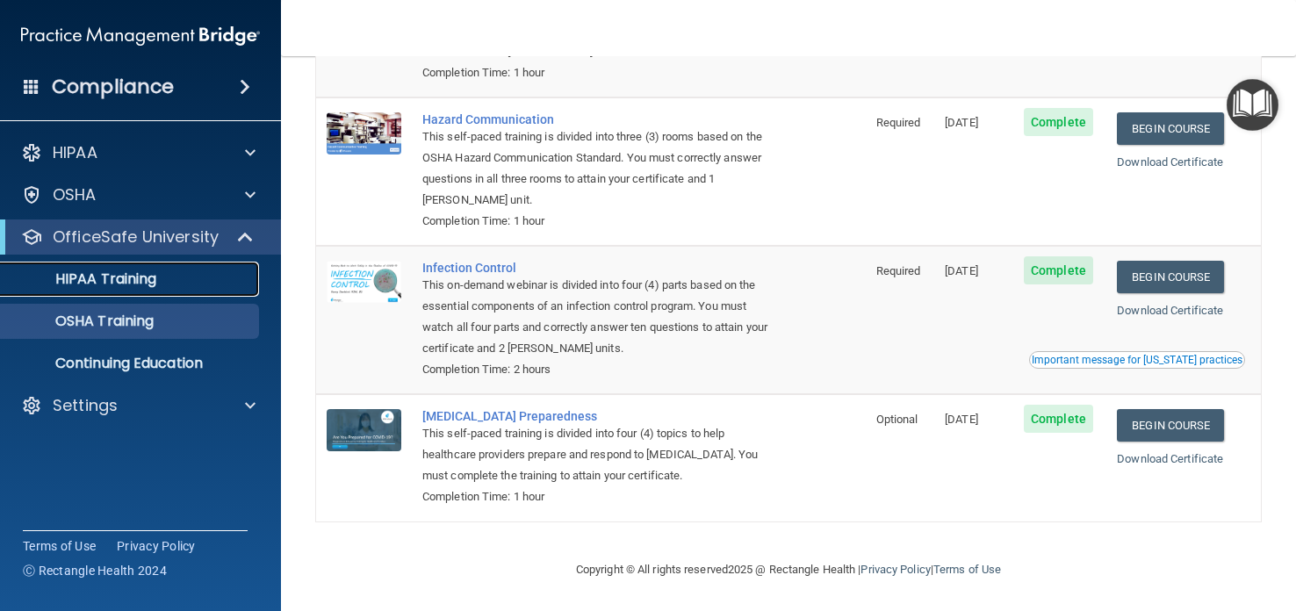
click at [101, 279] on p "HIPAA Training" at bounding box center [83, 280] width 145 height 18
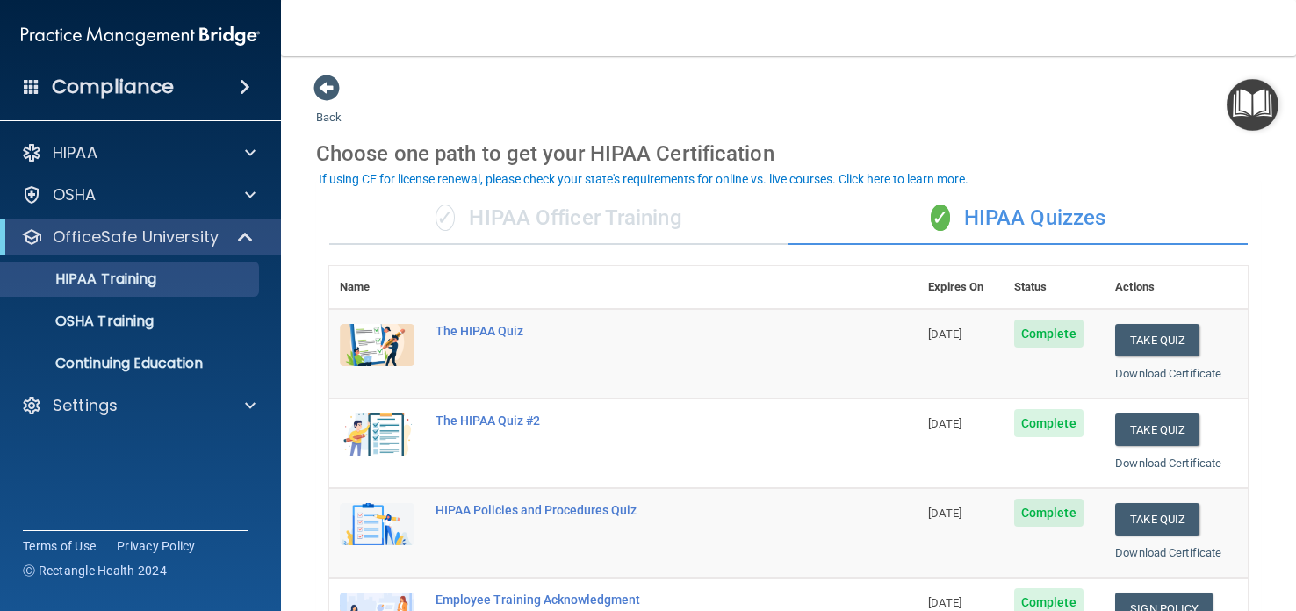
click at [481, 227] on div "✓ HIPAA Officer Training" at bounding box center [558, 218] width 459 height 53
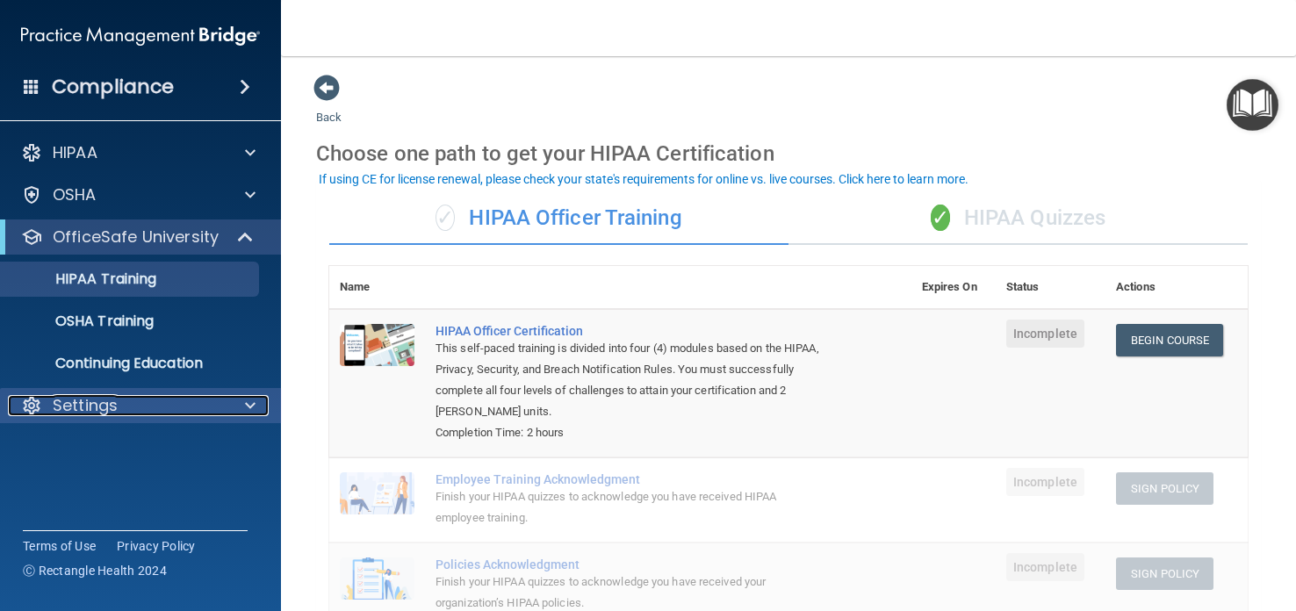
click at [153, 411] on div "Settings" at bounding box center [117, 405] width 218 height 21
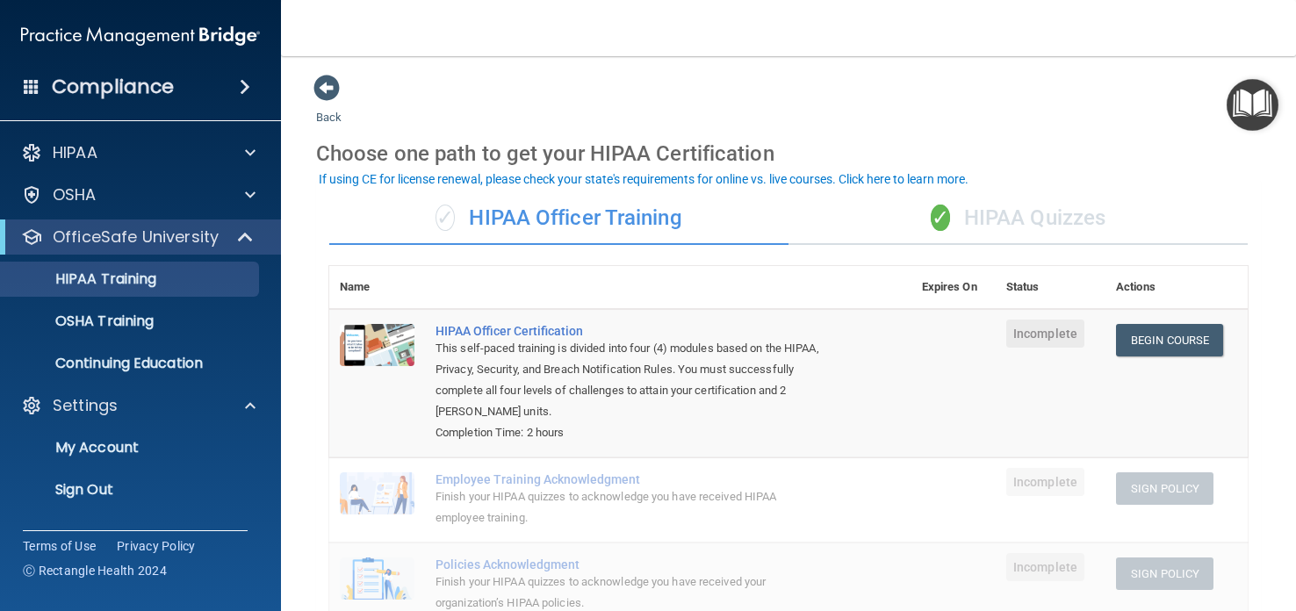
click at [240, 80] on span at bounding box center [245, 86] width 11 height 21
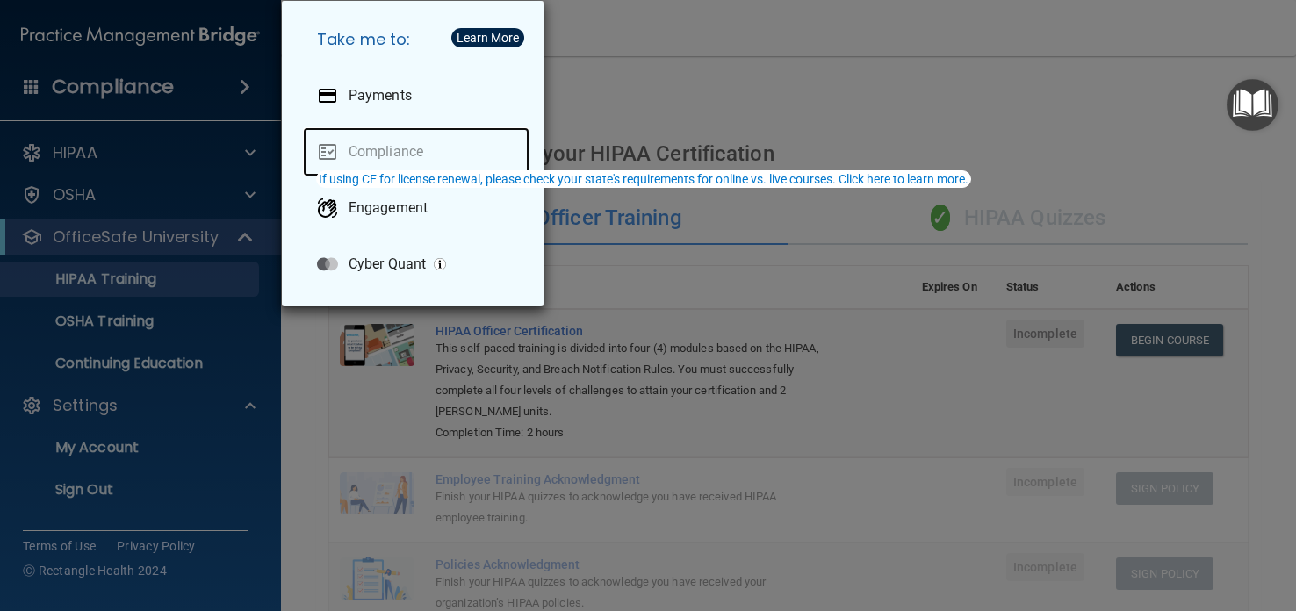
click at [356, 158] on link "Compliance" at bounding box center [416, 151] width 227 height 49
click at [299, 393] on div "Take me to: Payments Compliance Engagement Cyber Quant" at bounding box center [648, 305] width 1296 height 611
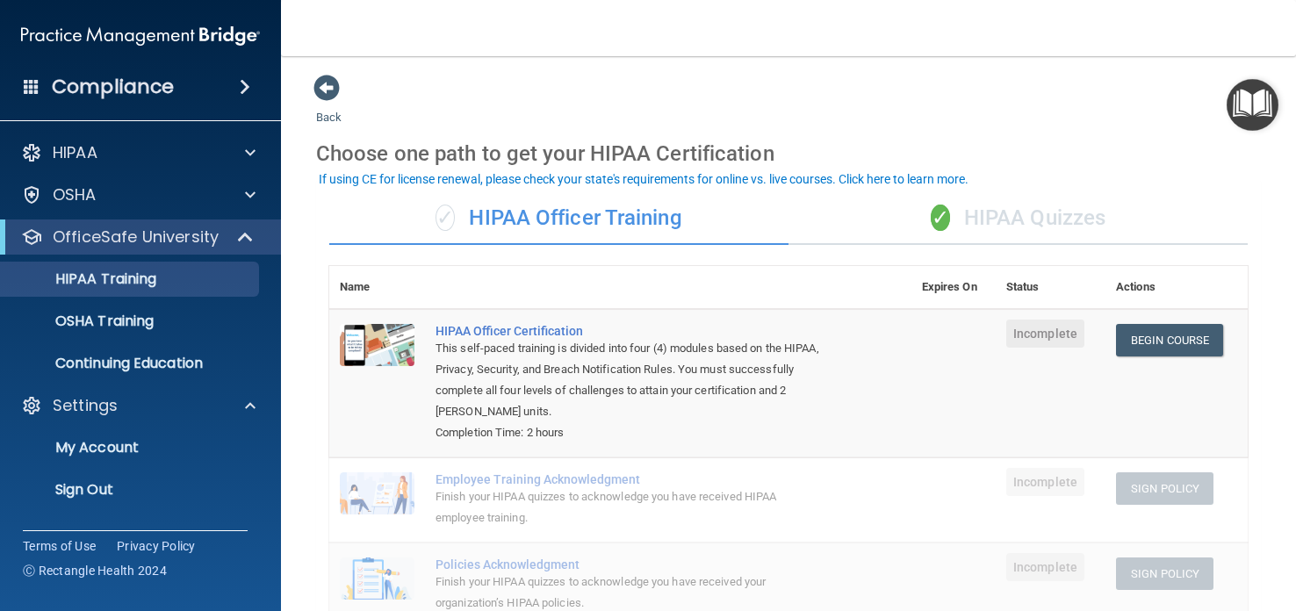
click at [24, 78] on span at bounding box center [32, 86] width 16 height 16
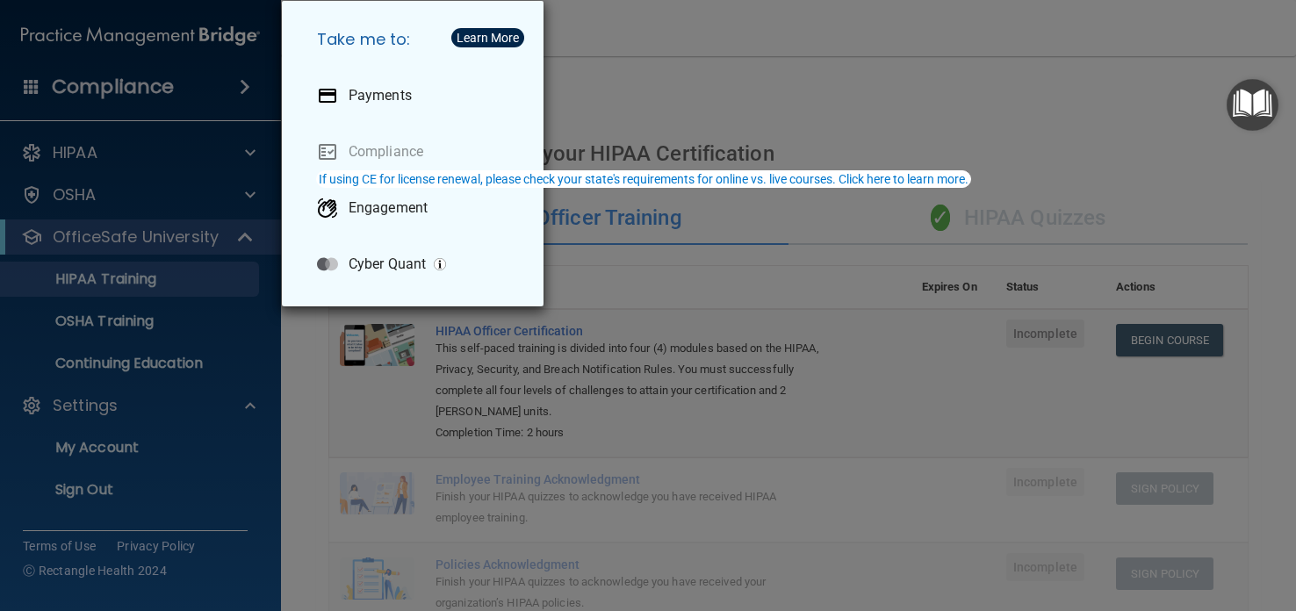
click at [108, 194] on div "Take me to: Payments Compliance Engagement Cyber Quant" at bounding box center [648, 305] width 1296 height 611
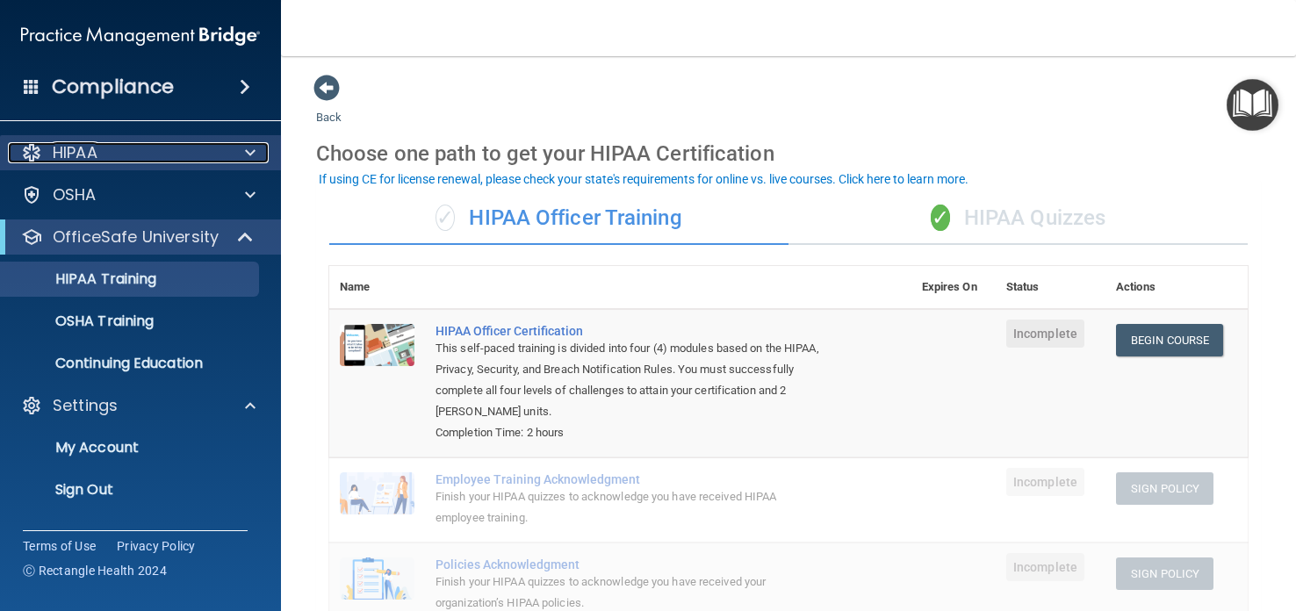
click at [91, 161] on p "HIPAA" at bounding box center [75, 152] width 45 height 21
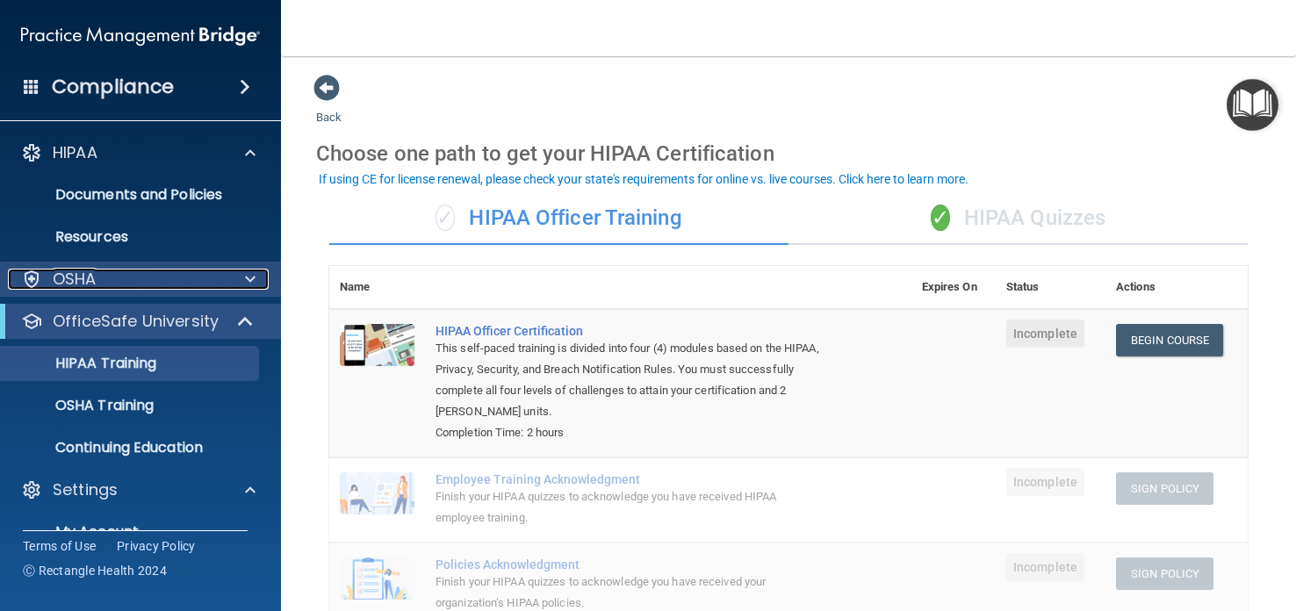
click at [115, 284] on div "OSHA" at bounding box center [117, 279] width 218 height 21
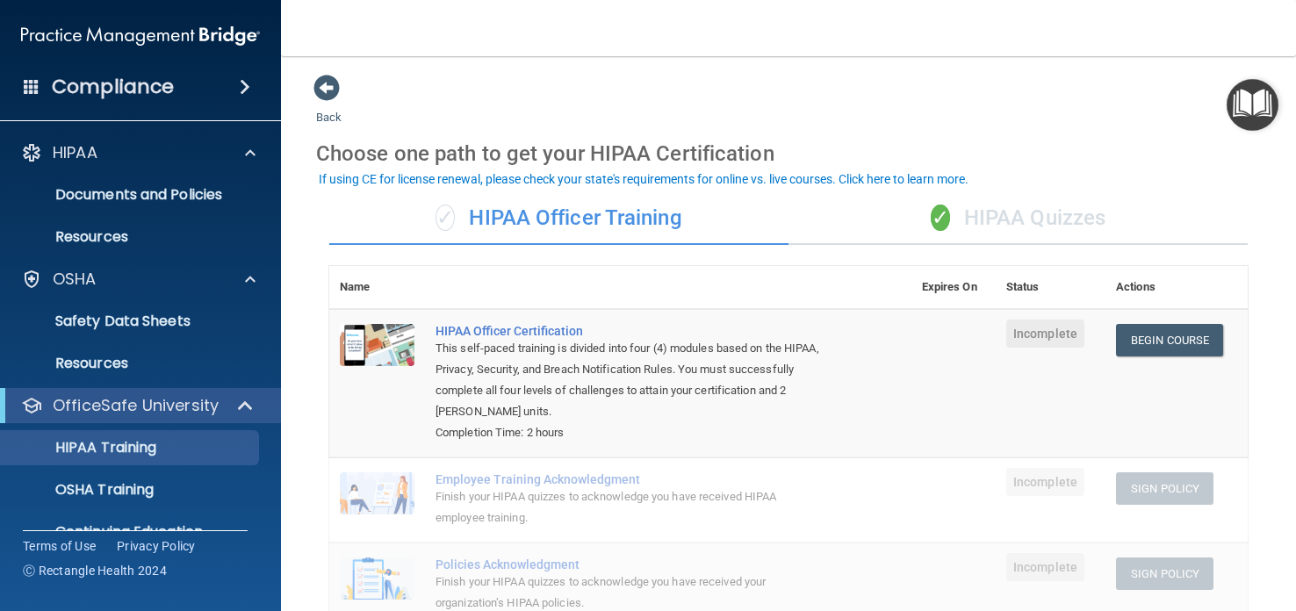
click at [1229, 108] on img "Open Resource Center" at bounding box center [1253, 105] width 52 height 52
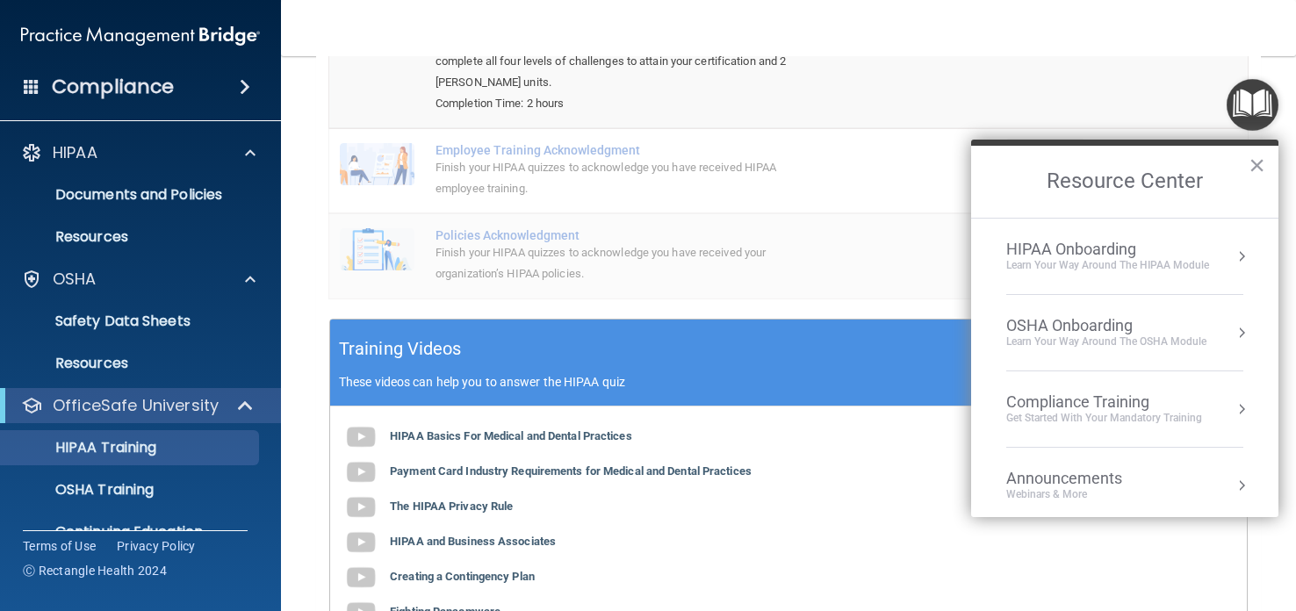
scroll to position [96, 0]
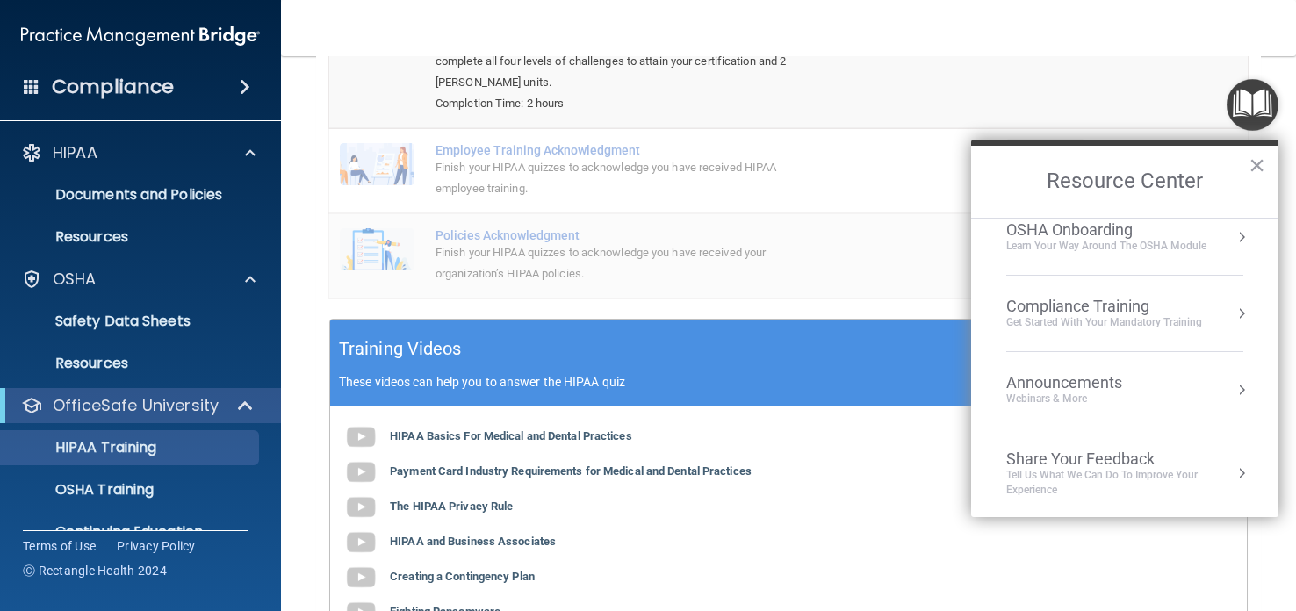
click at [1082, 389] on div "Announcements" at bounding box center [1082, 382] width 151 height 19
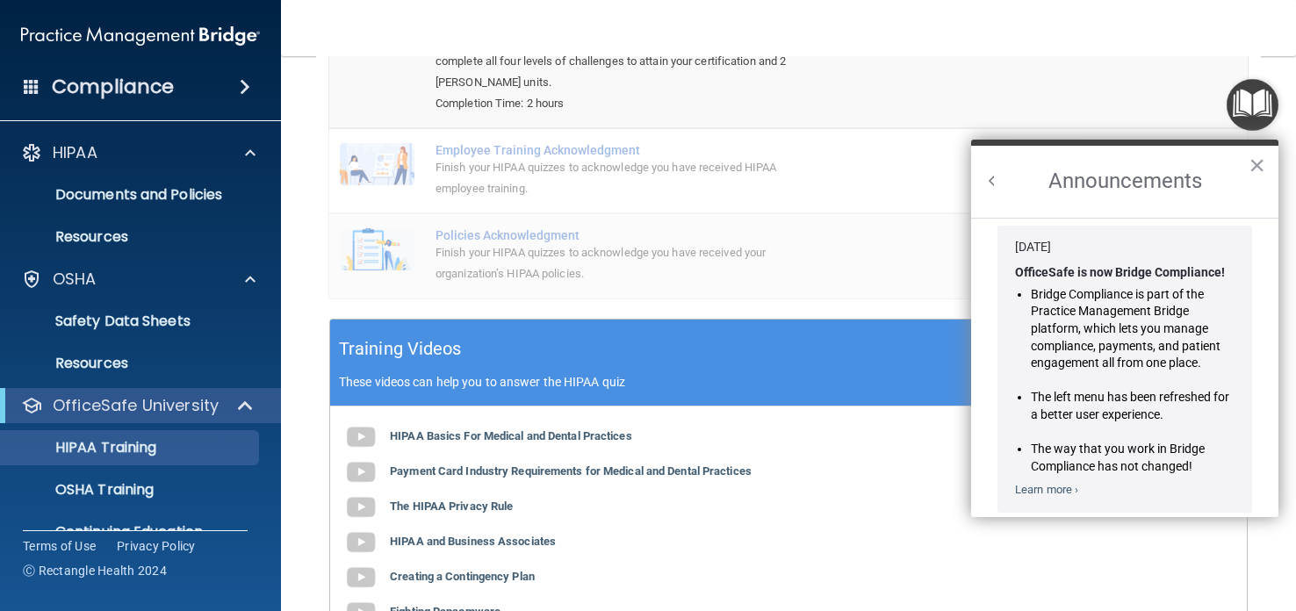
scroll to position [14, 0]
click at [987, 201] on h2 "Announcements" at bounding box center [1124, 182] width 307 height 72
click at [992, 188] on button "Back to Resource Center Home" at bounding box center [993, 181] width 18 height 18
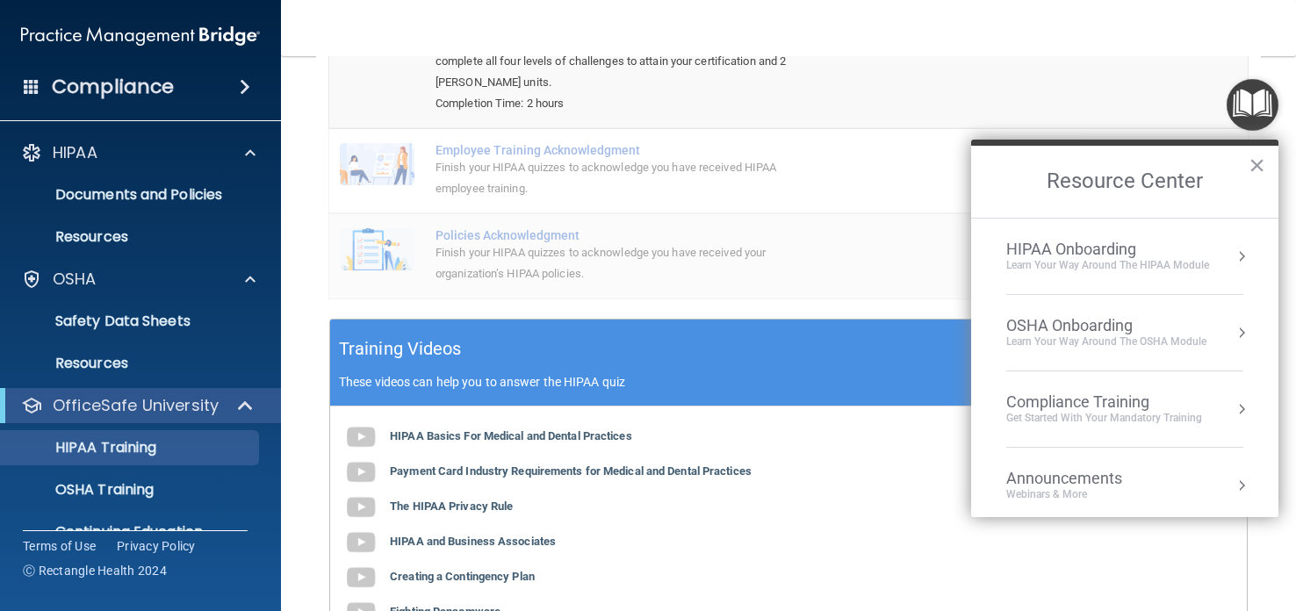
scroll to position [0, 0]
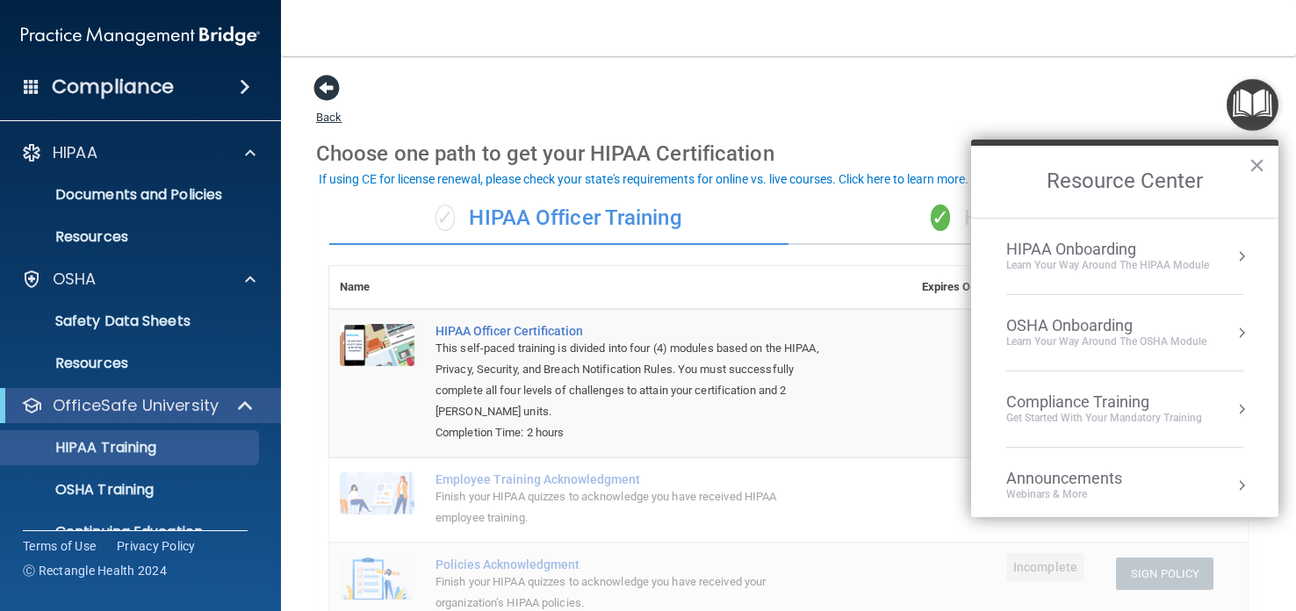
click at [333, 97] on span at bounding box center [327, 88] width 26 height 26
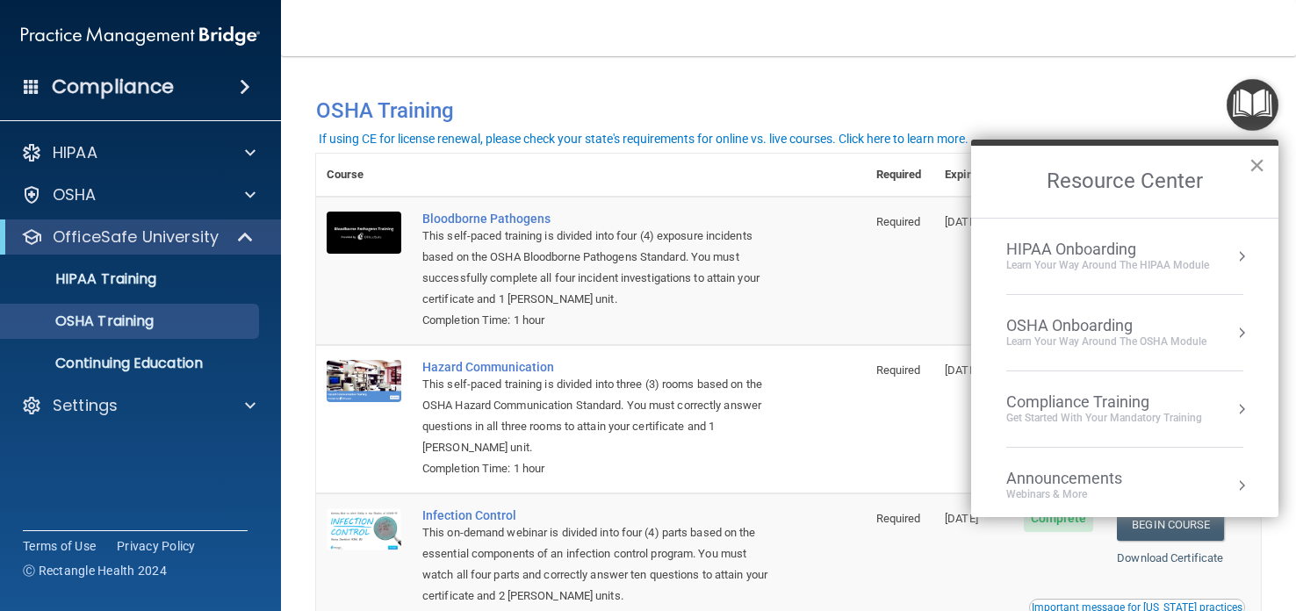
click at [1254, 169] on button "×" at bounding box center [1257, 165] width 17 height 28
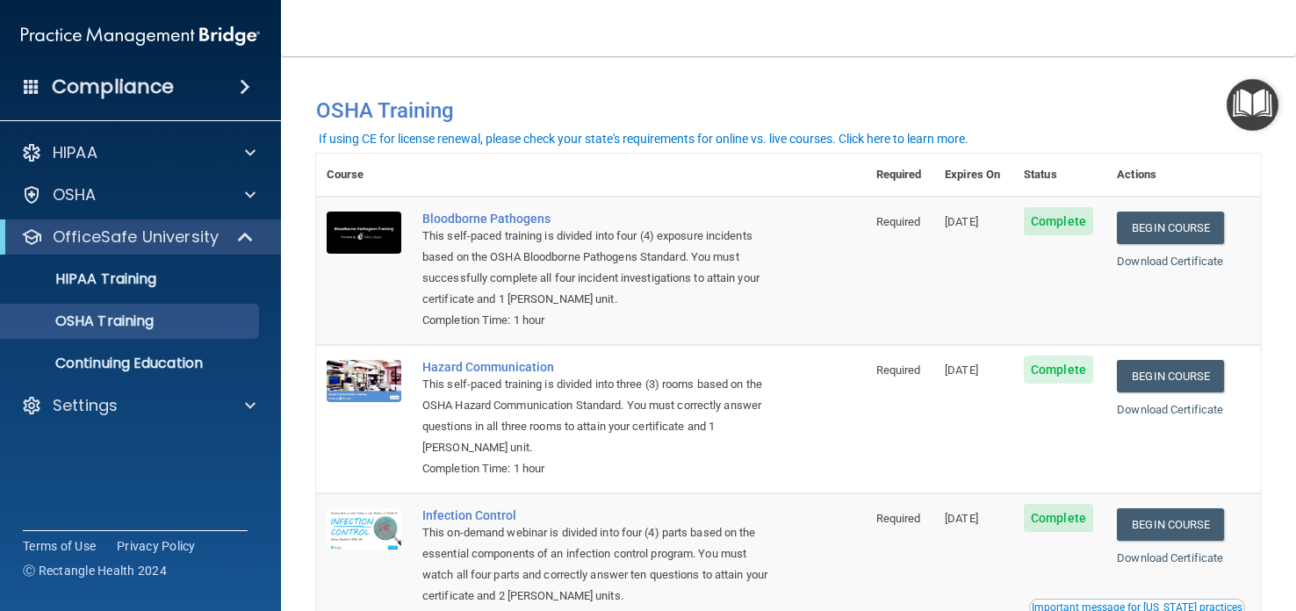
click at [838, 140] on div "If using CE for license renewal, please check your state's requirements for onl…" at bounding box center [644, 139] width 650 height 12
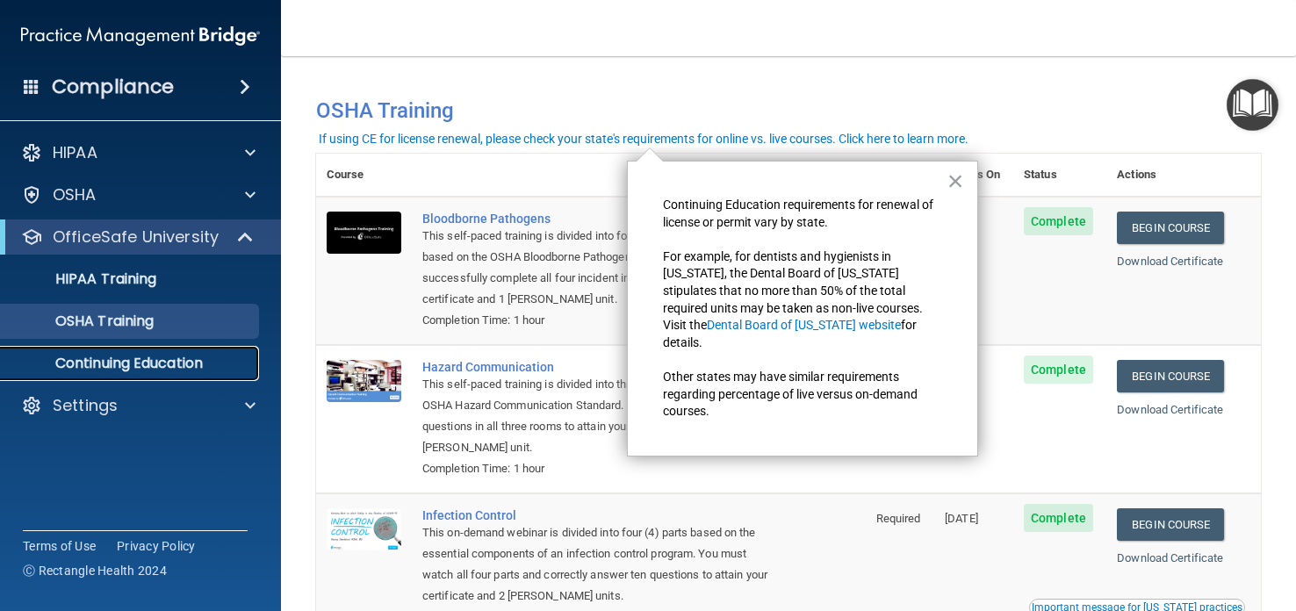
click at [106, 377] on link "Continuing Education" at bounding box center [120, 363] width 277 height 35
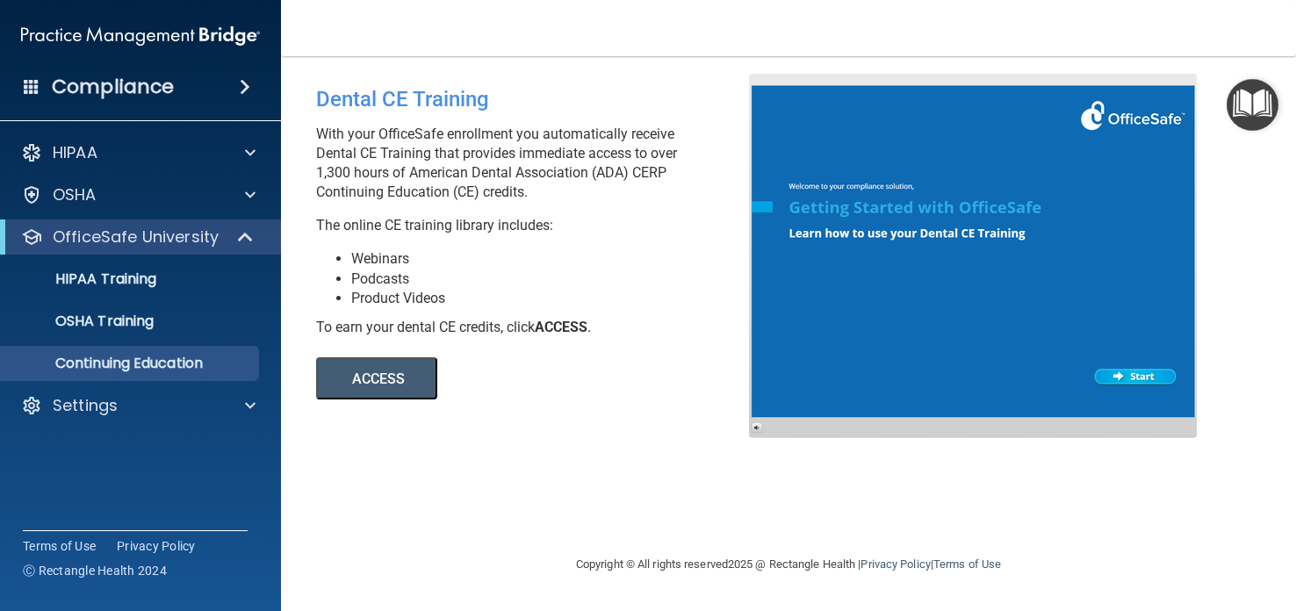
click at [389, 391] on button "ACCESS" at bounding box center [376, 378] width 121 height 42
